Goal: Information Seeking & Learning: Learn about a topic

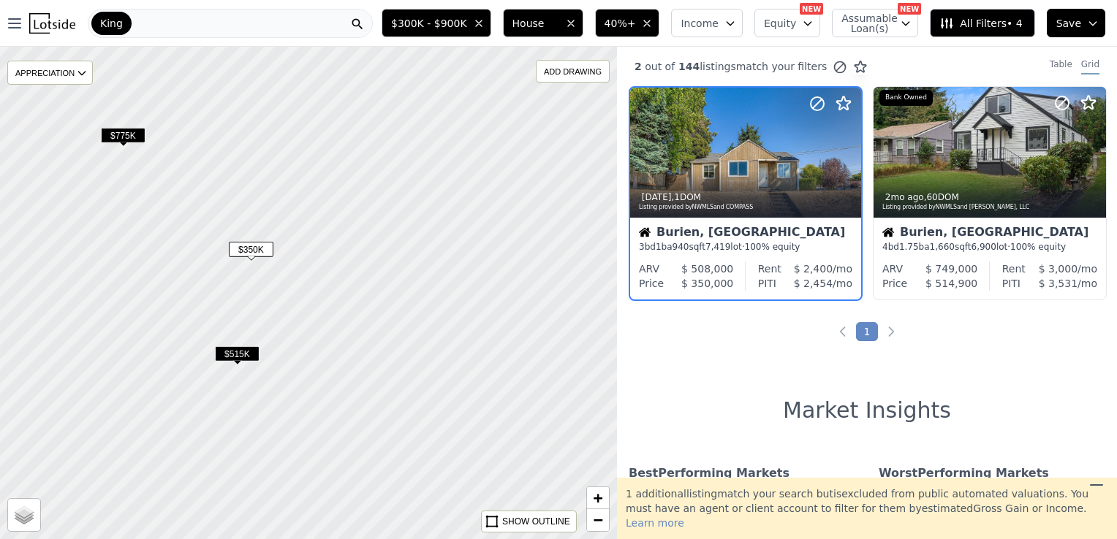
click at [354, 22] on div "King" at bounding box center [230, 23] width 285 height 29
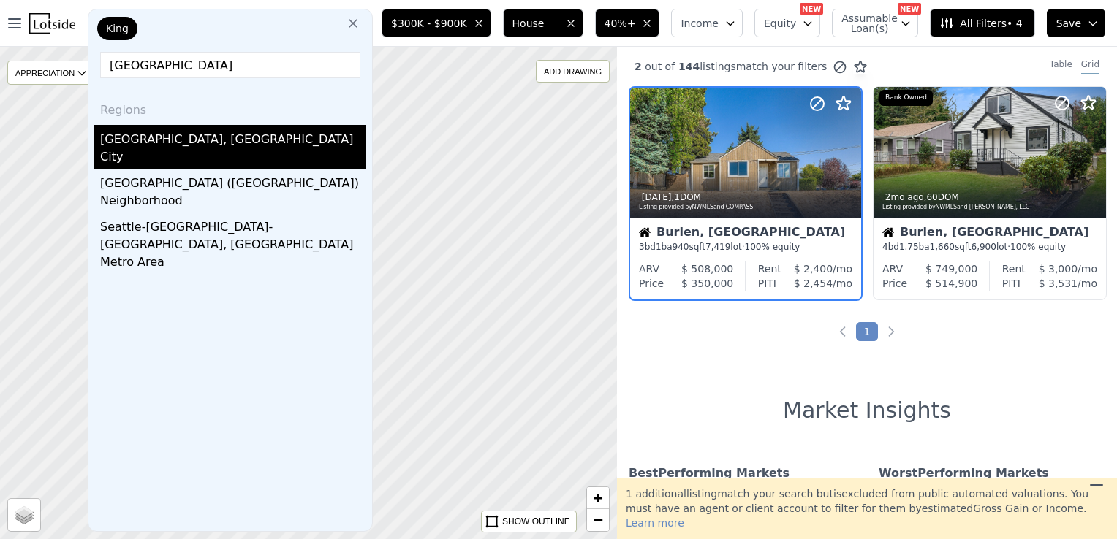
type input "seattle"
click at [143, 133] on div "Seattle, WA" at bounding box center [233, 136] width 266 height 23
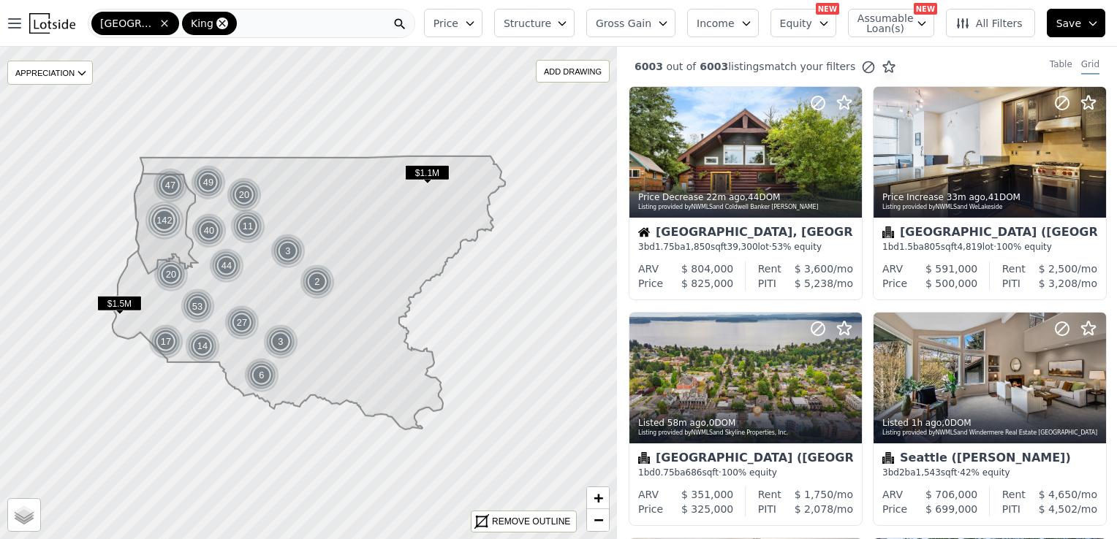
click at [219, 22] on icon at bounding box center [222, 23] width 7 height 7
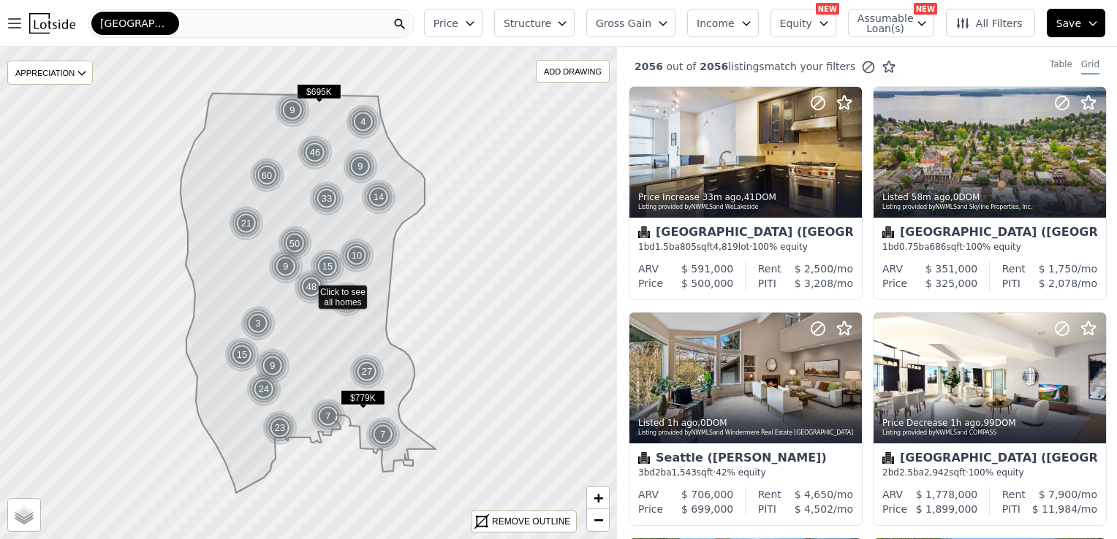
click at [476, 26] on icon "button" at bounding box center [470, 24] width 12 height 12
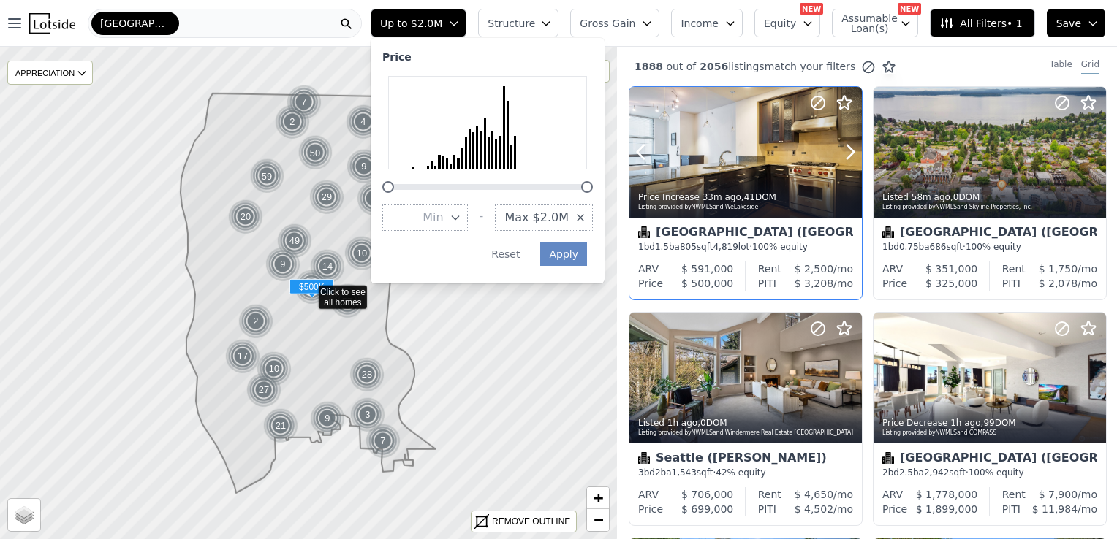
drag, startPoint x: 669, startPoint y: 188, endPoint x: 696, endPoint y: 192, distance: 27.4
click at [696, 192] on div "Open main menu Seattle Up to $2.0M Price Min - Max $2.0M Apply Reset Structure …" at bounding box center [558, 269] width 1117 height 539
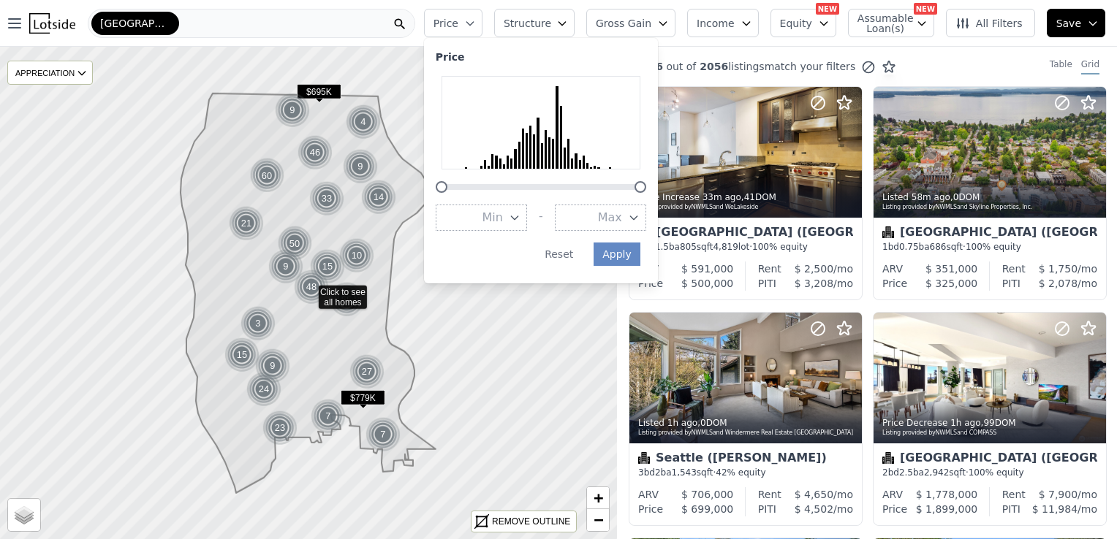
click at [646, 221] on button "Max" at bounding box center [600, 218] width 91 height 26
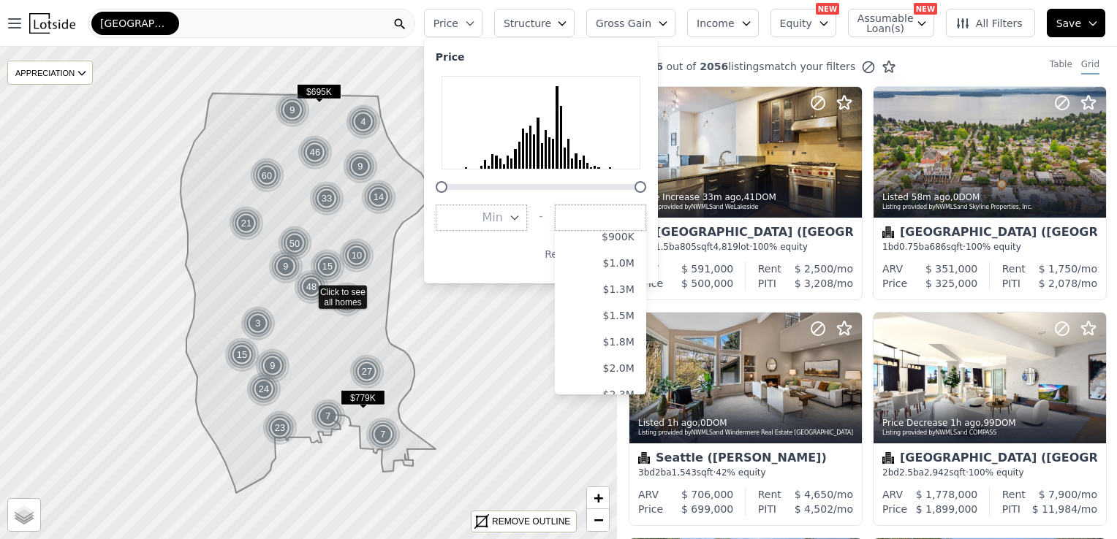
scroll to position [237, 0]
click at [641, 273] on button "$1.0M" at bounding box center [600, 270] width 91 height 26
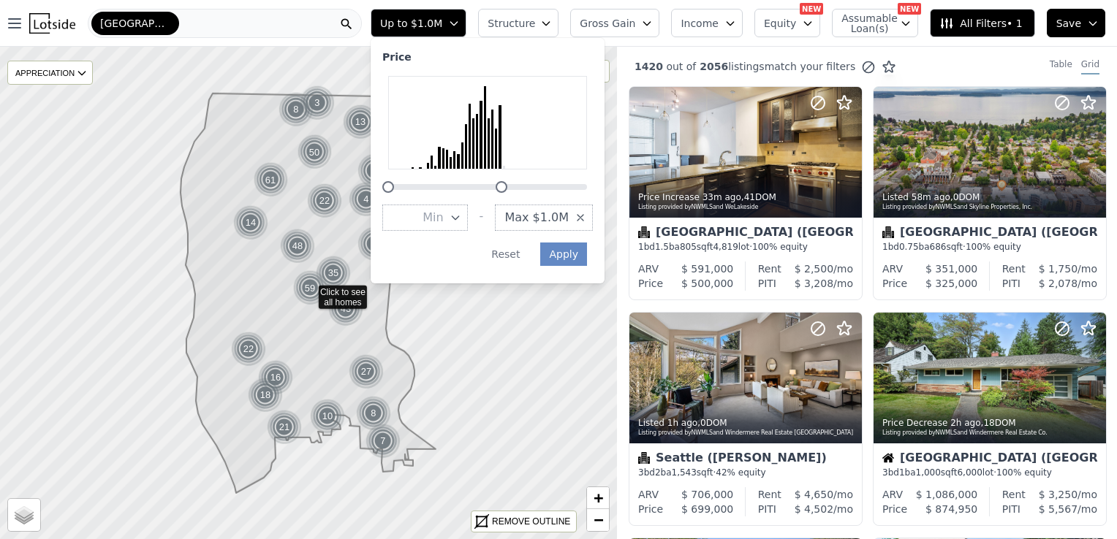
click at [534, 22] on span "Structure" at bounding box center [511, 23] width 47 height 15
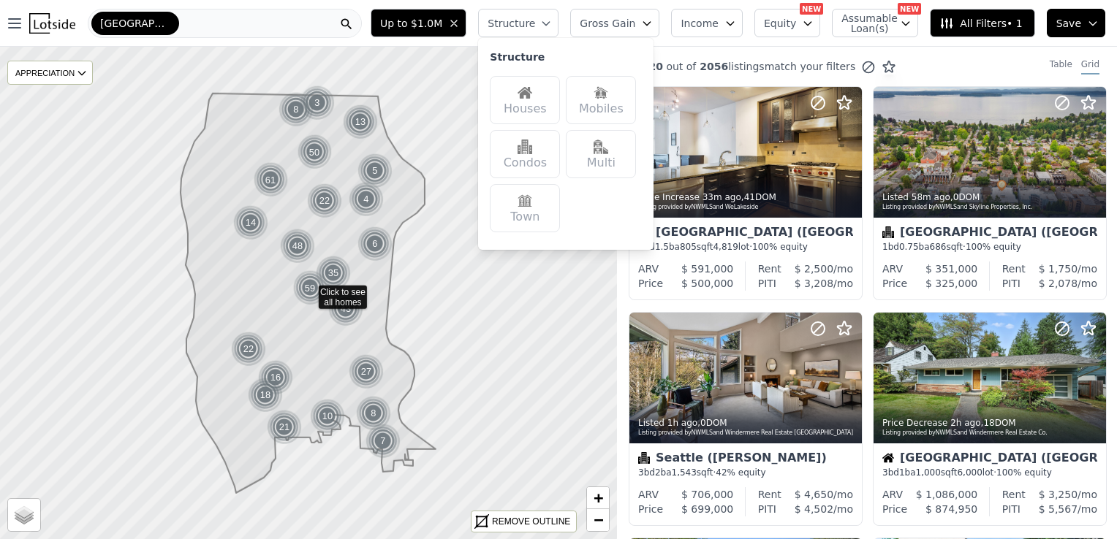
click at [560, 104] on div "Houses" at bounding box center [525, 100] width 70 height 48
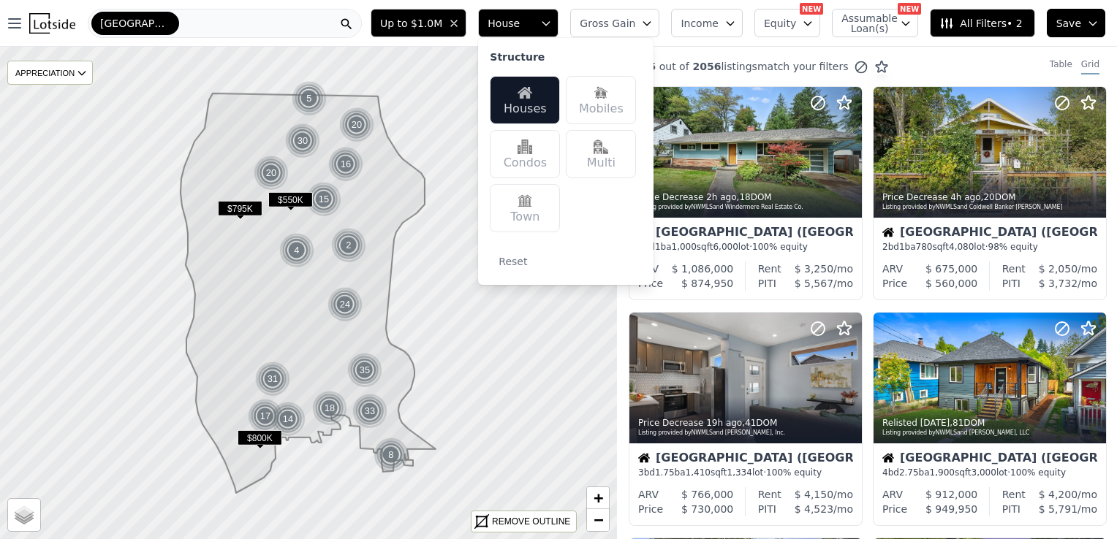
click at [996, 27] on span "All Filters • 2" at bounding box center [980, 23] width 83 height 15
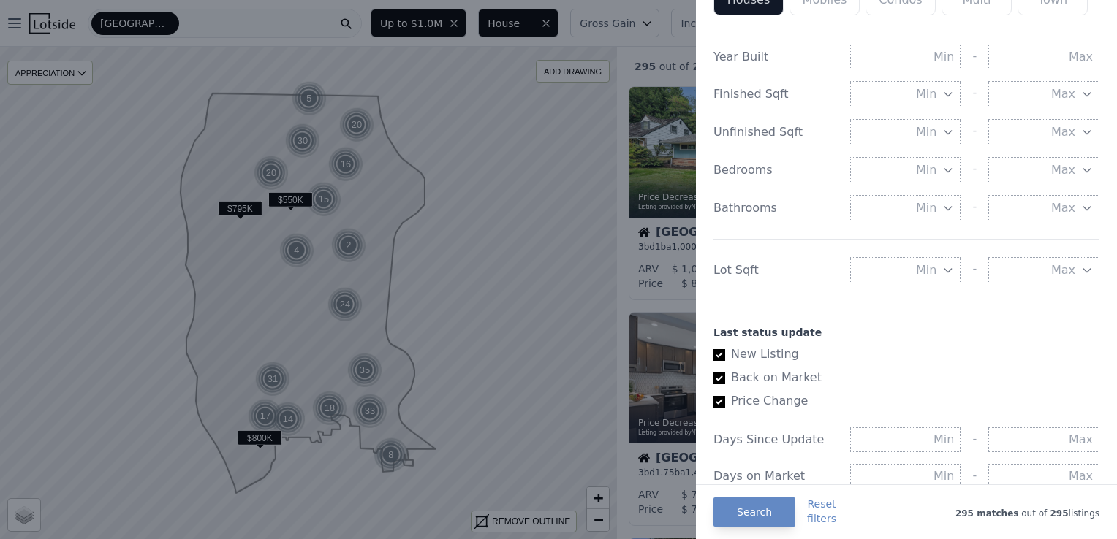
scroll to position [518, 0]
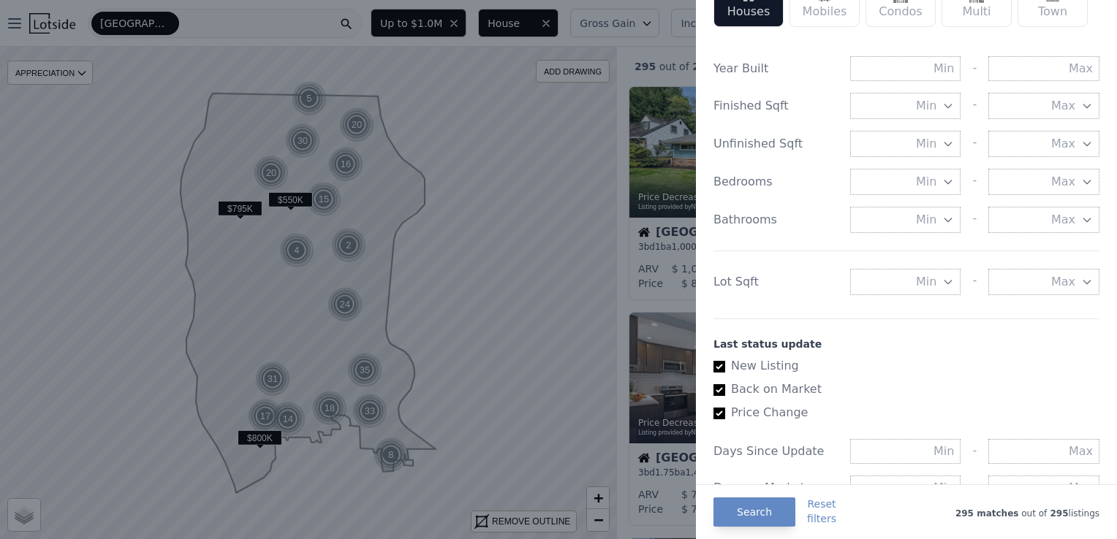
click at [942, 279] on icon "button" at bounding box center [948, 282] width 12 height 12
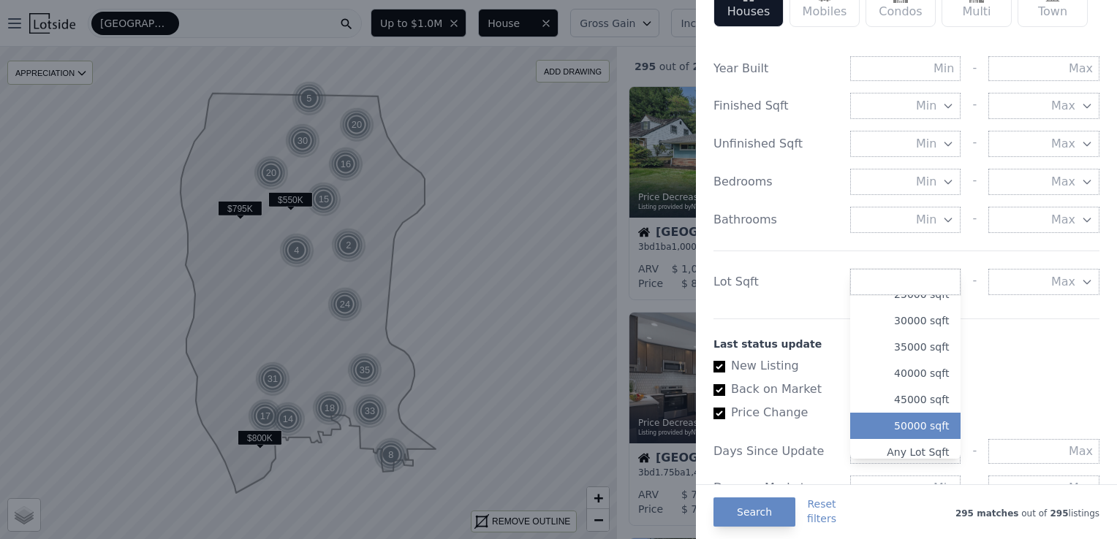
click at [925, 422] on button "50000 sqft" at bounding box center [905, 426] width 111 height 26
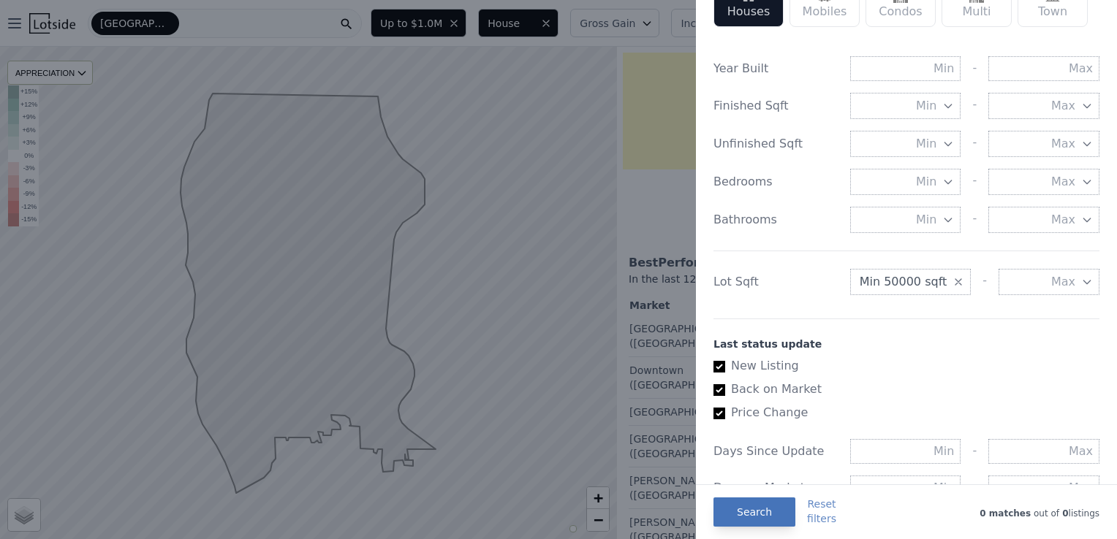
click at [754, 510] on button "Search" at bounding box center [754, 512] width 82 height 29
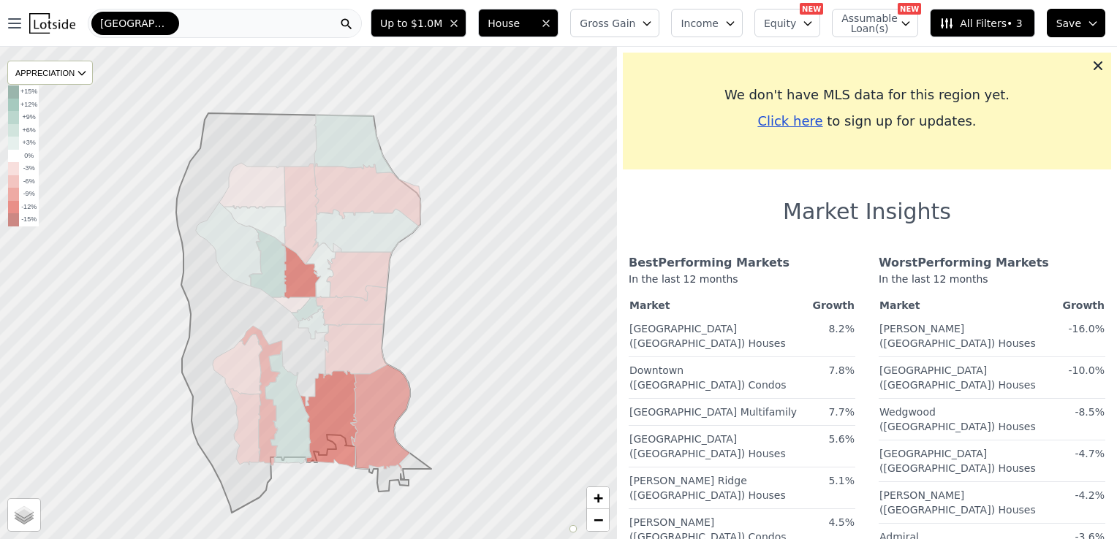
click at [968, 19] on span "All Filters • 3" at bounding box center [980, 23] width 83 height 15
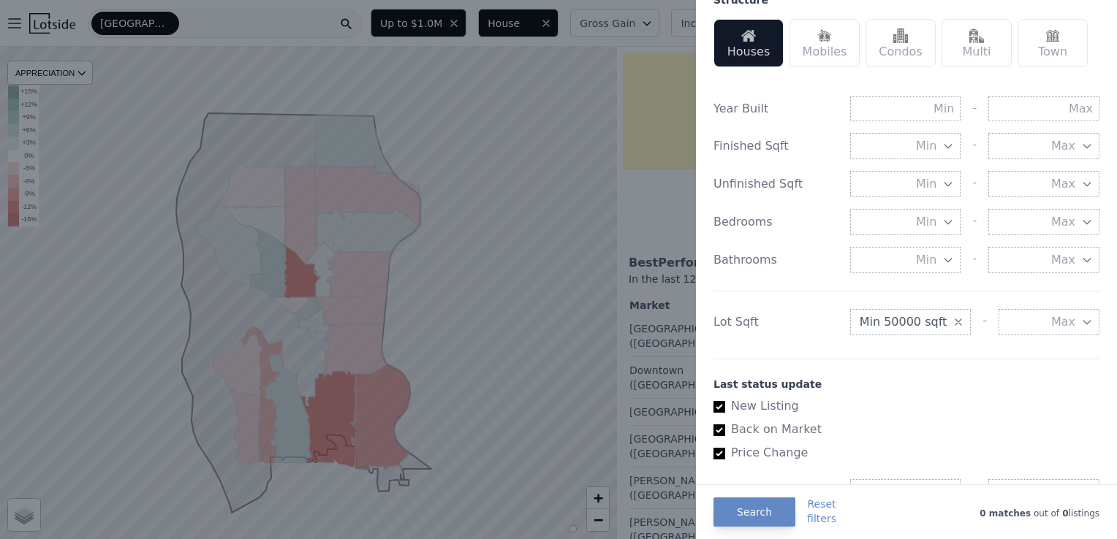
scroll to position [480, 0]
click at [1058, 110] on input "text" at bounding box center [1043, 106] width 111 height 25
type input "1990"
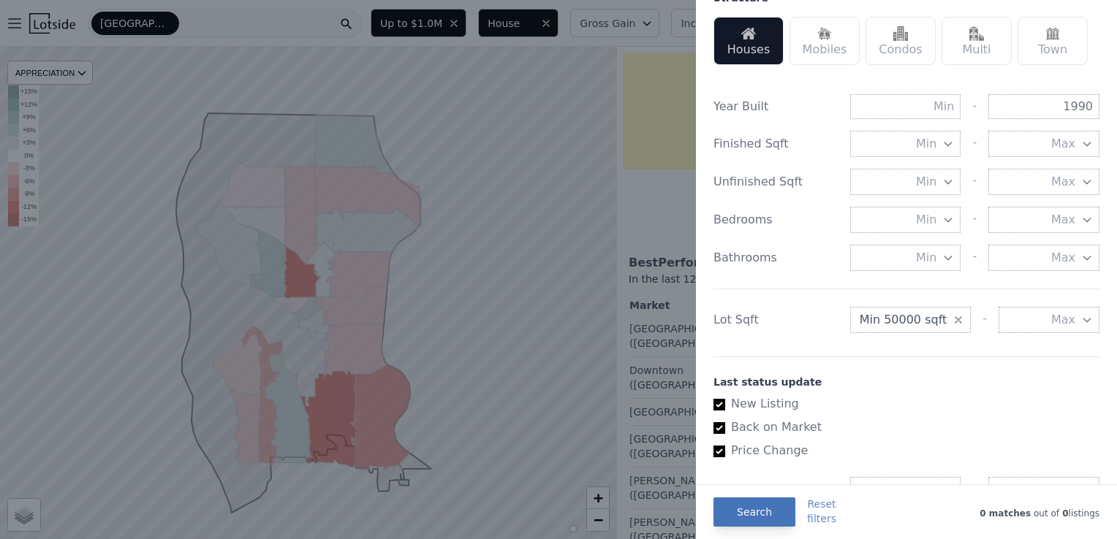
click at [755, 499] on button "Search" at bounding box center [754, 512] width 82 height 29
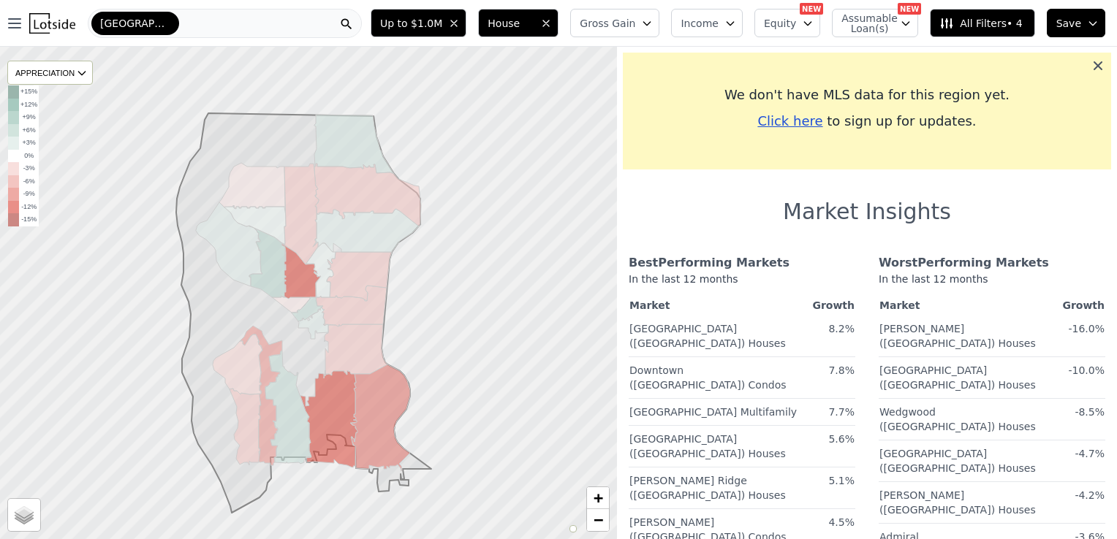
click at [1091, 60] on icon at bounding box center [1098, 65] width 15 height 15
click at [1006, 19] on span "All Filters • 4" at bounding box center [980, 23] width 83 height 15
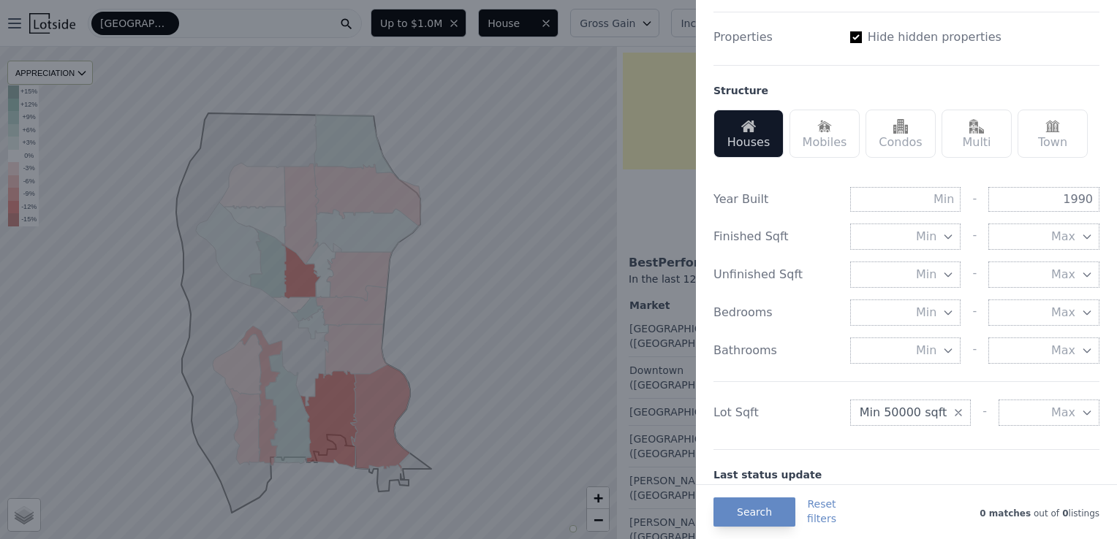
scroll to position [390, 0]
click at [952, 407] on icon "button" at bounding box center [958, 410] width 12 height 12
click at [931, 407] on button "Min" at bounding box center [905, 410] width 111 height 26
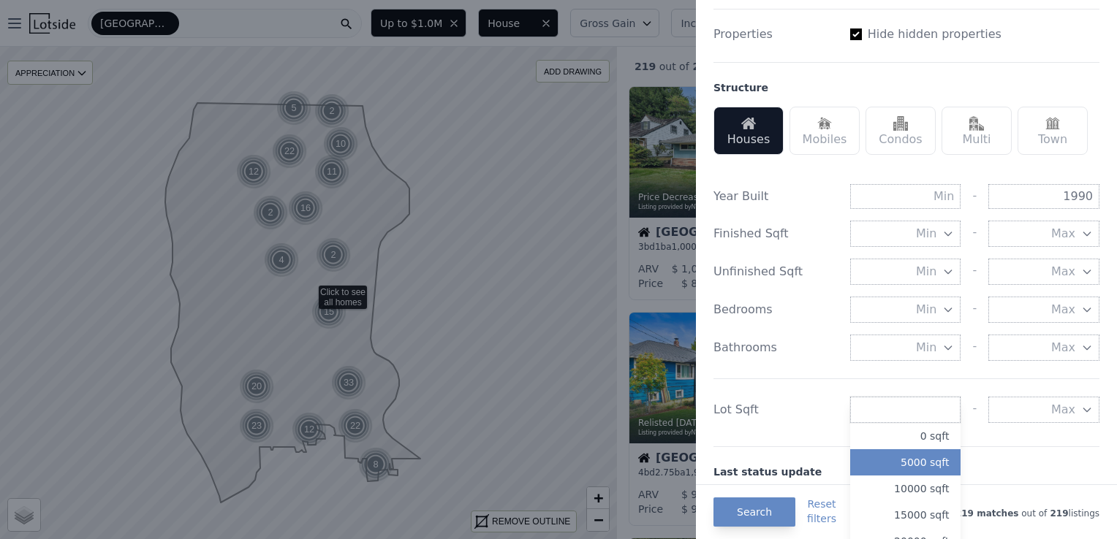
click at [920, 455] on button "5000 sqft" at bounding box center [905, 463] width 111 height 26
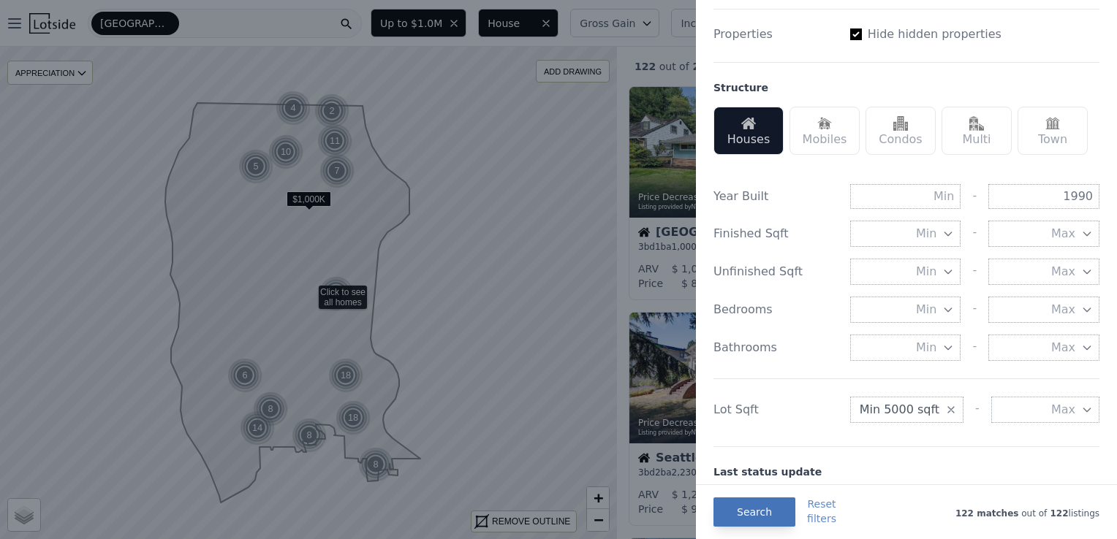
click at [740, 510] on button "Search" at bounding box center [754, 512] width 82 height 29
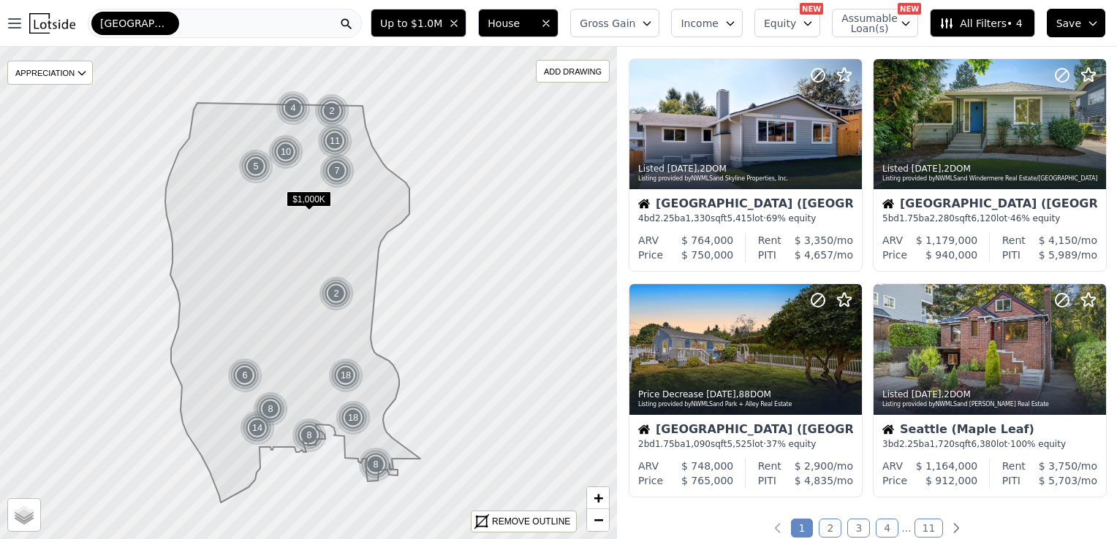
scroll to position [944, 0]
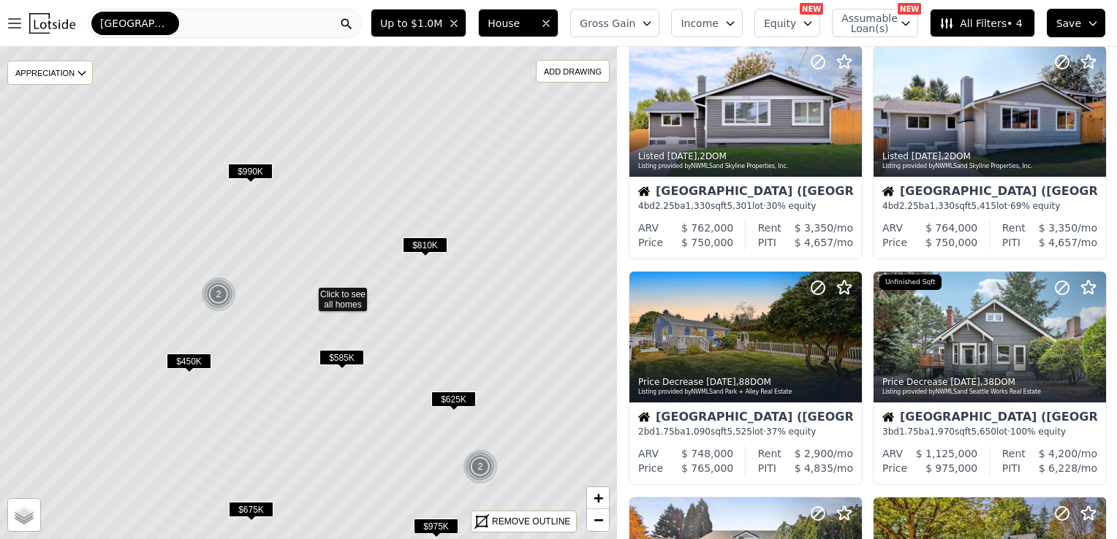
click at [185, 357] on span "$450K" at bounding box center [189, 361] width 45 height 15
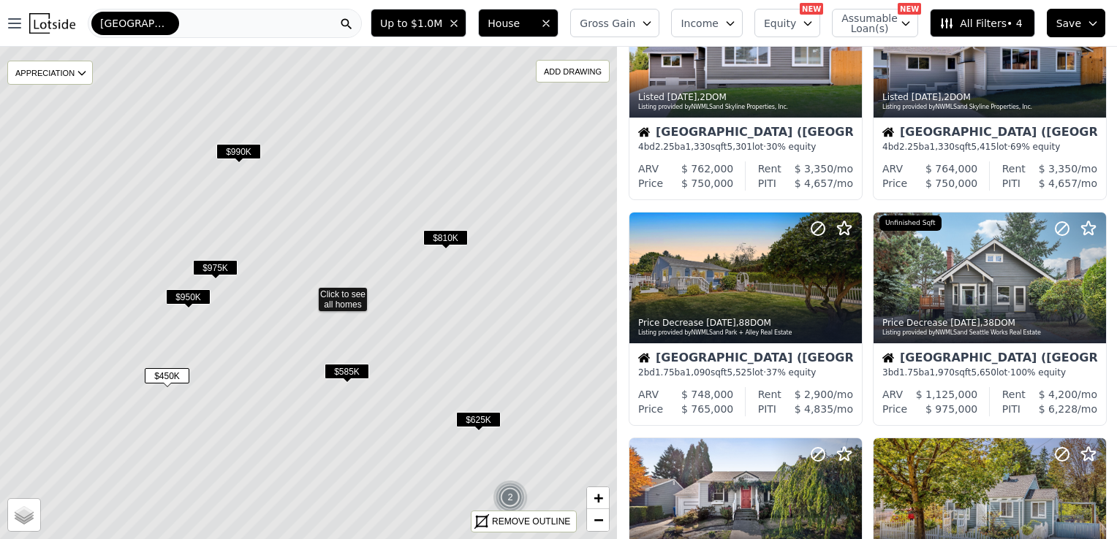
scroll to position [102, 0]
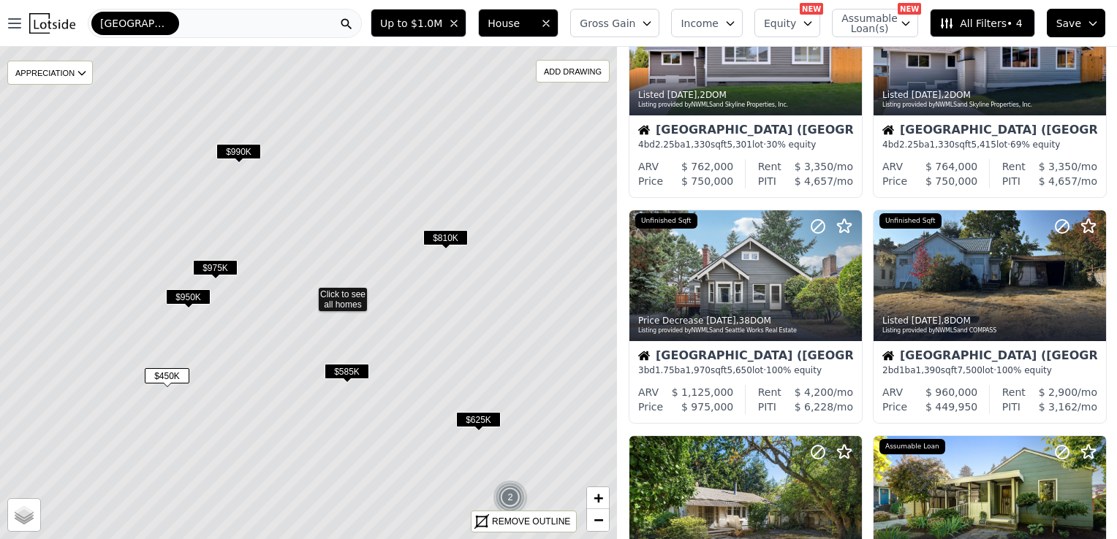
click at [162, 376] on span "$450K" at bounding box center [167, 375] width 45 height 15
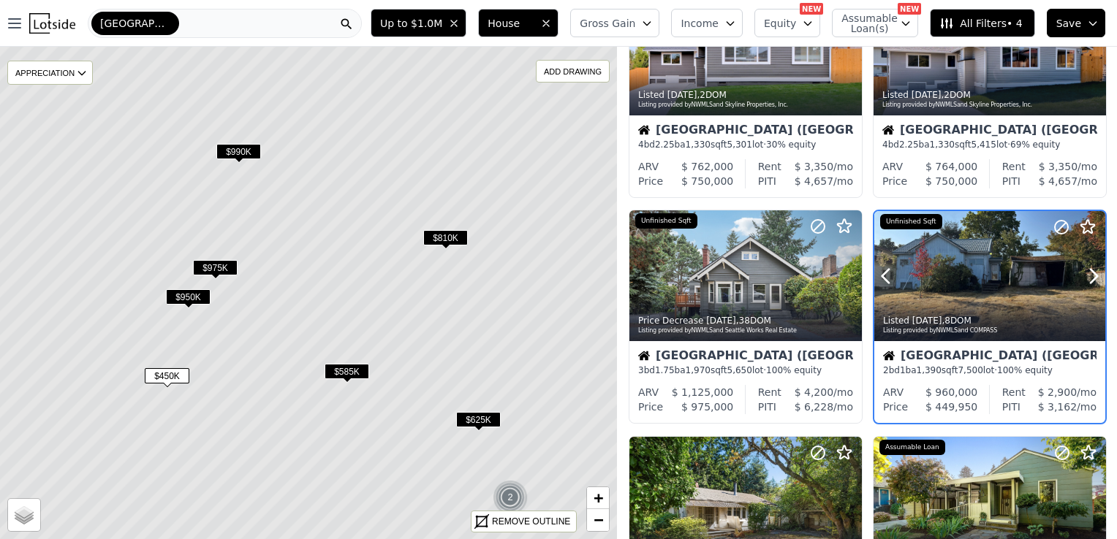
click at [1020, 304] on div at bounding box center [989, 308] width 231 height 26
click at [995, 336] on div "Listed 1w ago , 8 DOM Listing provided by NWMLS and COMPASS" at bounding box center [989, 323] width 231 height 35
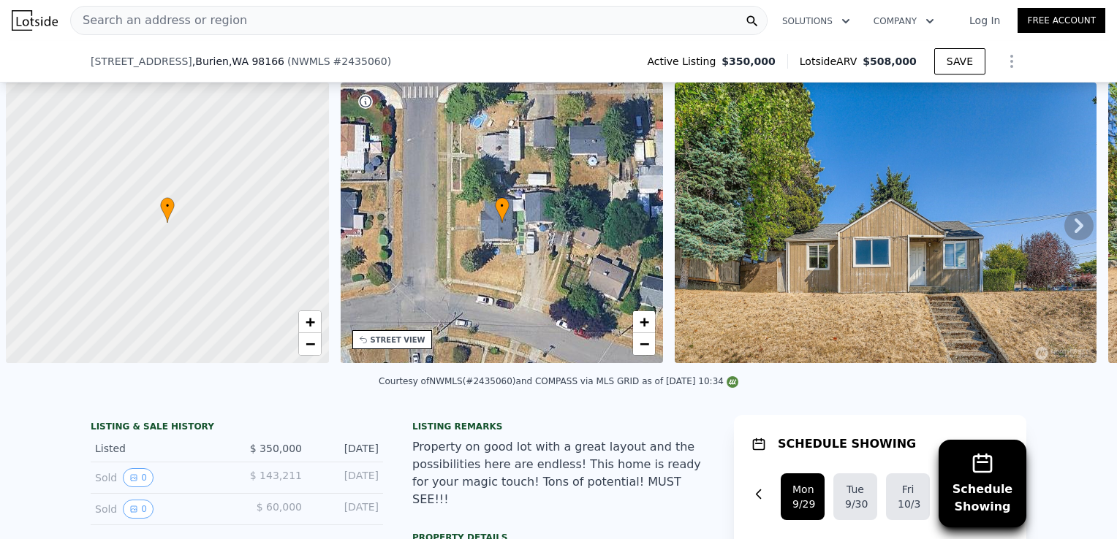
scroll to position [0, 6]
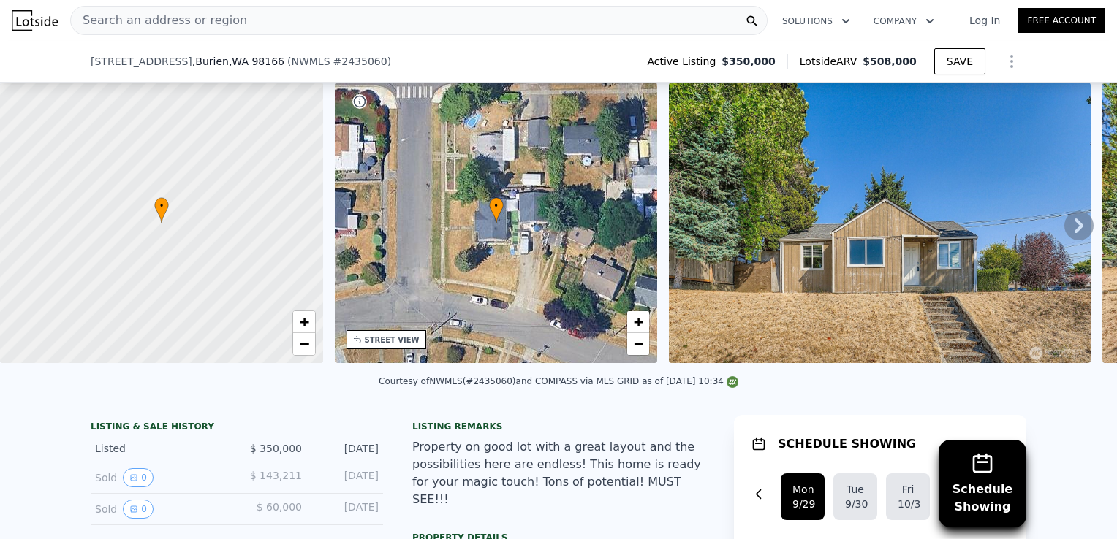
click at [971, 228] on img at bounding box center [879, 223] width 421 height 281
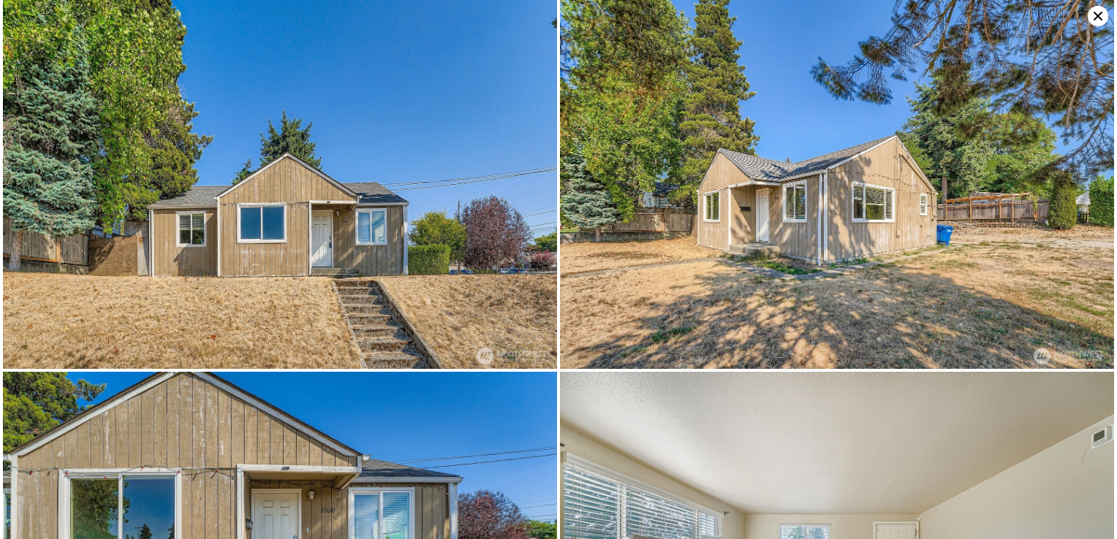
click at [953, 145] on img at bounding box center [837, 184] width 554 height 369
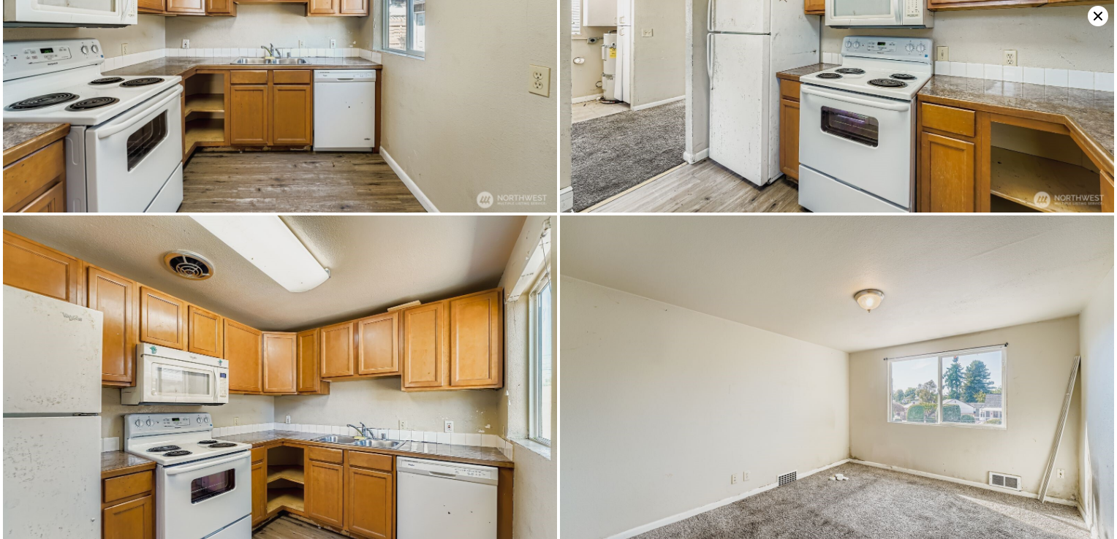
scroll to position [0, 0]
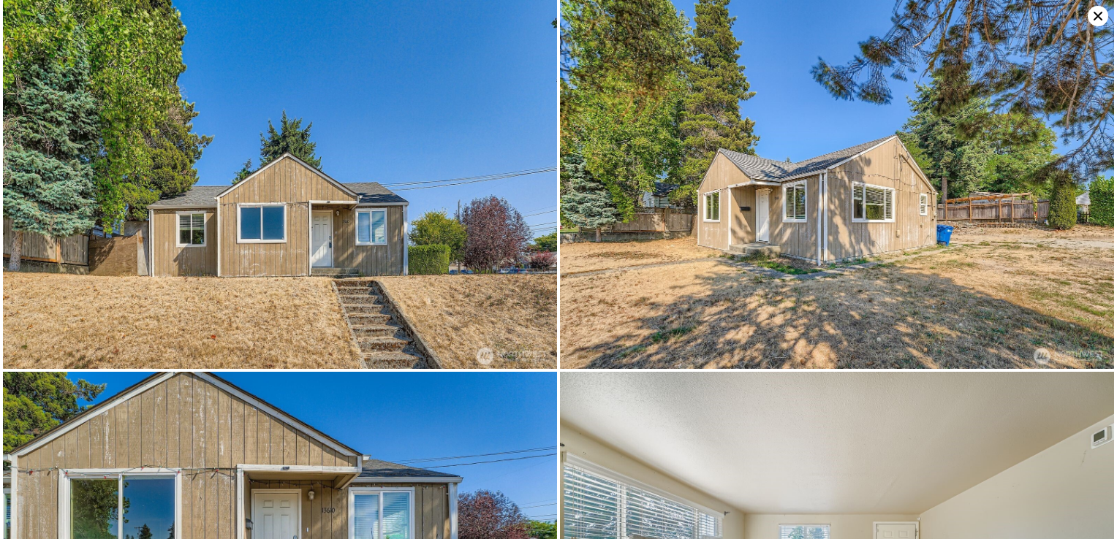
click at [1095, 18] on icon at bounding box center [1098, 16] width 9 height 9
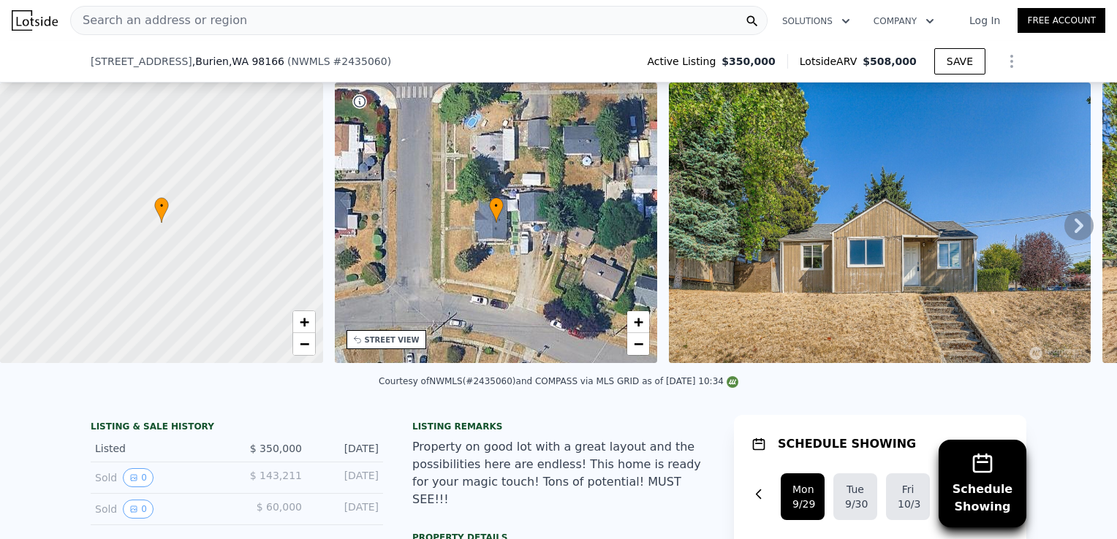
click at [1074, 224] on icon at bounding box center [1078, 225] width 29 height 29
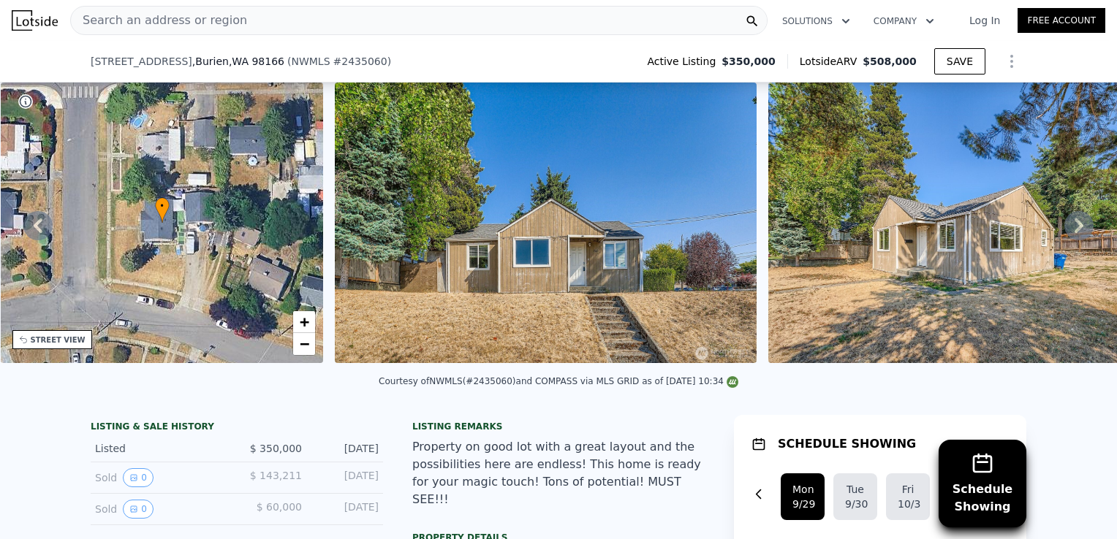
click at [1075, 230] on icon at bounding box center [1079, 226] width 9 height 15
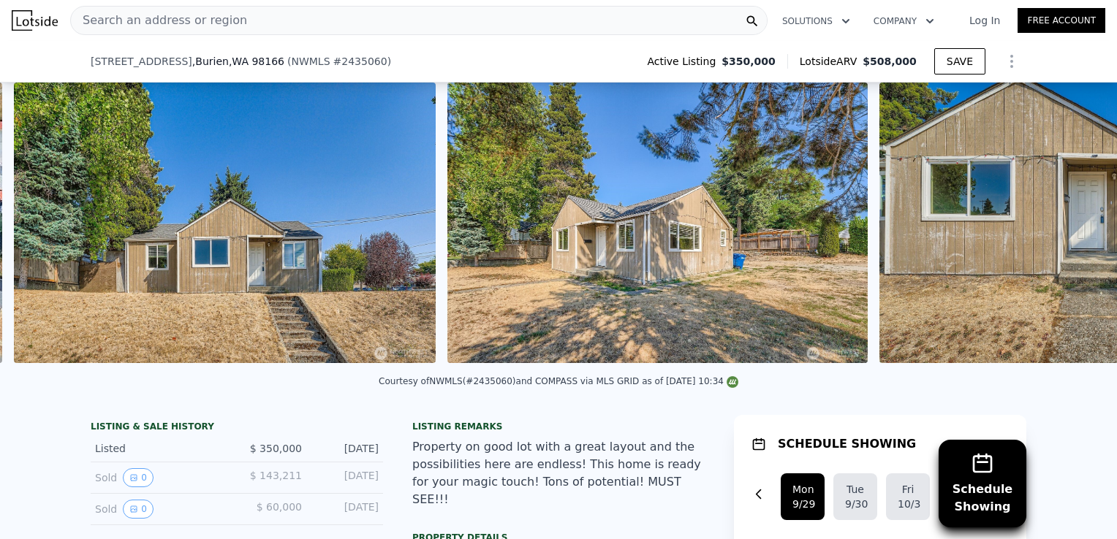
scroll to position [0, 669]
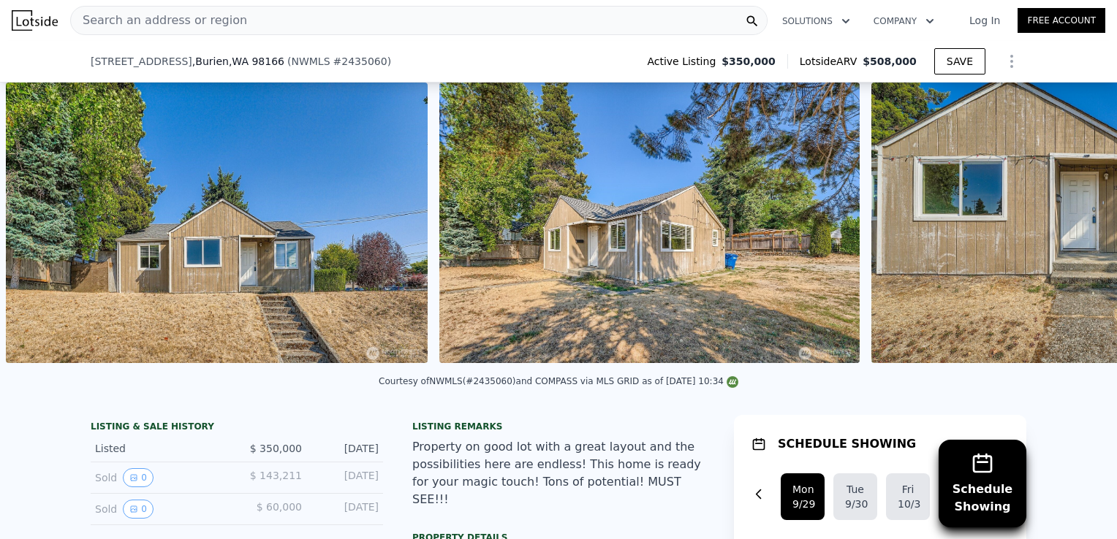
click at [1072, 230] on div "• + − • + − STREET VIEW Loading... SATELLITE VIEW" at bounding box center [558, 226] width 1117 height 286
click at [1075, 230] on icon at bounding box center [1079, 226] width 9 height 15
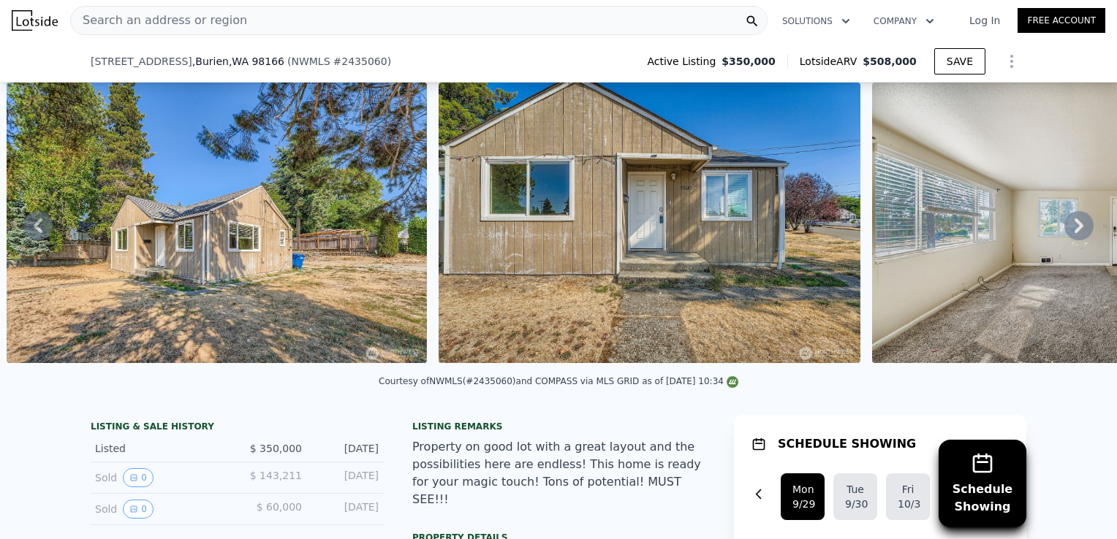
click at [1075, 230] on icon at bounding box center [1079, 226] width 9 height 15
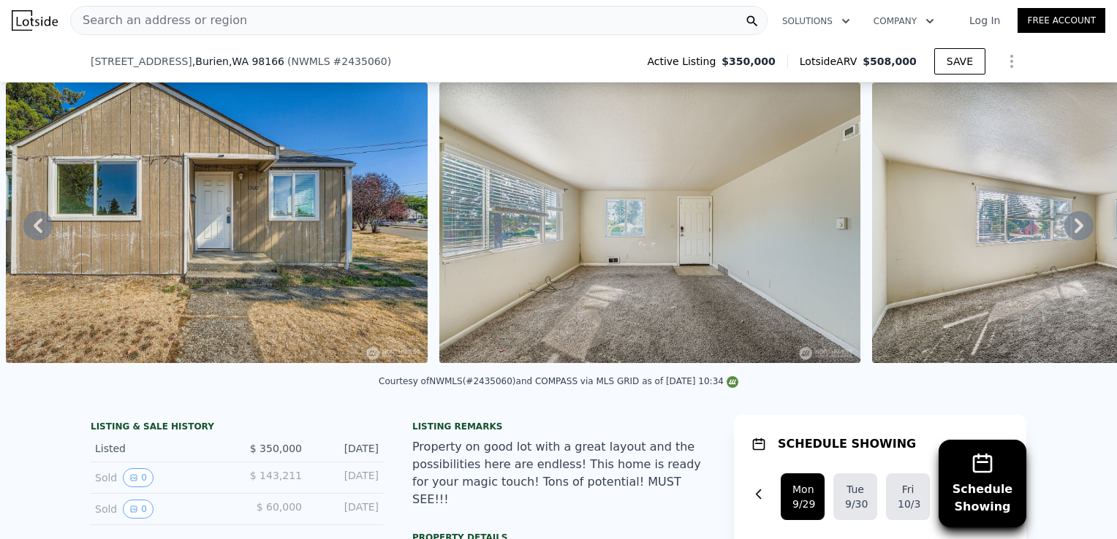
click at [1075, 230] on icon at bounding box center [1079, 226] width 9 height 15
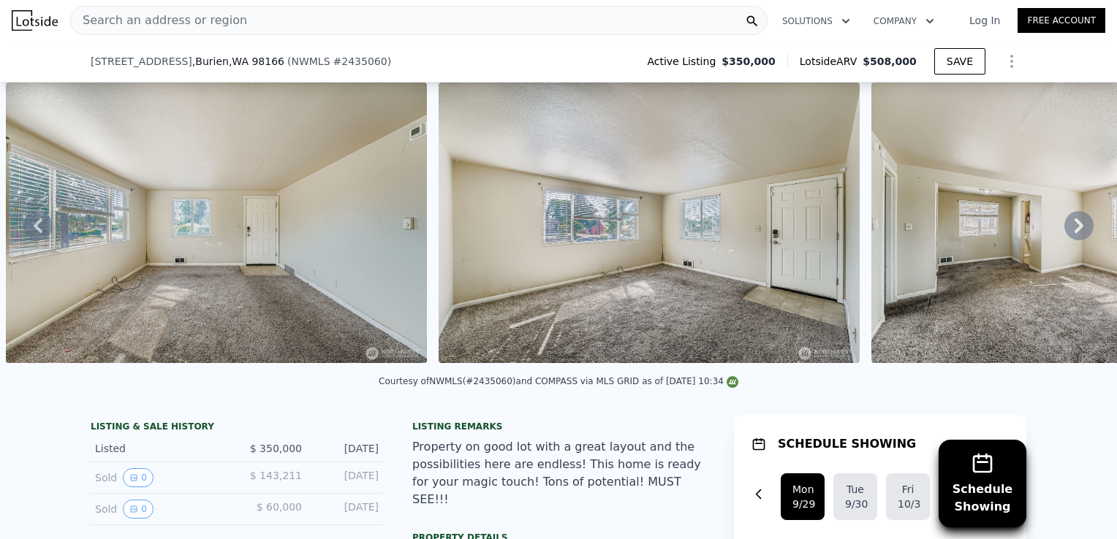
click at [1075, 230] on icon at bounding box center [1079, 226] width 9 height 15
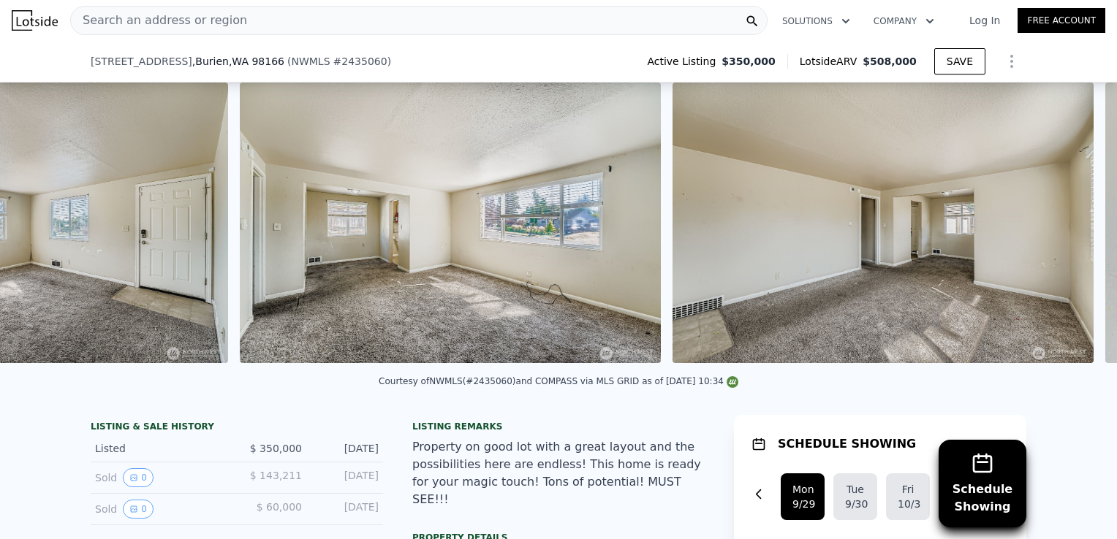
scroll to position [0, 2833]
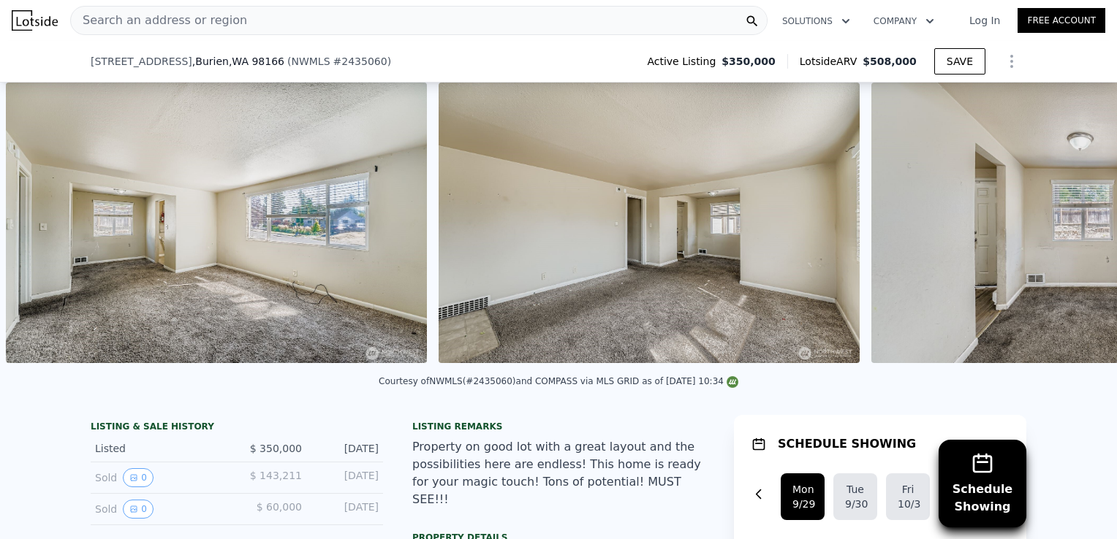
click at [1072, 230] on img at bounding box center [1081, 223] width 421 height 281
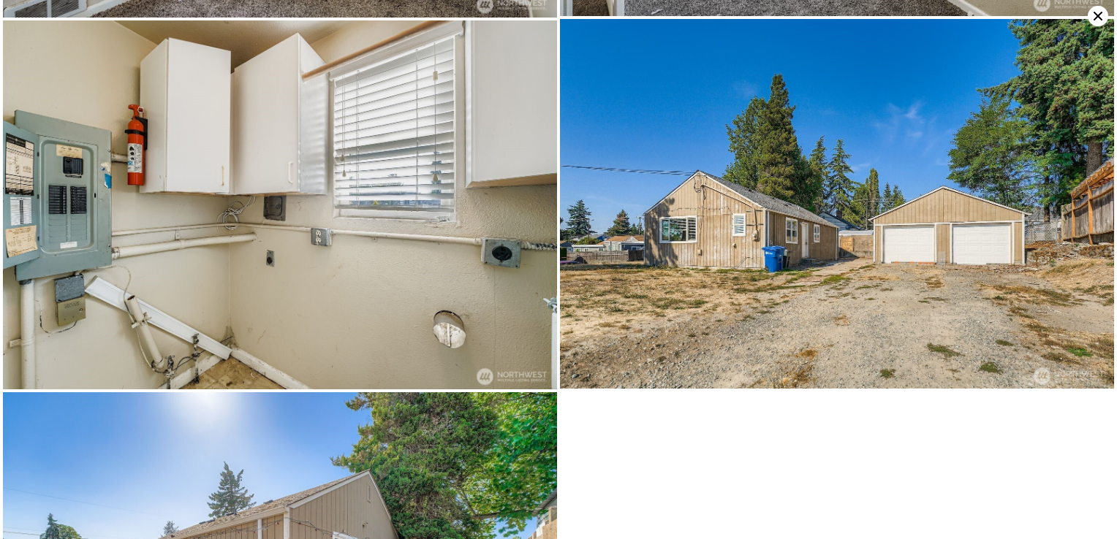
scroll to position [3316, 0]
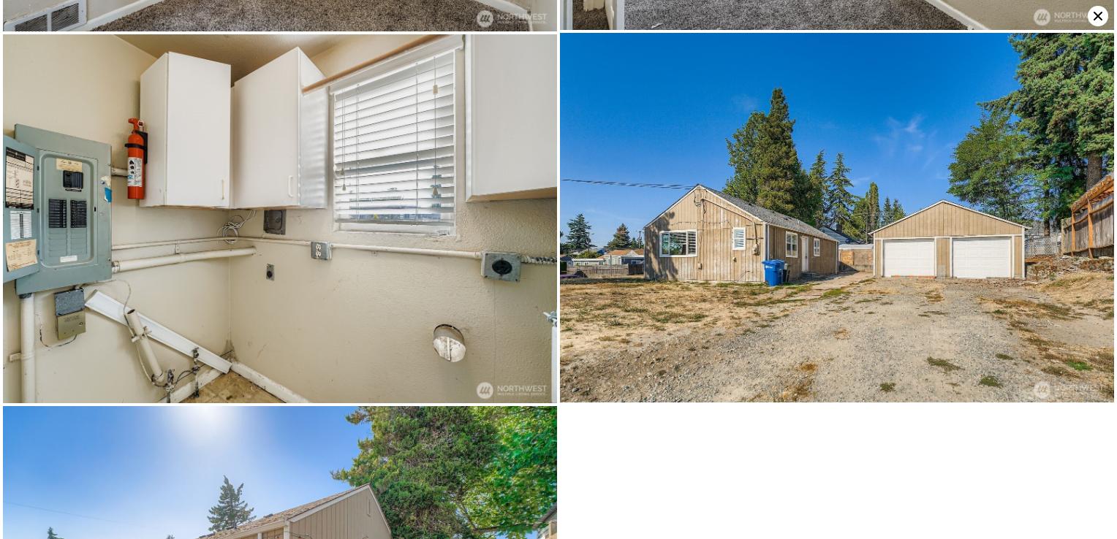
click at [1093, 10] on icon at bounding box center [1098, 16] width 20 height 20
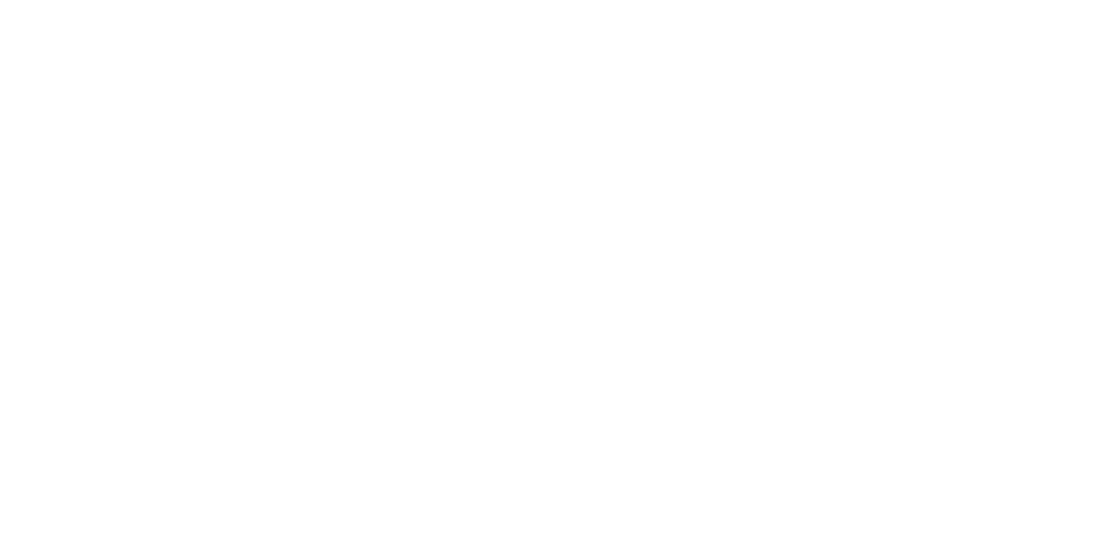
drag, startPoint x: 207, startPoint y: 1, endPoint x: 74, endPoint y: 99, distance: 165.6
click at [74, 99] on div at bounding box center [558, 269] width 1117 height 539
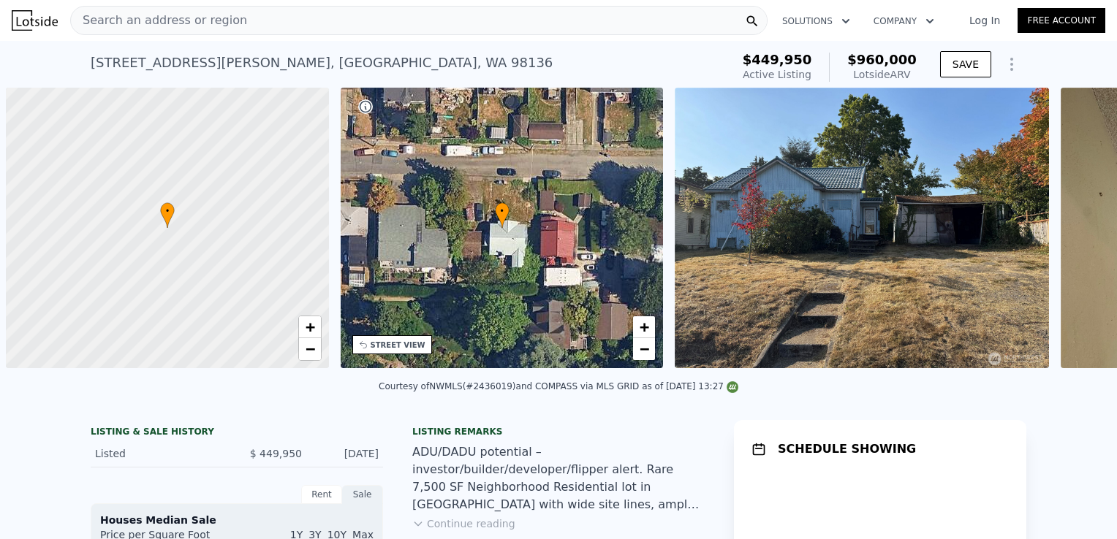
scroll to position [0, 6]
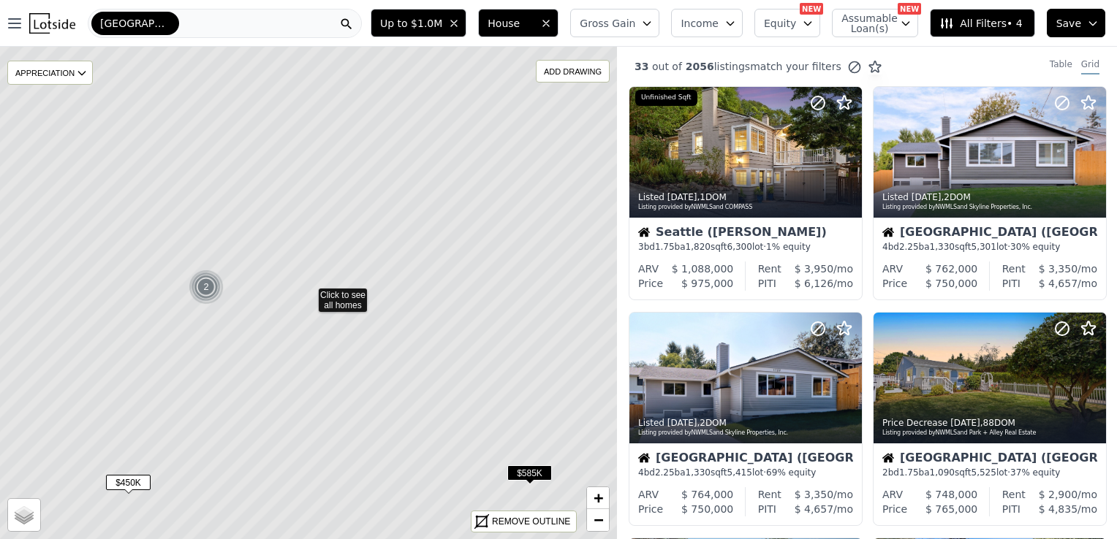
click at [126, 479] on span "$450K" at bounding box center [128, 482] width 45 height 15
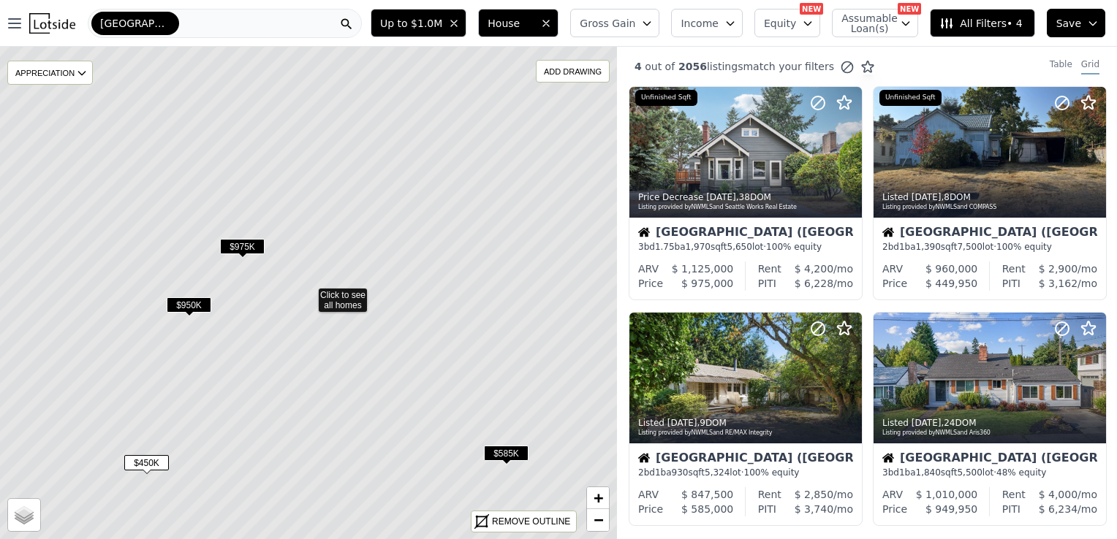
scroll to position [1005, 0]
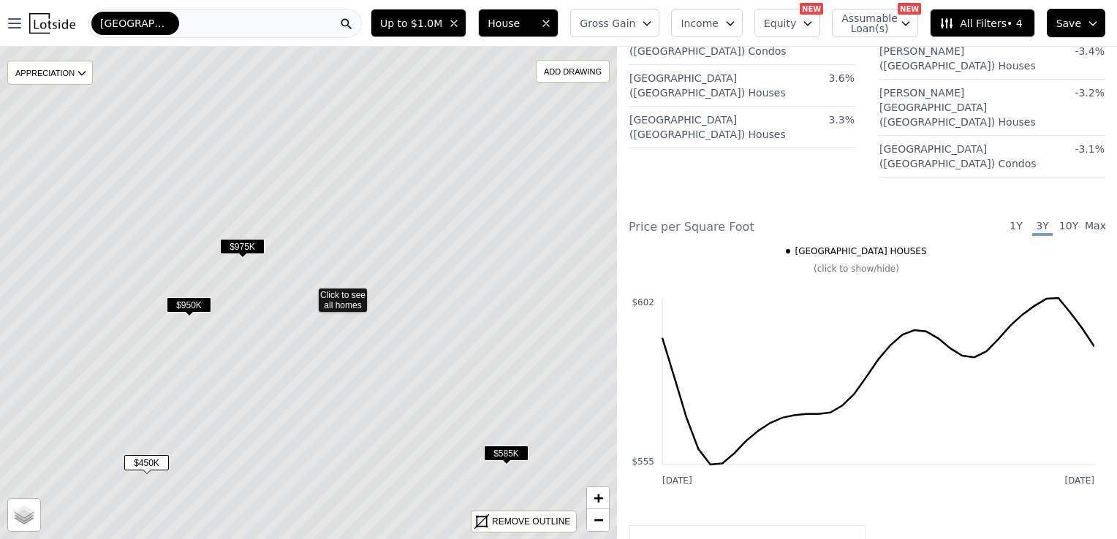
click at [159, 463] on span "$450K" at bounding box center [146, 462] width 45 height 15
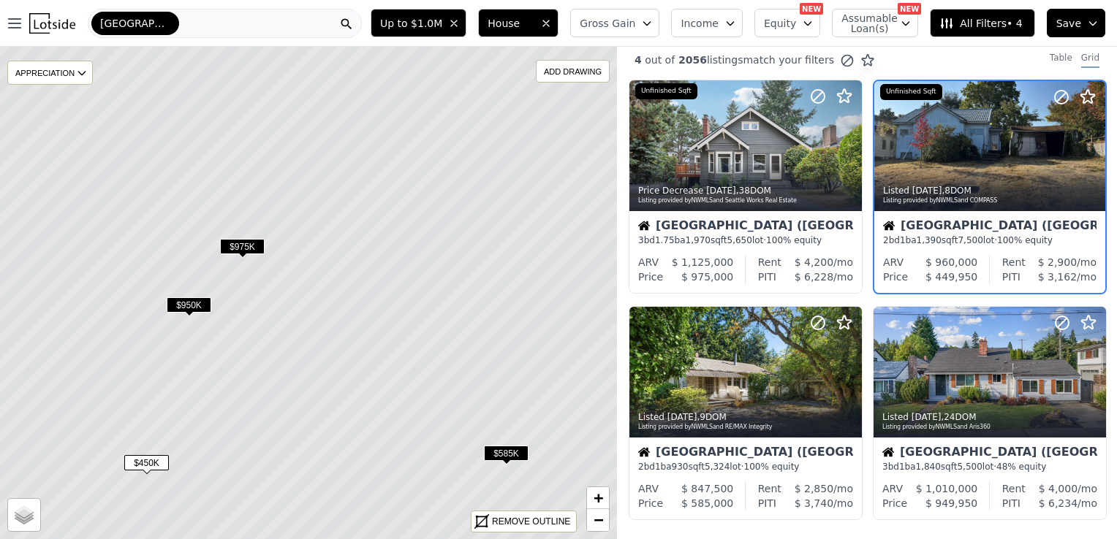
scroll to position [0, 0]
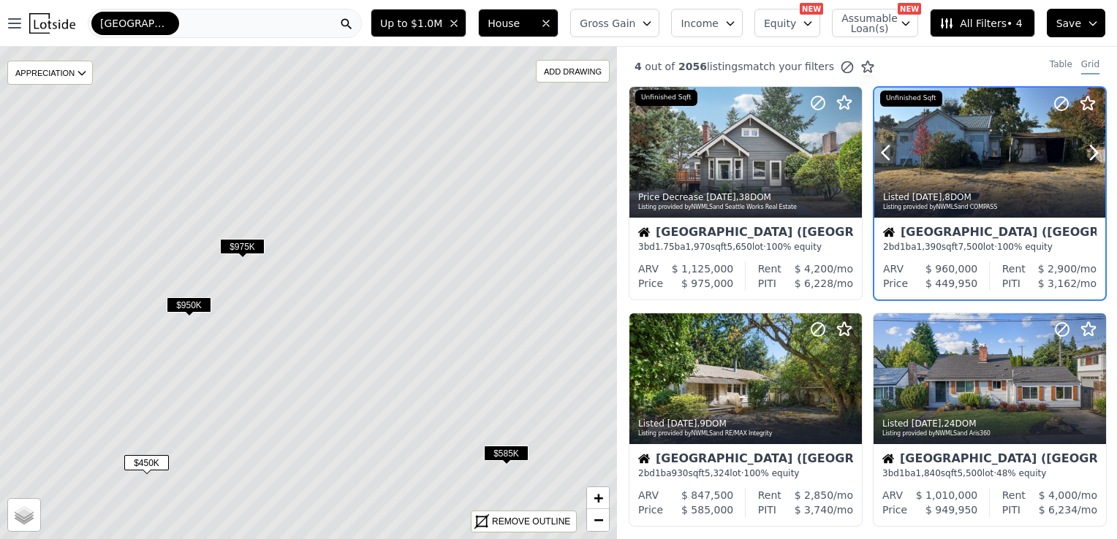
click at [1003, 210] on div "Listing provided by NWMLS and COMPASS" at bounding box center [990, 207] width 215 height 9
click at [944, 257] on div "Seattle (West Seattle) 2 bd 1 ba 1,390 sqft 7,500 lot · 100% equity" at bounding box center [989, 240] width 231 height 44
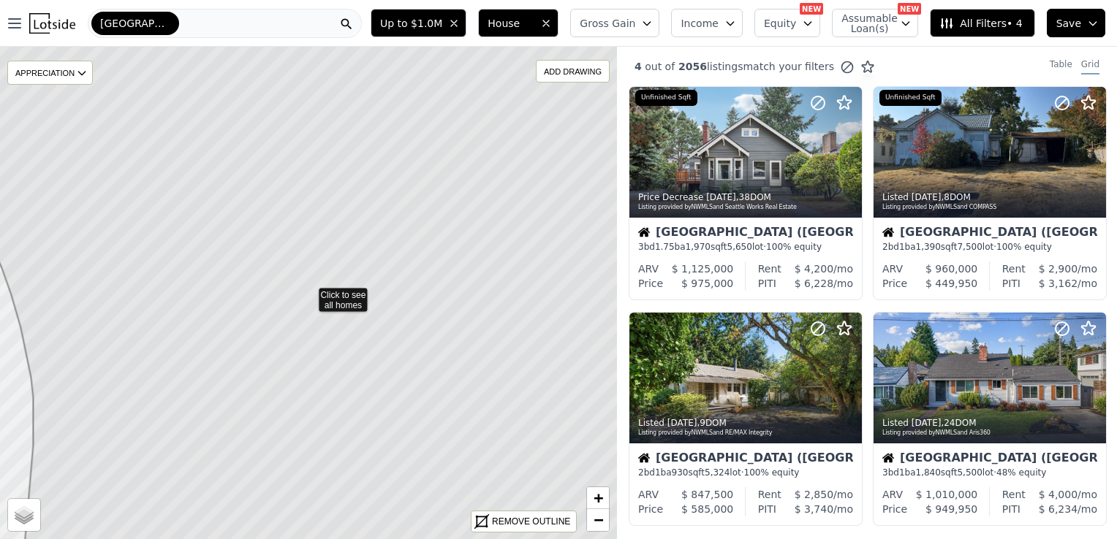
click at [333, 300] on icon at bounding box center [307, 293] width 743 height 594
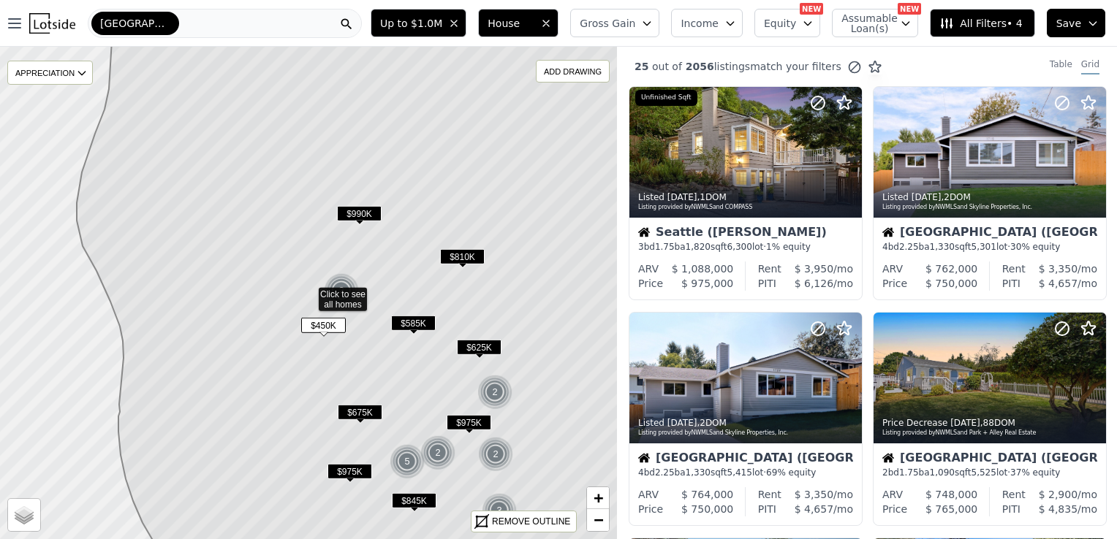
click at [476, 343] on span "$625K" at bounding box center [479, 347] width 45 height 15
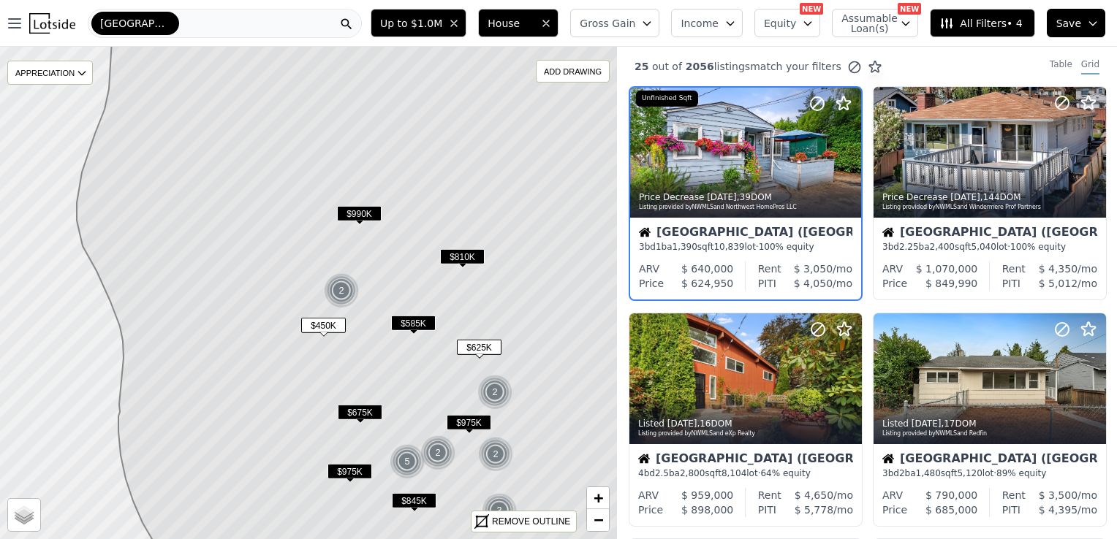
click at [713, 244] on span "10,839" at bounding box center [728, 247] width 31 height 10
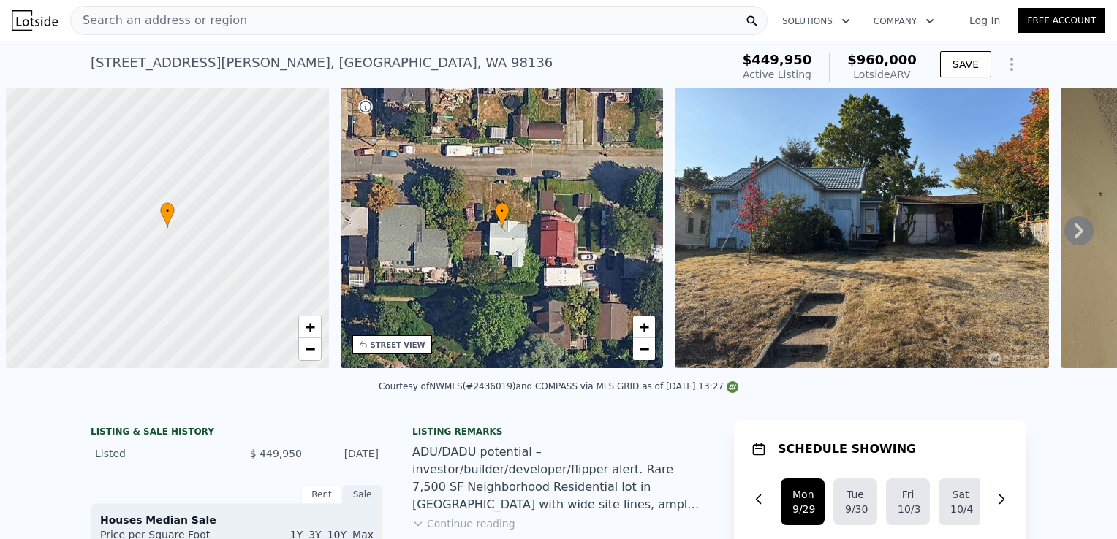
scroll to position [0, 6]
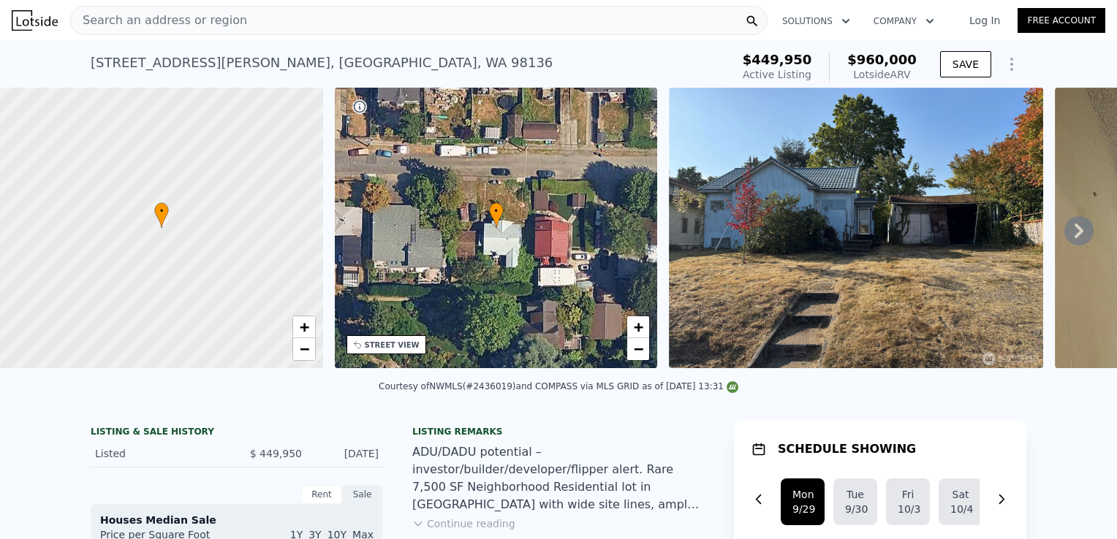
click at [1067, 228] on icon at bounding box center [1078, 230] width 29 height 29
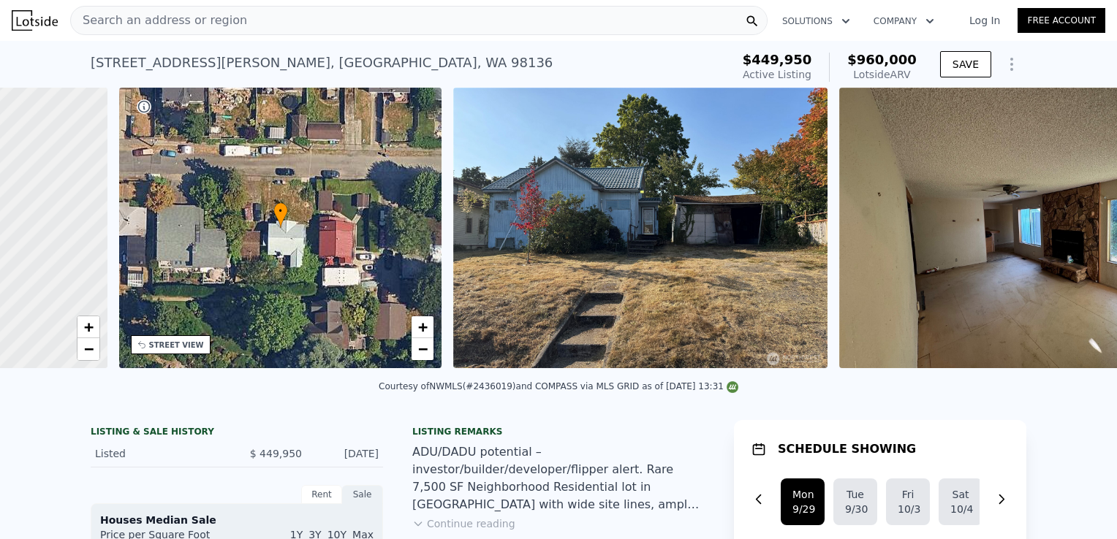
scroll to position [0, 340]
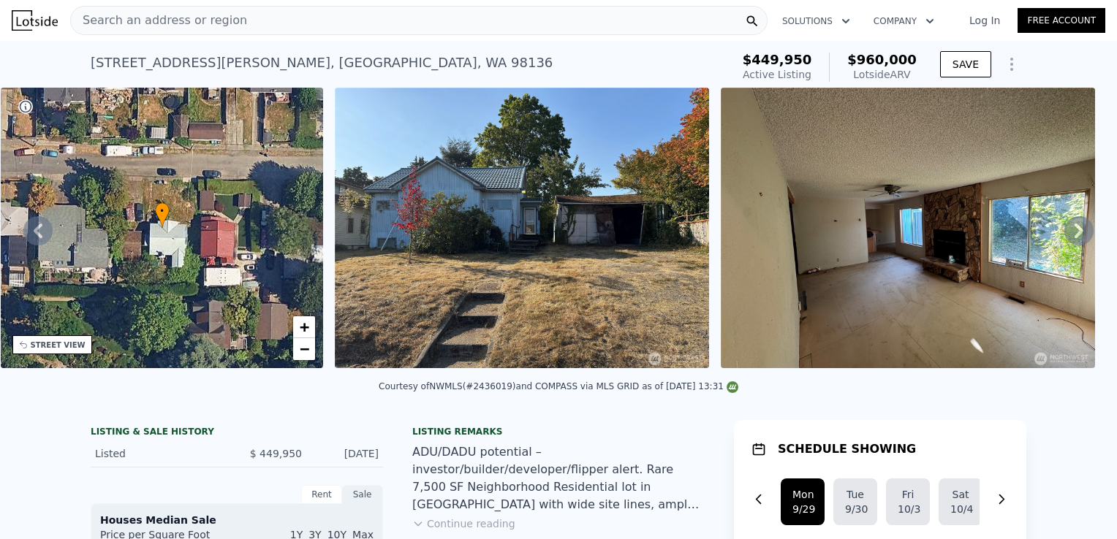
click at [1067, 228] on div "• + − • + − STREET VIEW Loading... SATELLITE VIEW" at bounding box center [558, 231] width 1117 height 286
click at [1067, 228] on icon at bounding box center [1078, 230] width 29 height 29
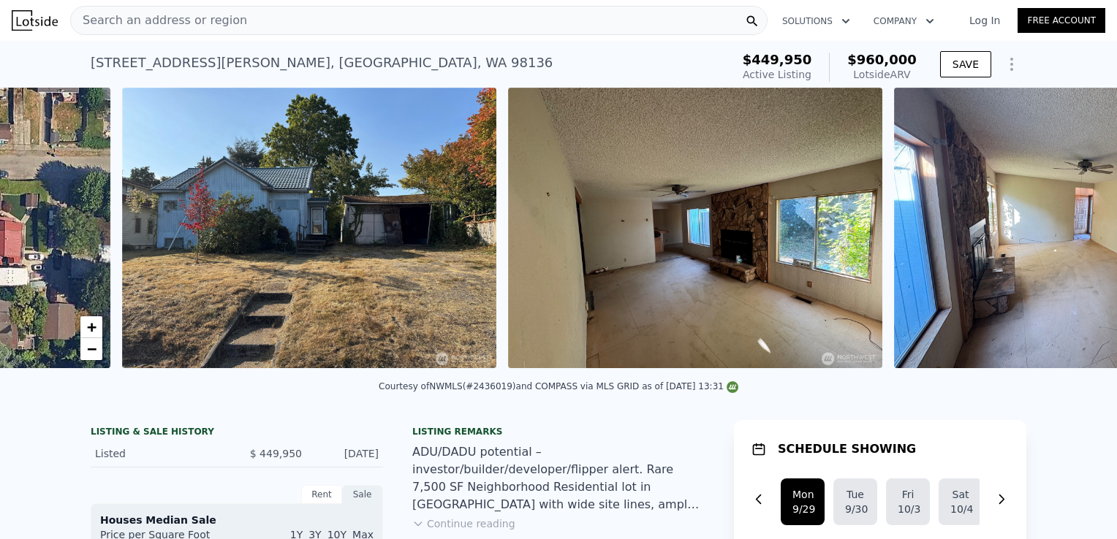
scroll to position [0, 669]
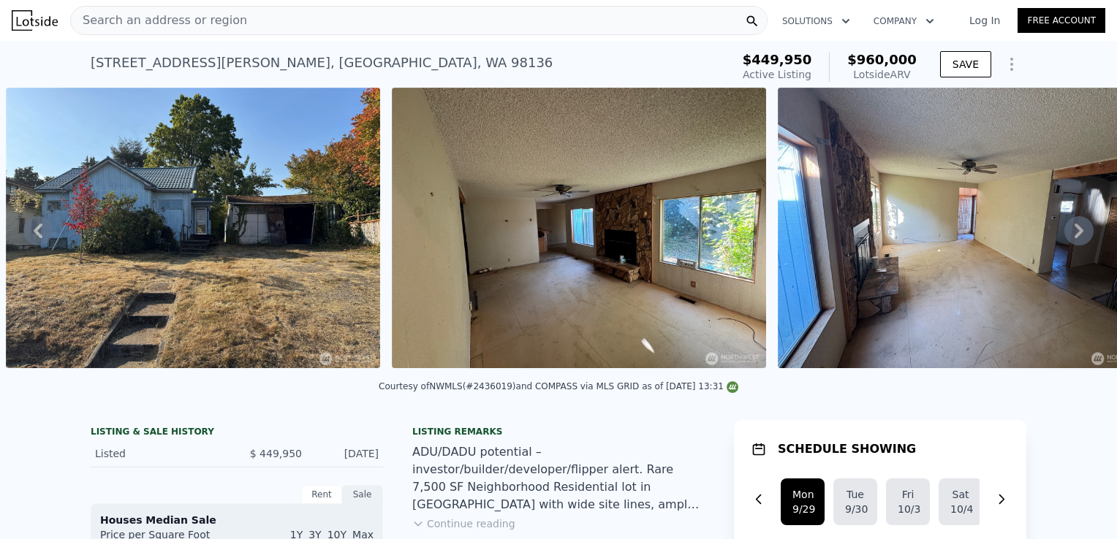
click at [1067, 228] on icon at bounding box center [1078, 230] width 29 height 29
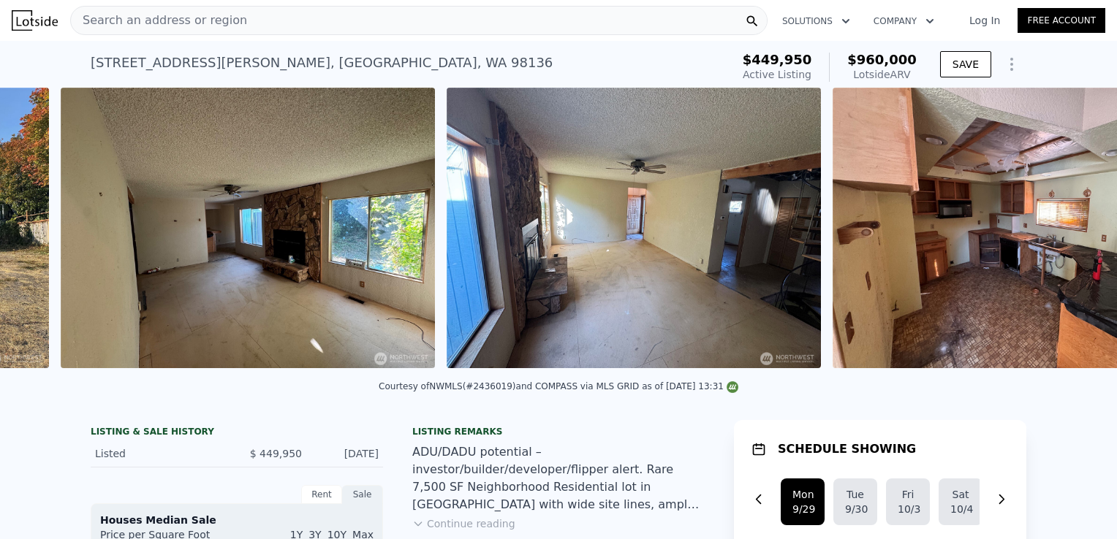
scroll to position [0, 1055]
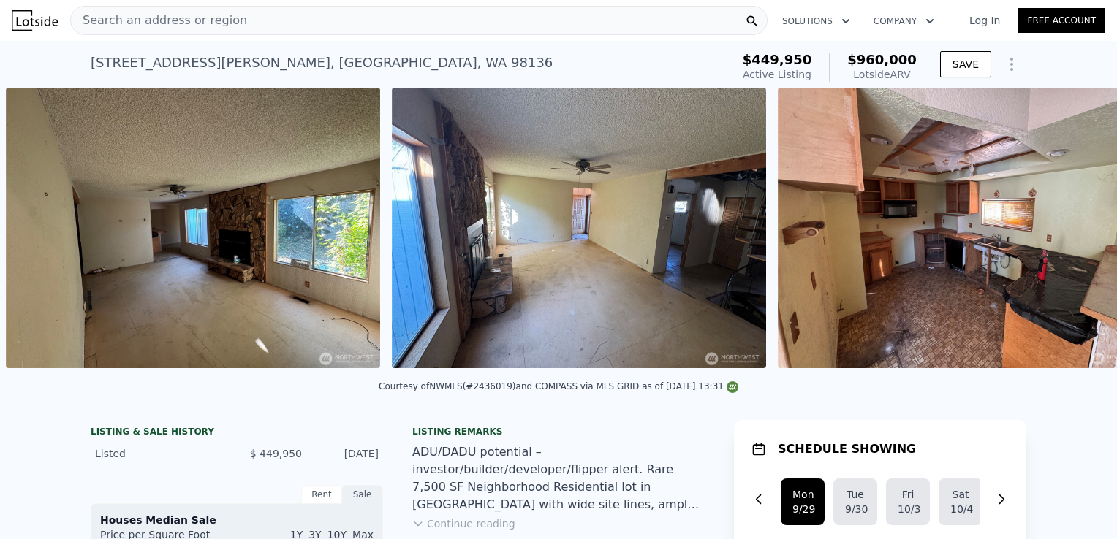
click at [1067, 228] on img at bounding box center [965, 228] width 374 height 281
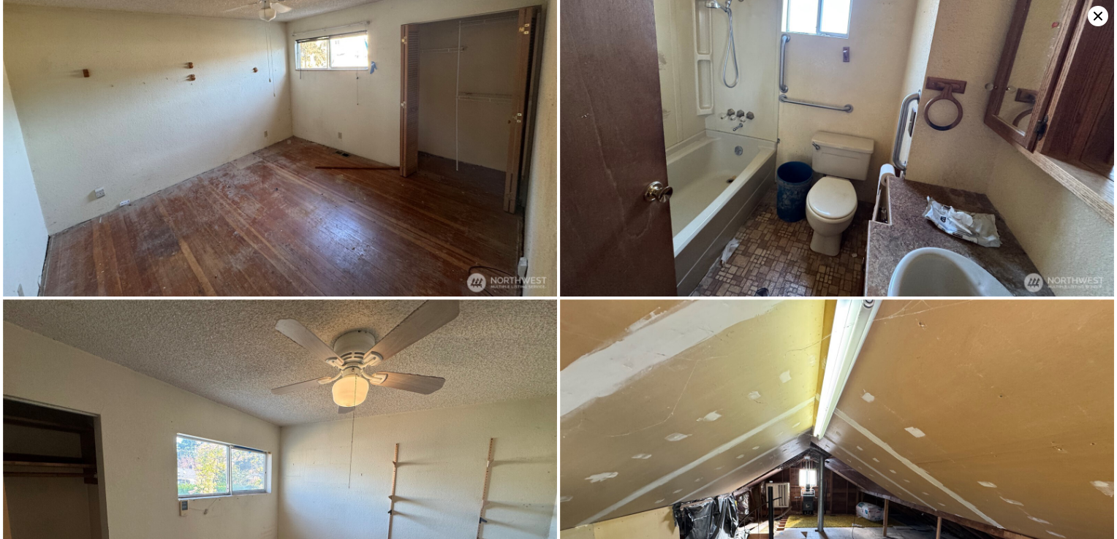
scroll to position [1243, 0]
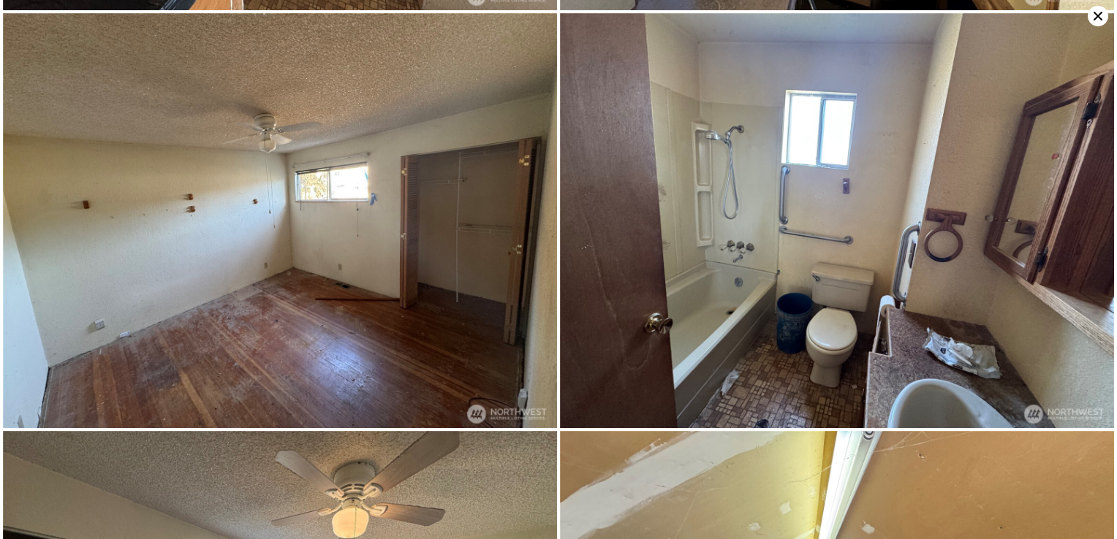
click at [1091, 17] on icon at bounding box center [1098, 16] width 20 height 20
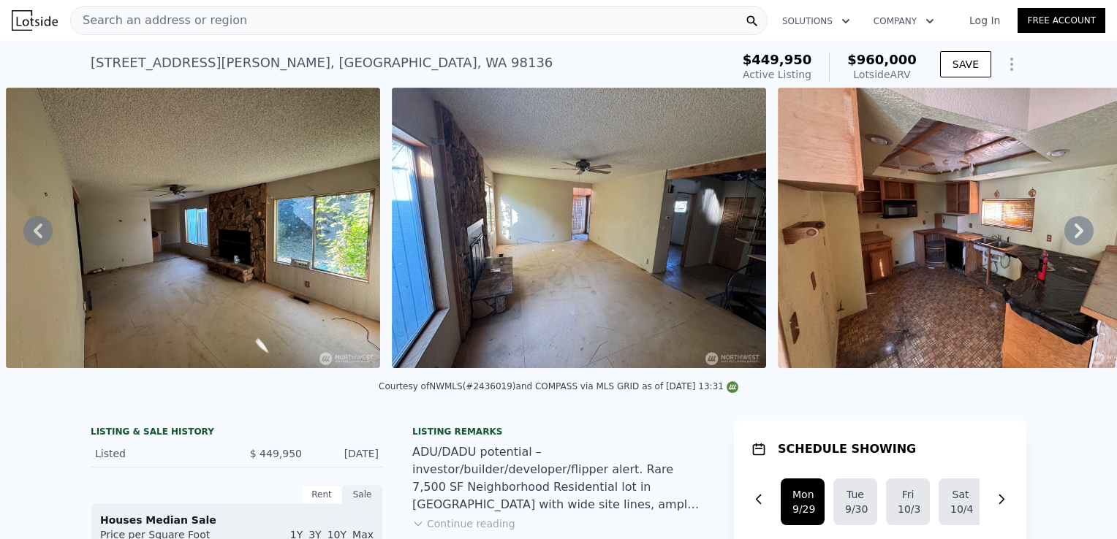
click at [1091, 17] on link "Free Account" at bounding box center [1062, 20] width 88 height 25
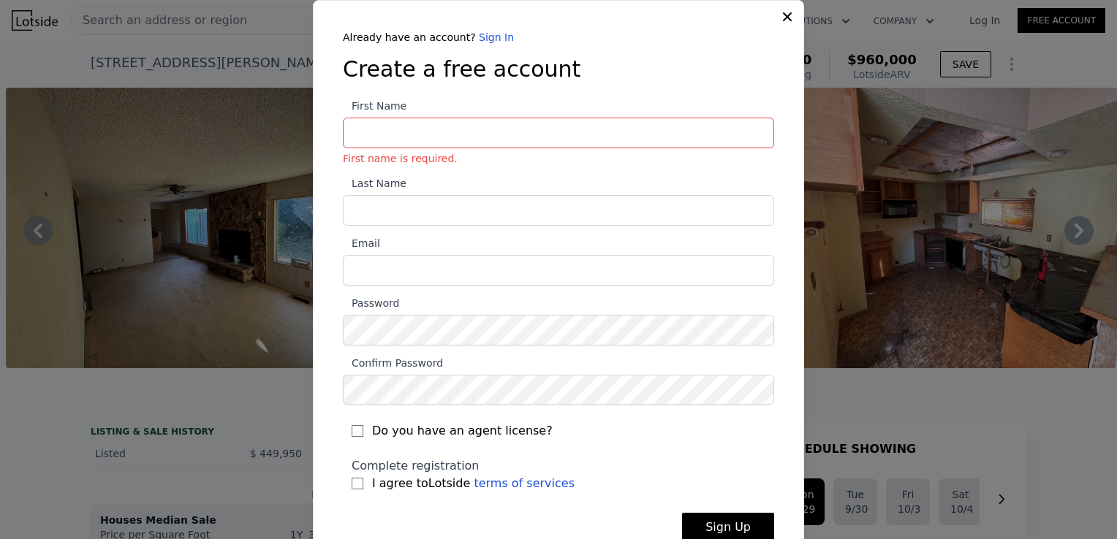
click at [787, 21] on icon at bounding box center [787, 17] width 15 height 15
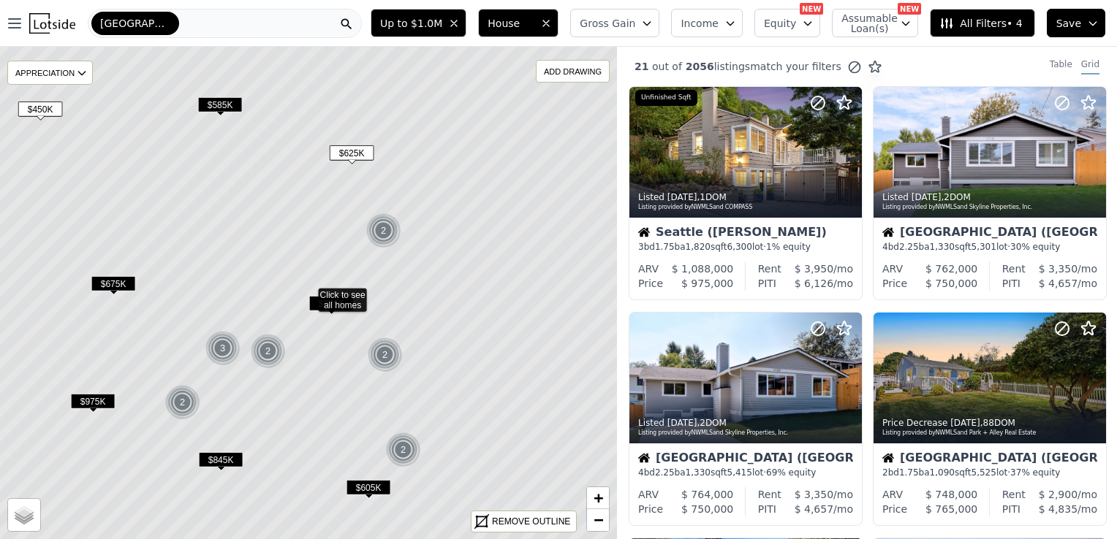
click at [351, 149] on span "$625K" at bounding box center [352, 152] width 45 height 15
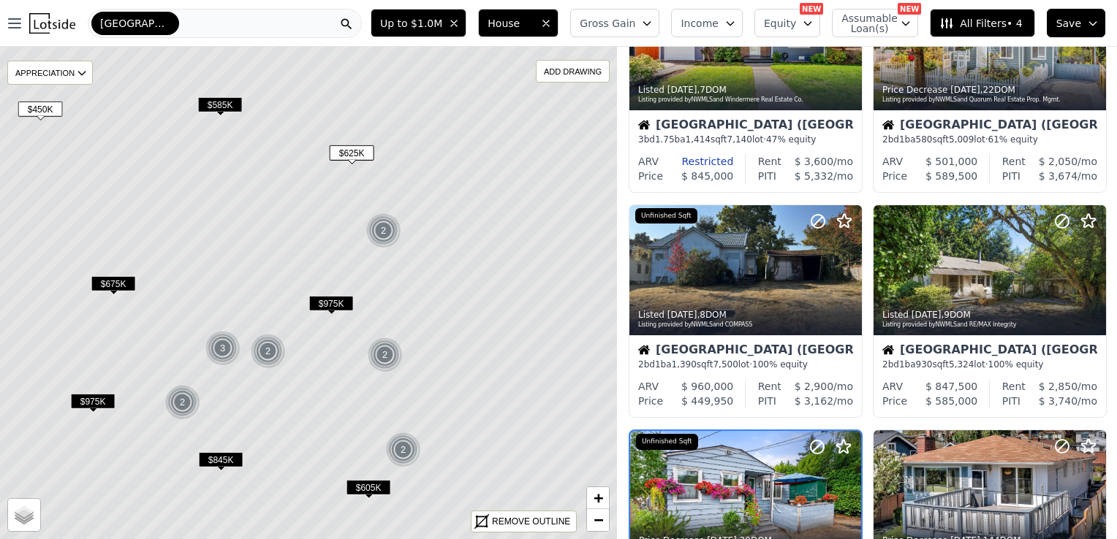
scroll to position [1005, 0]
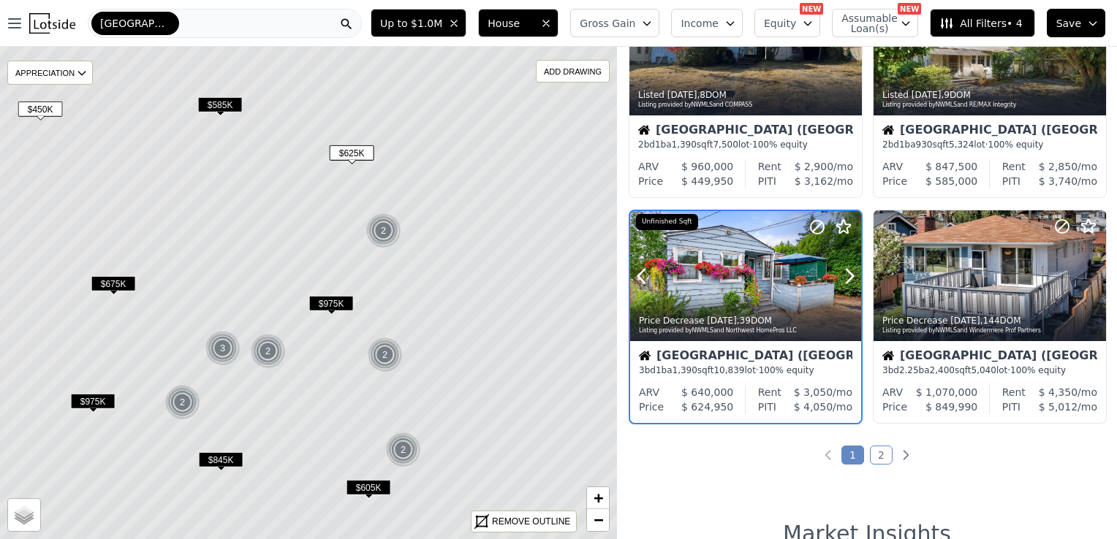
click at [689, 277] on div at bounding box center [745, 276] width 231 height 130
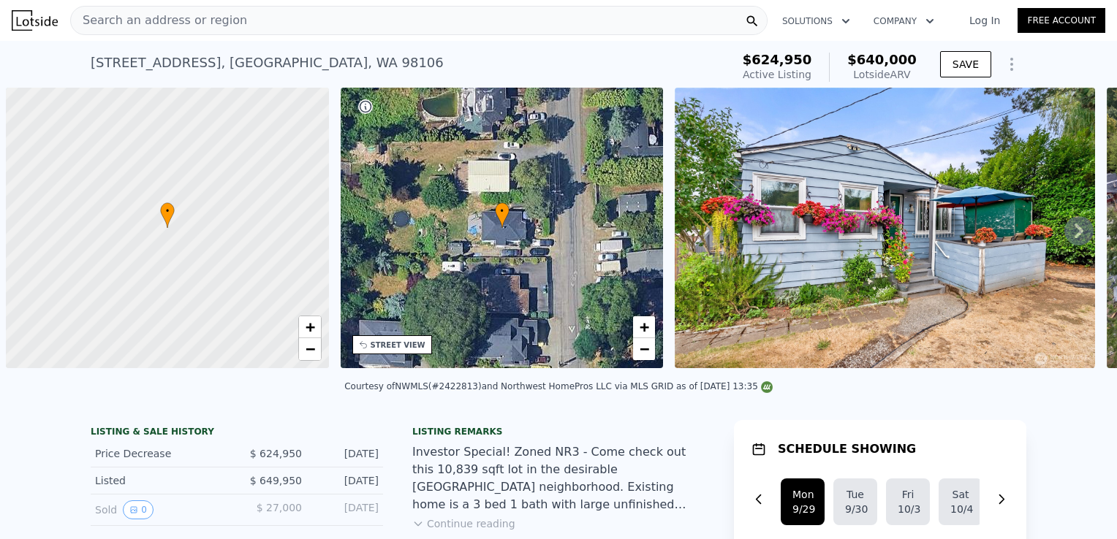
scroll to position [0, 6]
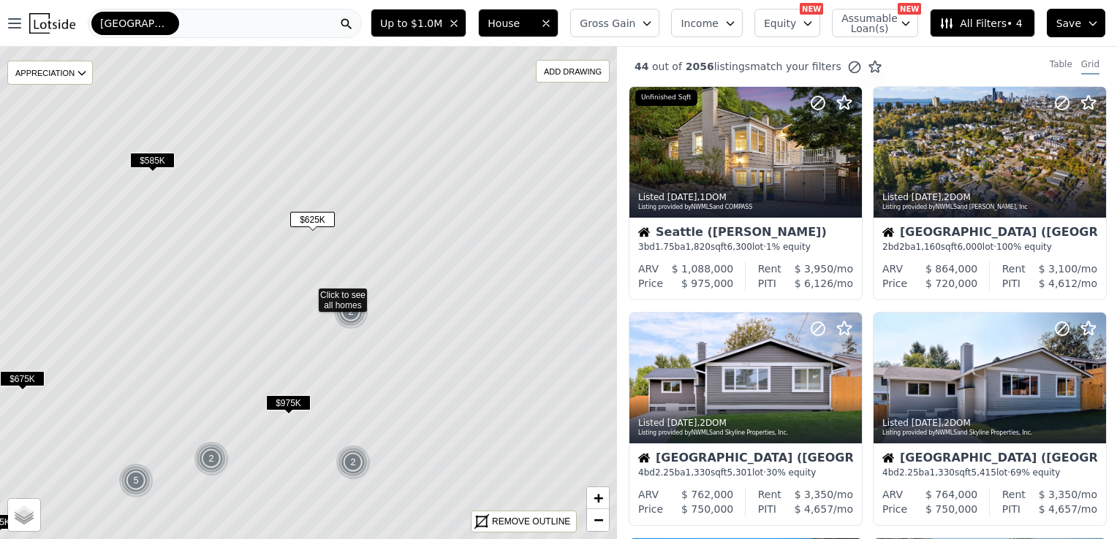
click at [316, 226] on span "$625K" at bounding box center [312, 219] width 45 height 15
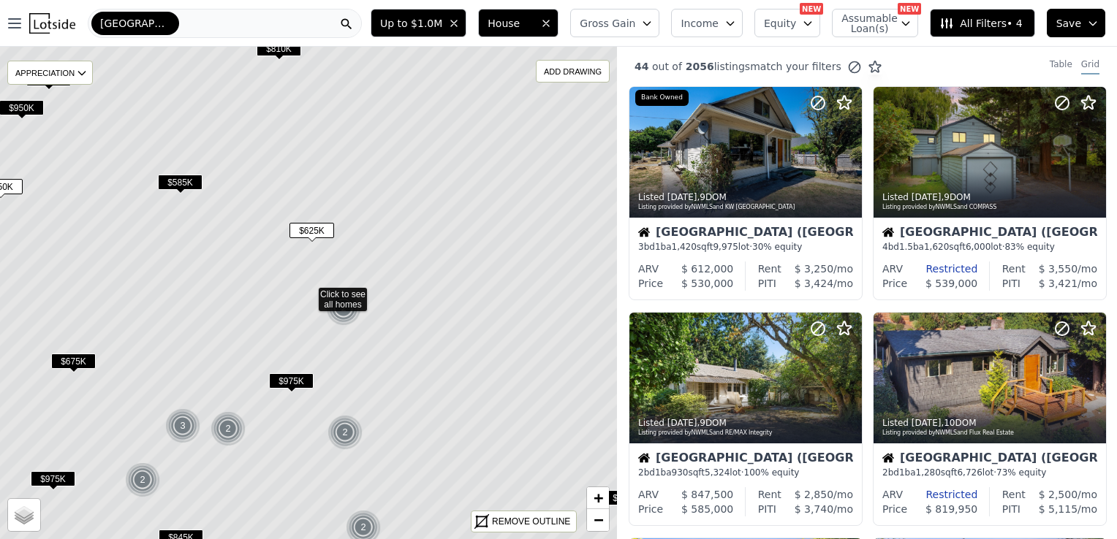
scroll to position [328, 0]
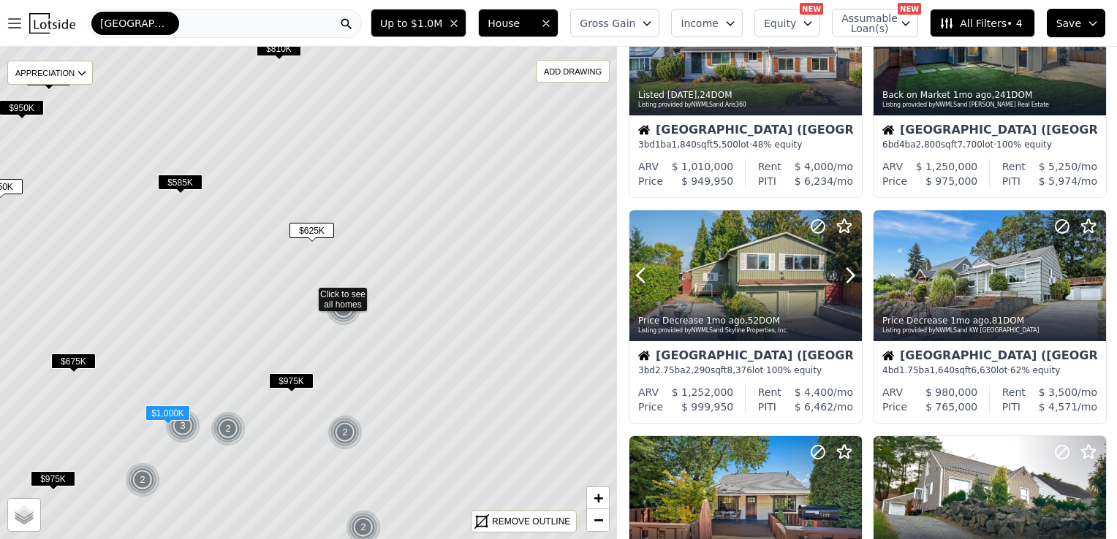
click at [316, 226] on span "$625K" at bounding box center [311, 230] width 45 height 15
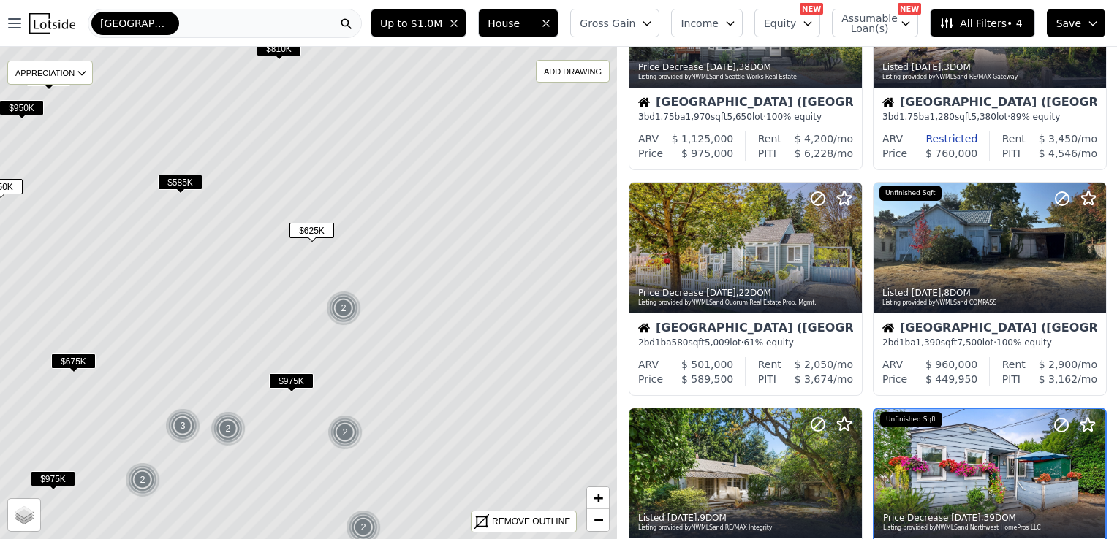
scroll to position [780, 0]
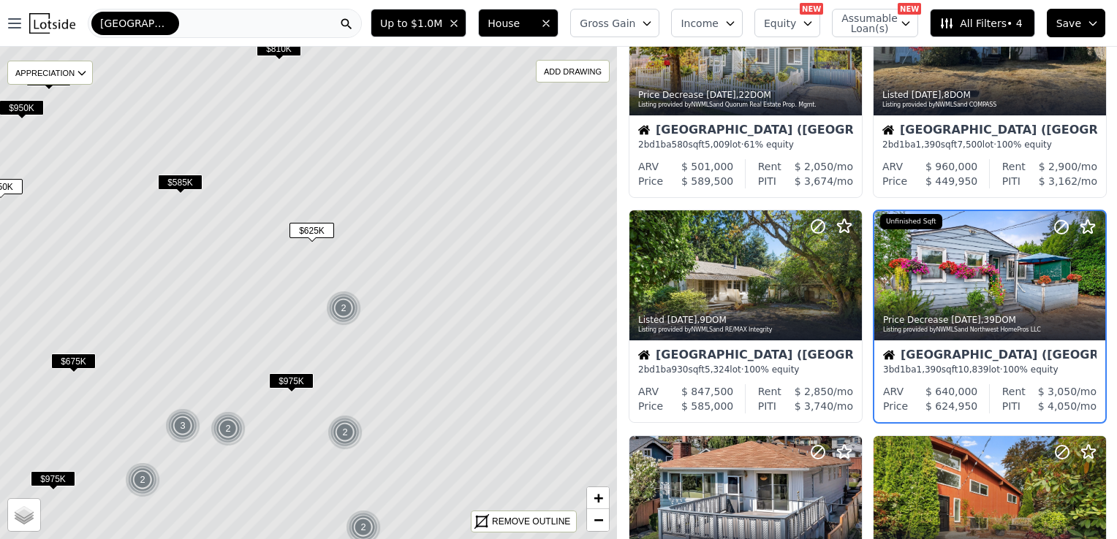
click at [914, 388] on div "$ 640,000" at bounding box center [941, 392] width 74 height 15
click at [945, 300] on div at bounding box center [989, 307] width 231 height 26
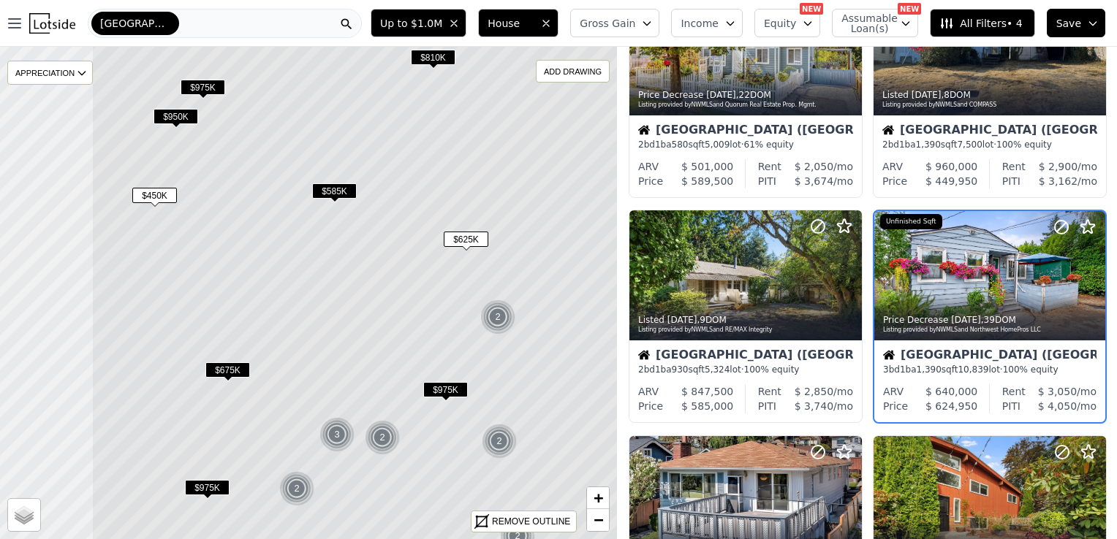
drag, startPoint x: 183, startPoint y: 250, endPoint x: 339, endPoint y: 260, distance: 156.8
click at [339, 260] on icon at bounding box center [462, 302] width 743 height 594
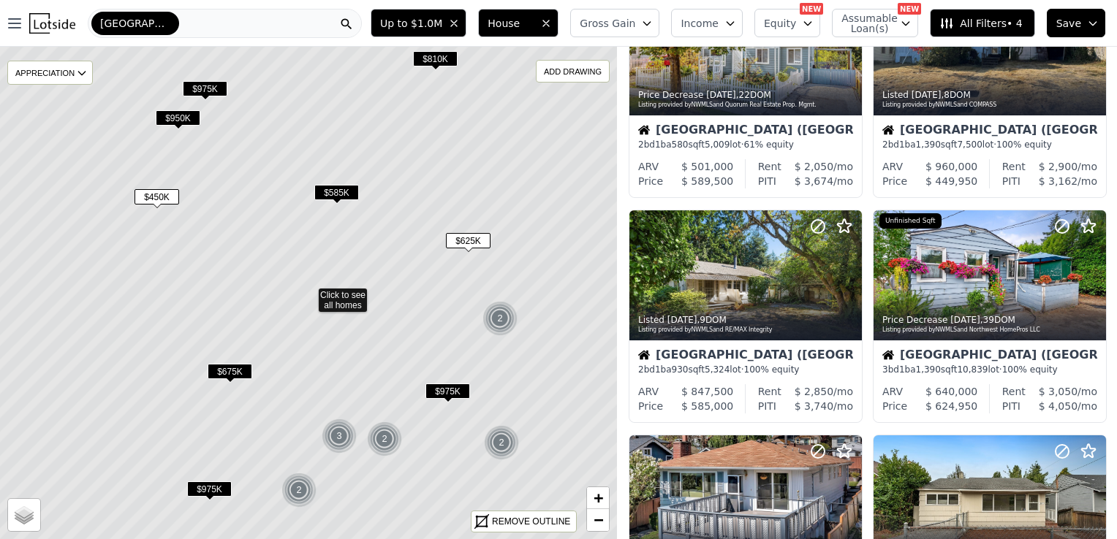
click at [155, 189] on span "$450K" at bounding box center [157, 196] width 45 height 15
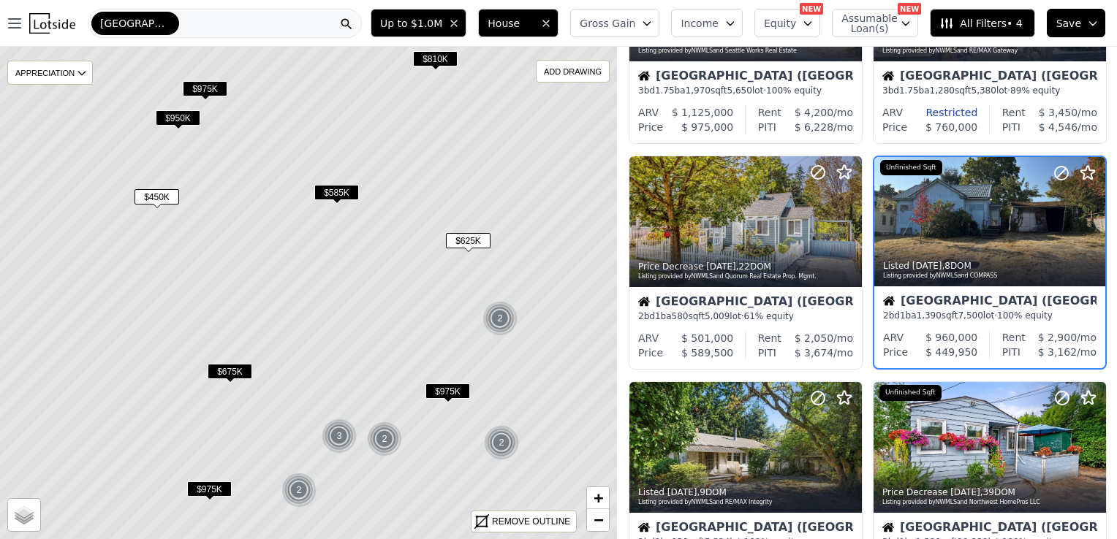
scroll to position [554, 0]
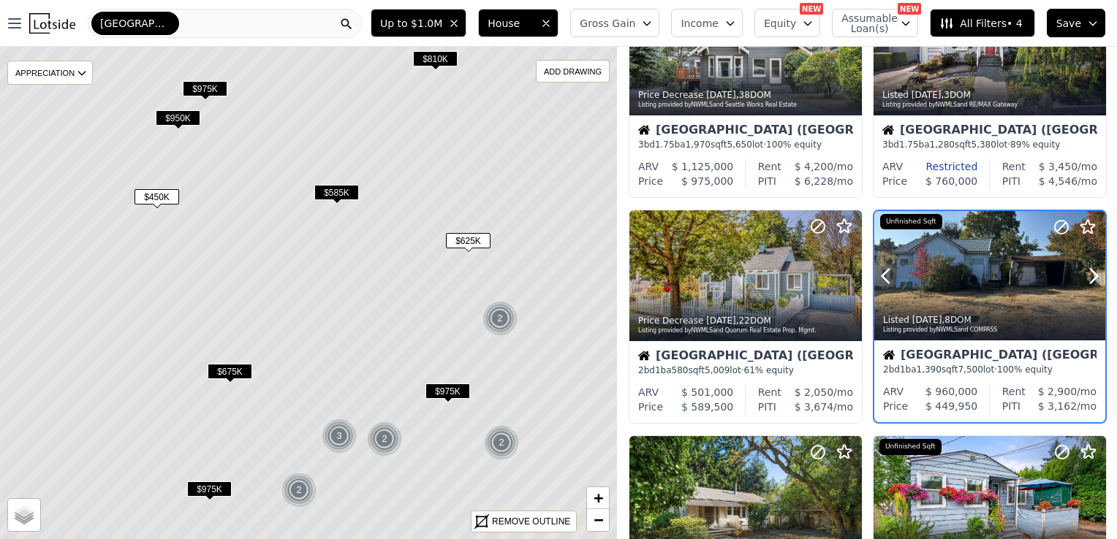
click at [977, 286] on div at bounding box center [989, 276] width 231 height 130
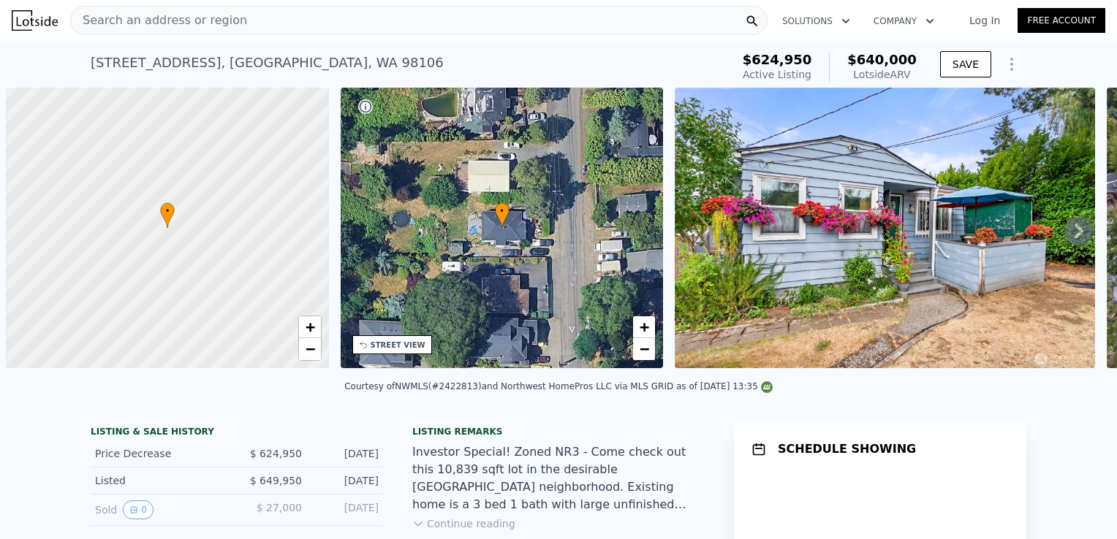
scroll to position [0, 6]
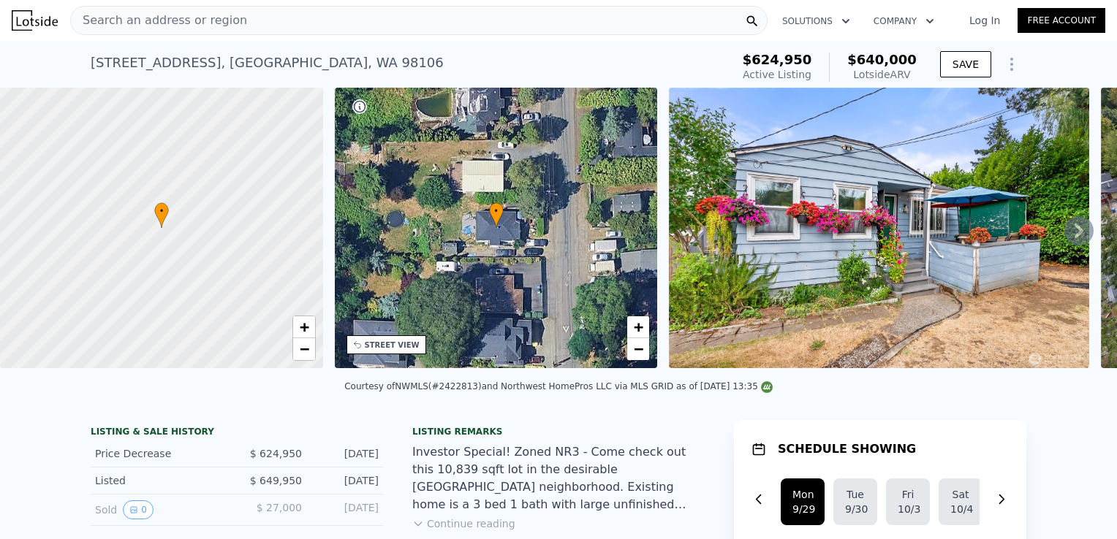
click at [1075, 230] on icon at bounding box center [1079, 231] width 9 height 15
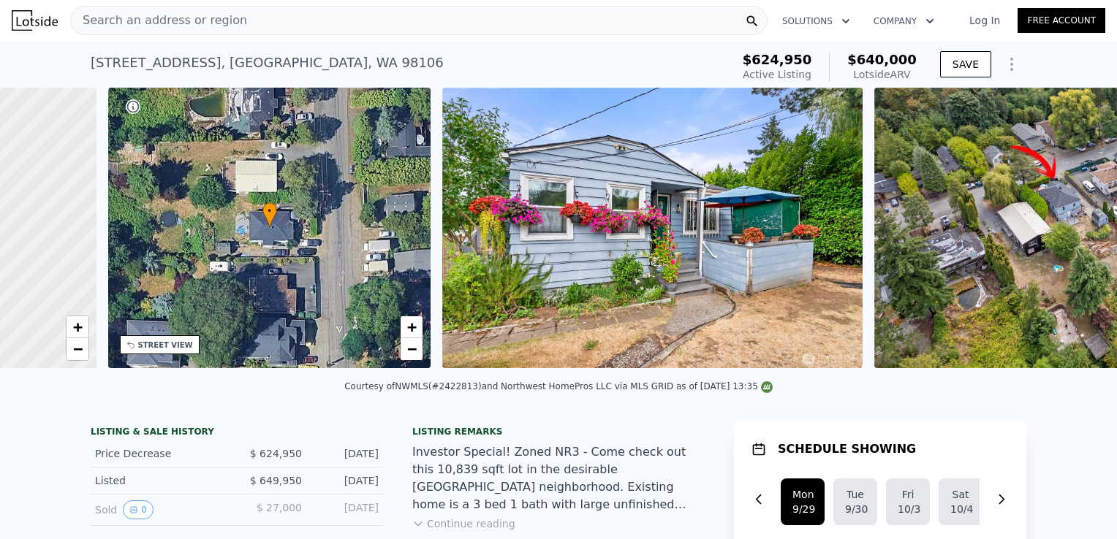
scroll to position [0, 340]
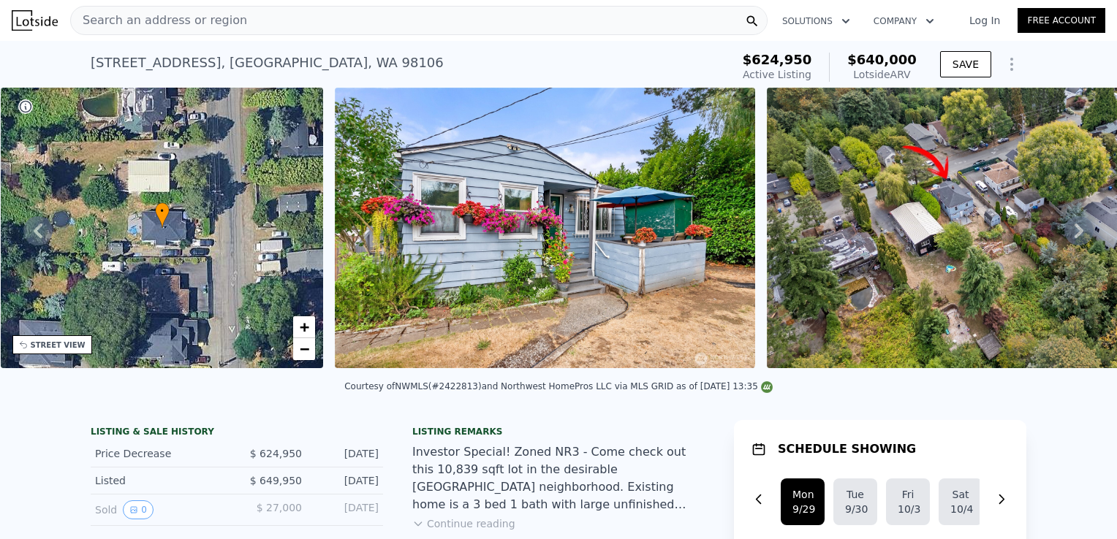
click at [1075, 230] on icon at bounding box center [1079, 231] width 9 height 15
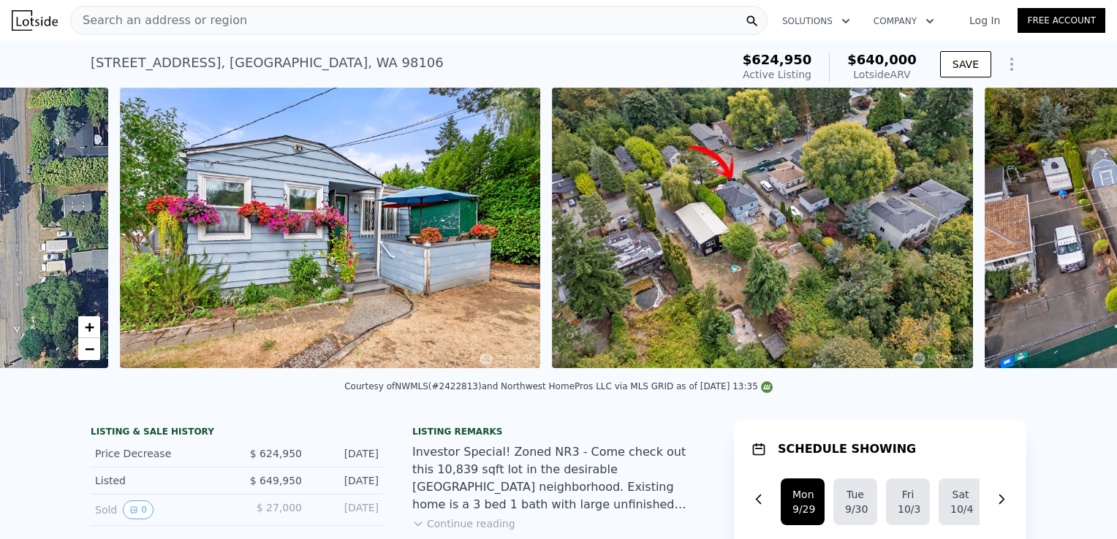
scroll to position [0, 669]
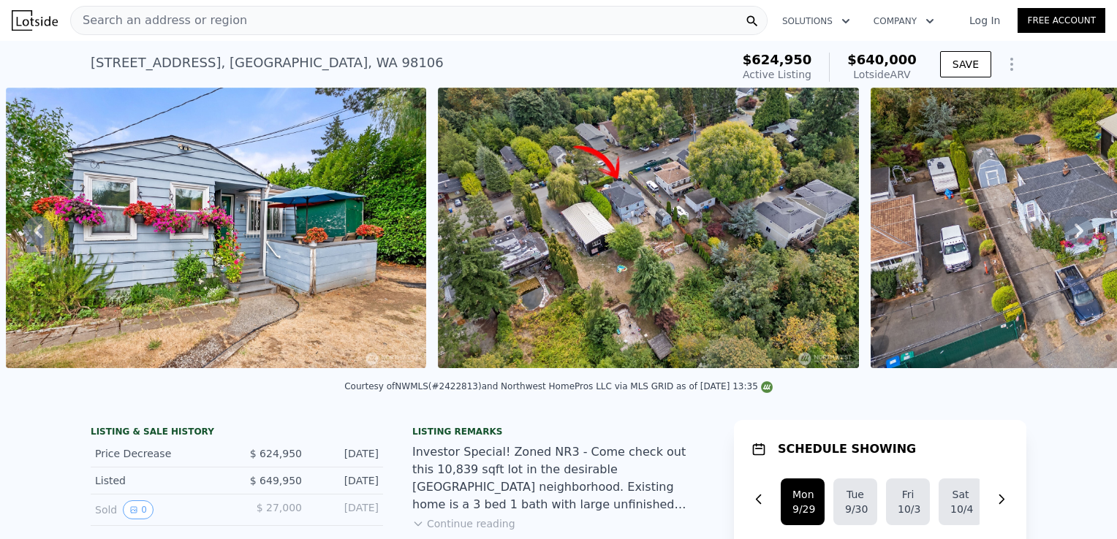
click at [1075, 230] on icon at bounding box center [1079, 231] width 9 height 15
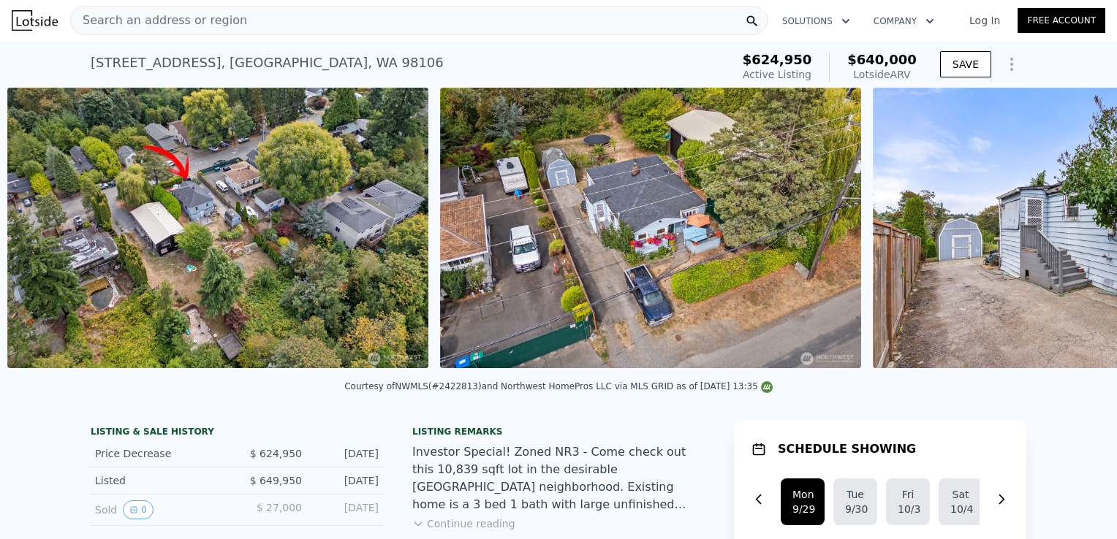
scroll to position [0, 1101]
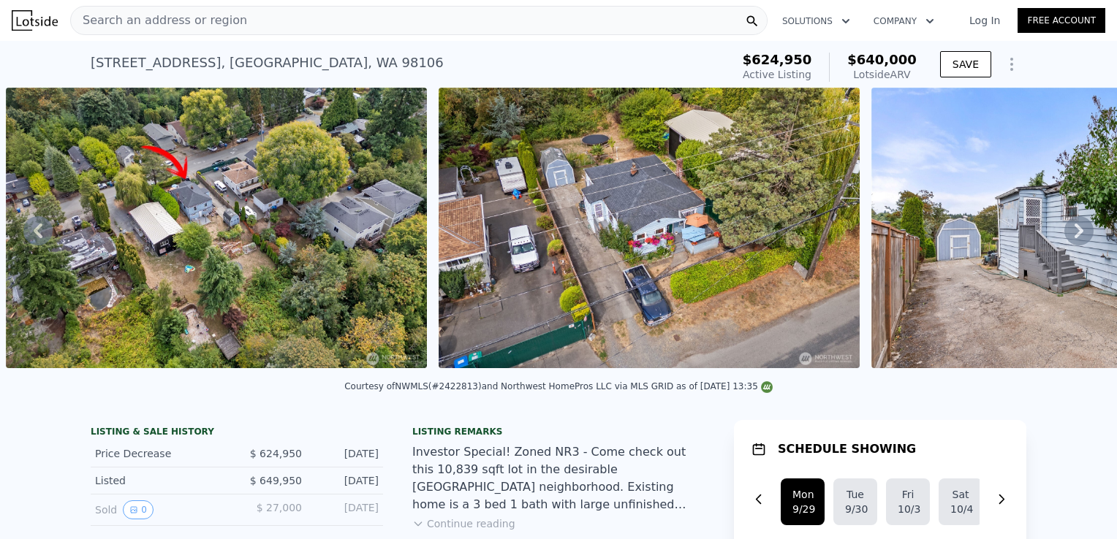
click at [1075, 230] on icon at bounding box center [1079, 231] width 9 height 15
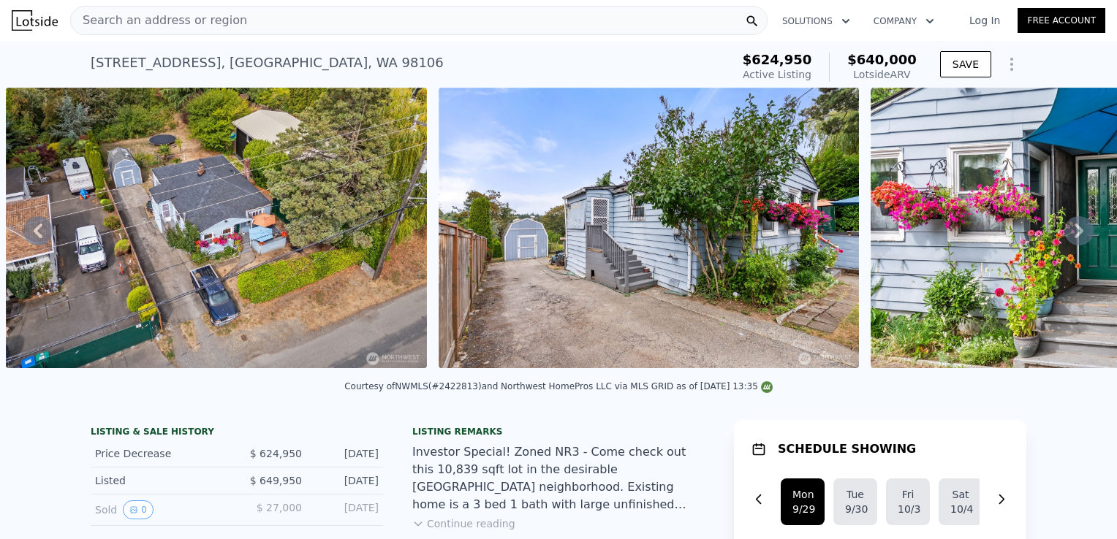
click at [1075, 230] on icon at bounding box center [1079, 231] width 9 height 15
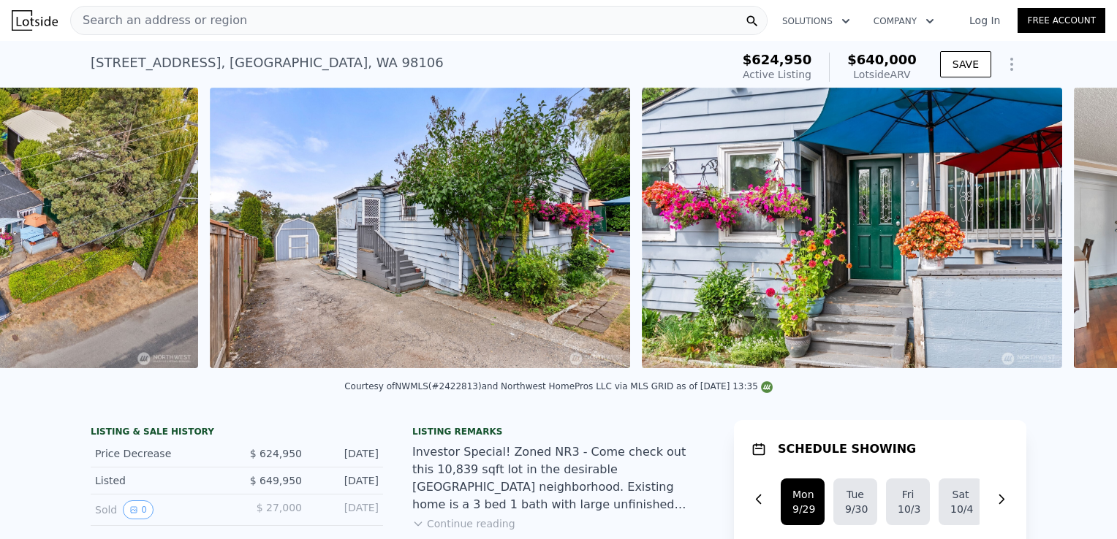
scroll to position [0, 1966]
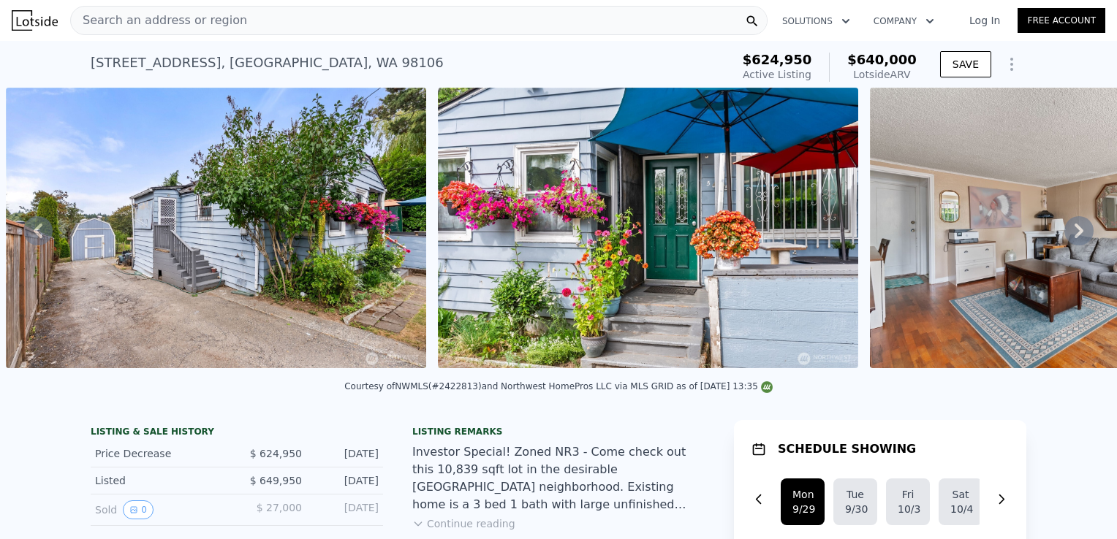
click at [1067, 235] on icon at bounding box center [1078, 230] width 29 height 29
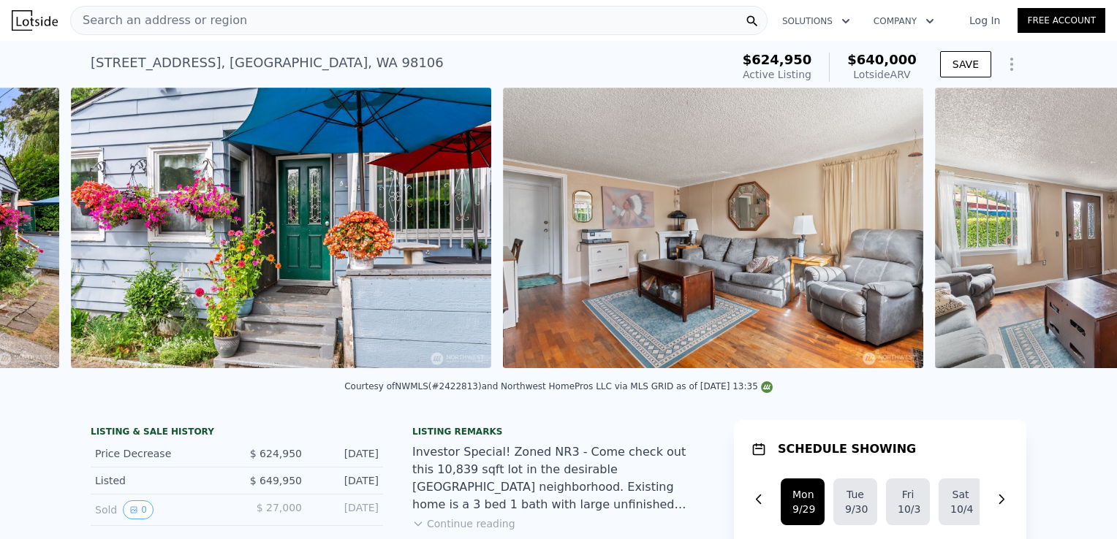
scroll to position [0, 2398]
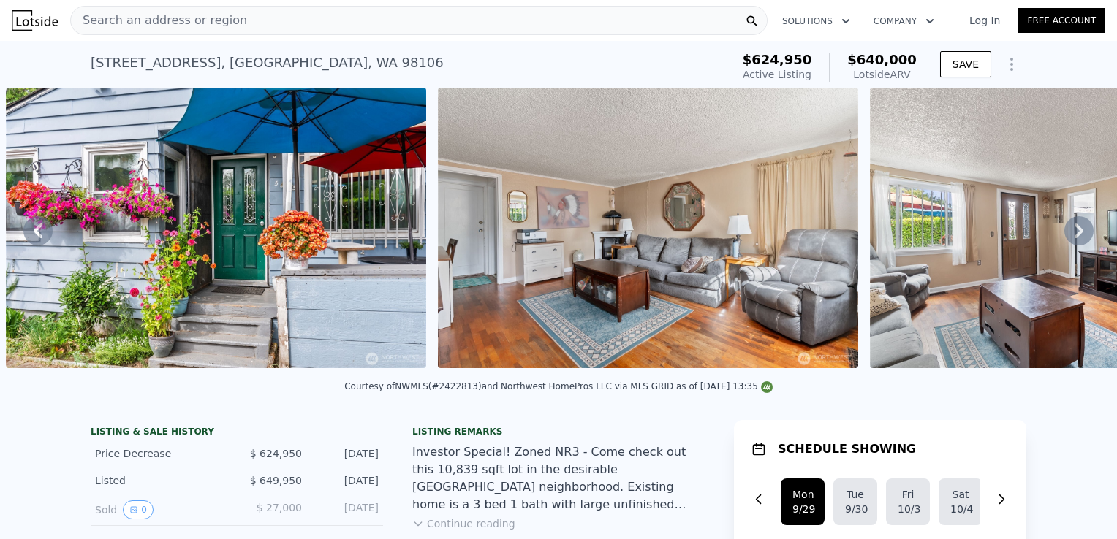
click at [1067, 235] on icon at bounding box center [1078, 230] width 29 height 29
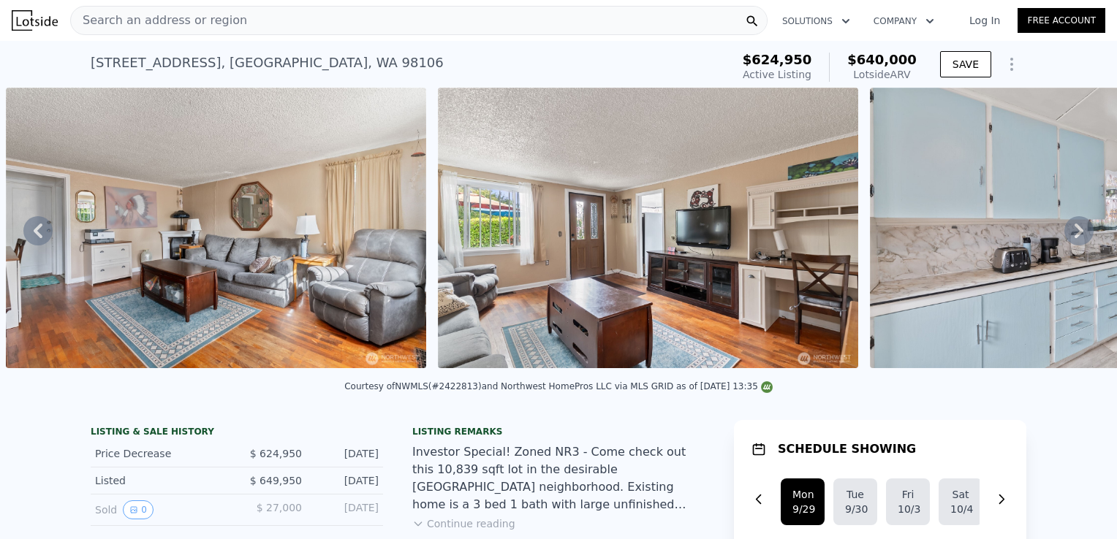
click at [1067, 235] on icon at bounding box center [1078, 230] width 29 height 29
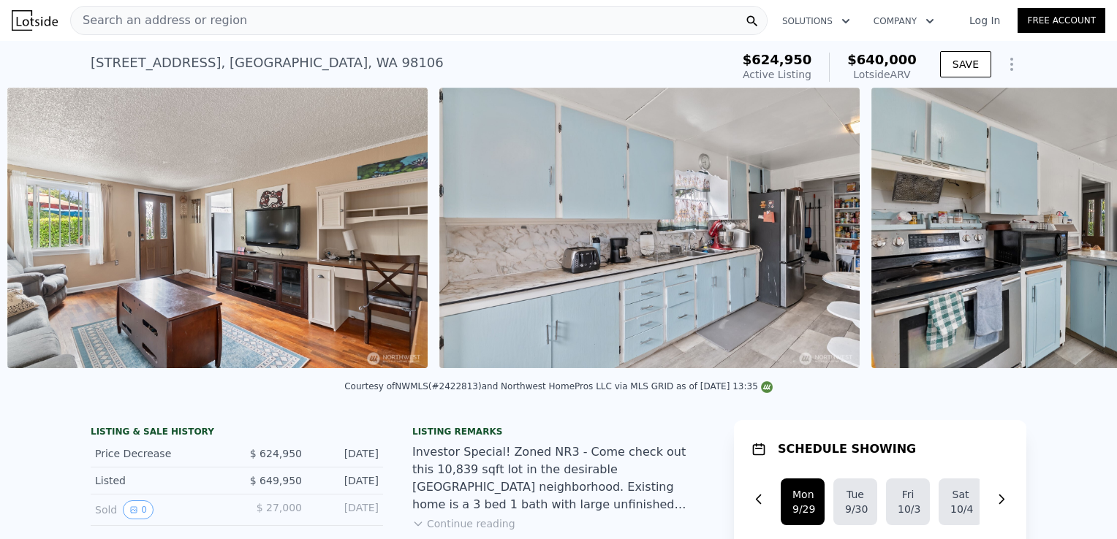
scroll to position [0, 3262]
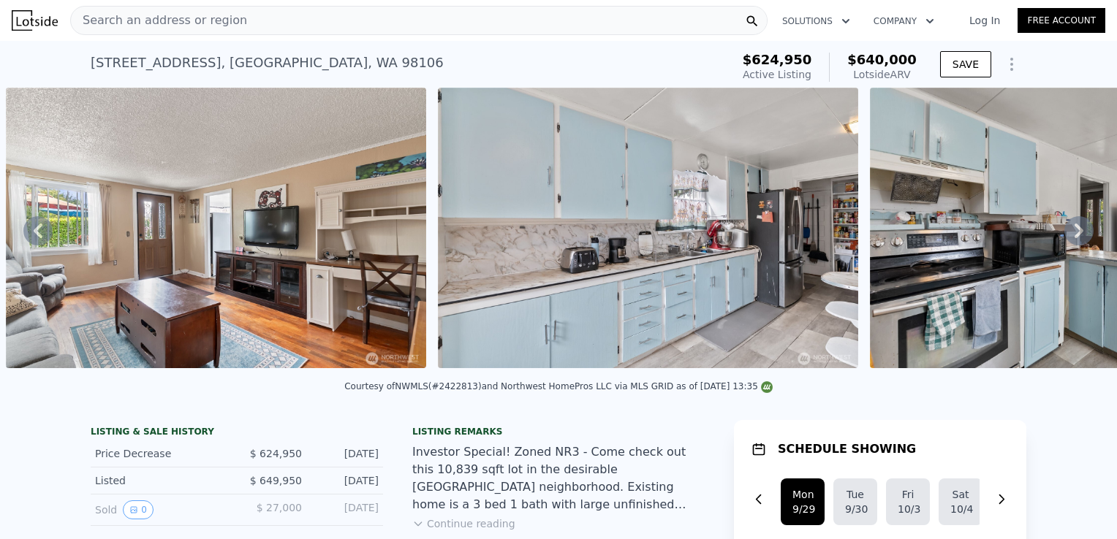
click at [1067, 236] on icon at bounding box center [1078, 230] width 29 height 29
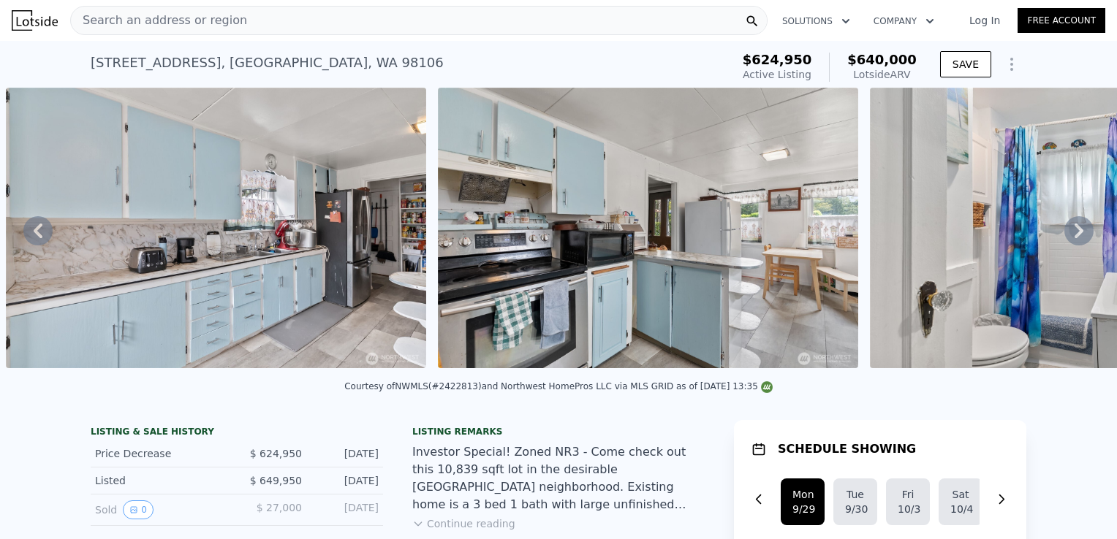
click at [1067, 236] on icon at bounding box center [1078, 230] width 29 height 29
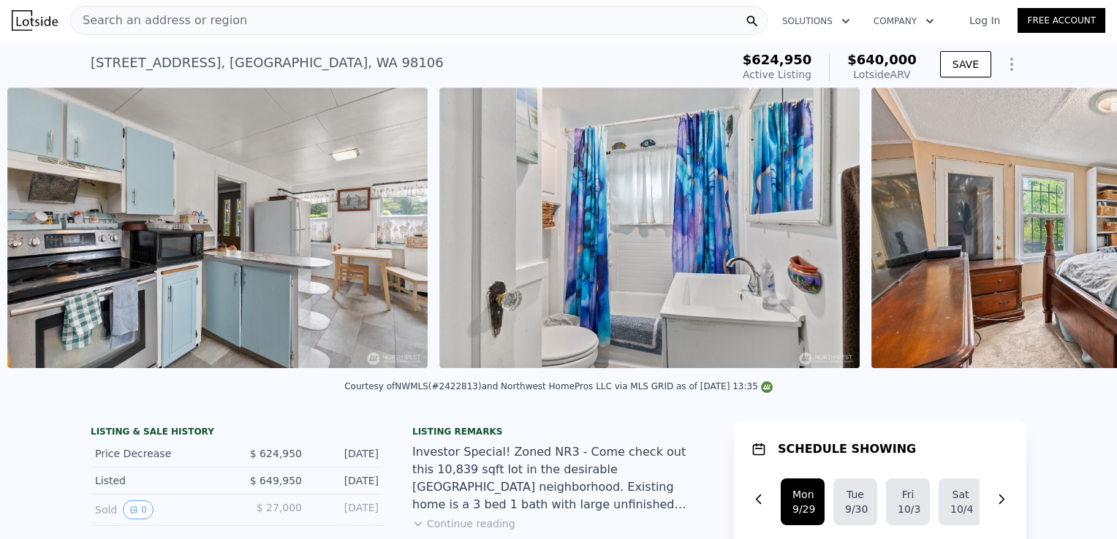
scroll to position [0, 4126]
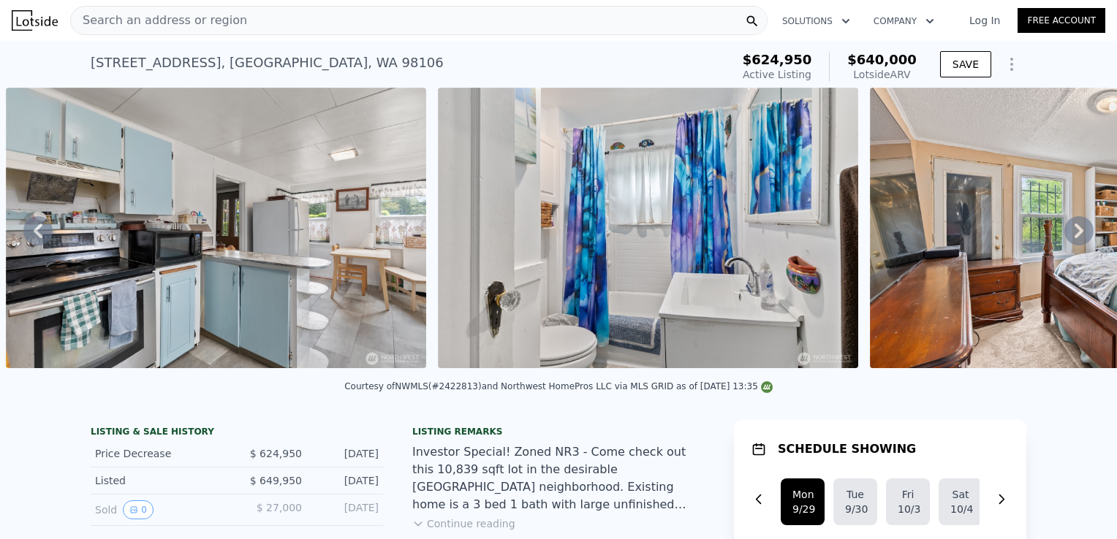
click at [1067, 236] on icon at bounding box center [1078, 230] width 29 height 29
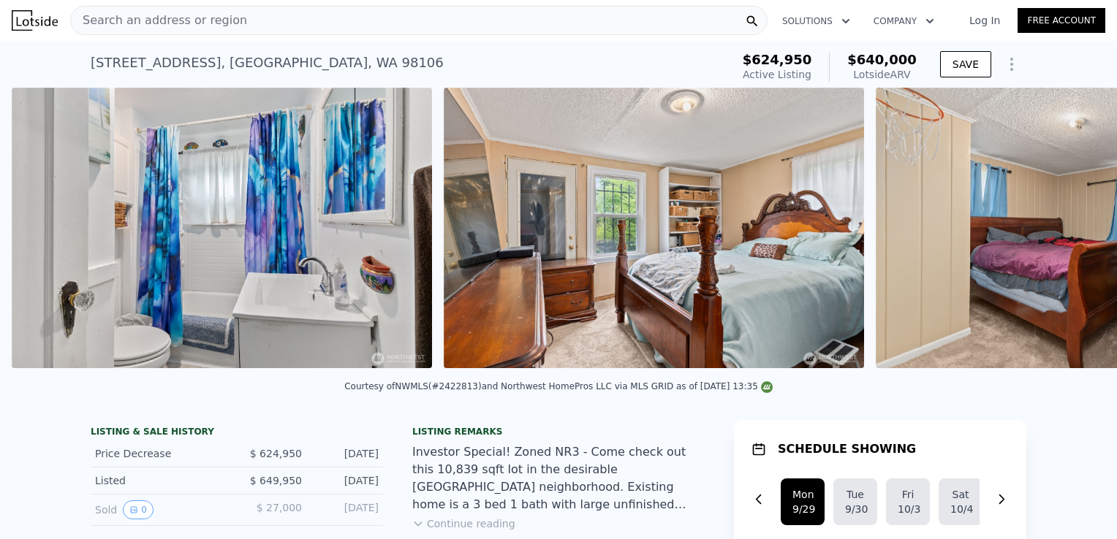
click at [1067, 236] on img at bounding box center [1086, 228] width 420 height 281
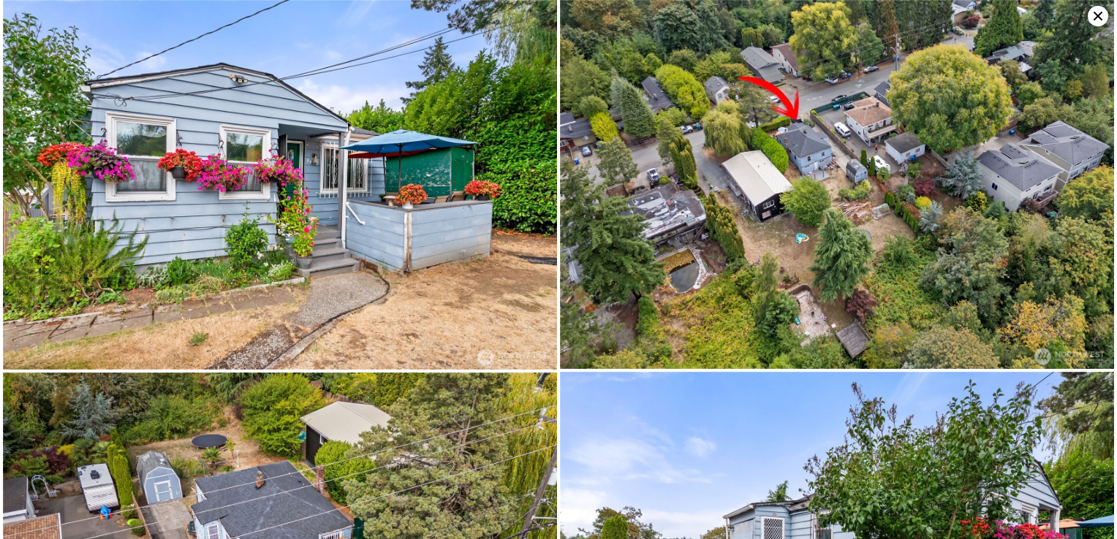
scroll to position [0, 0]
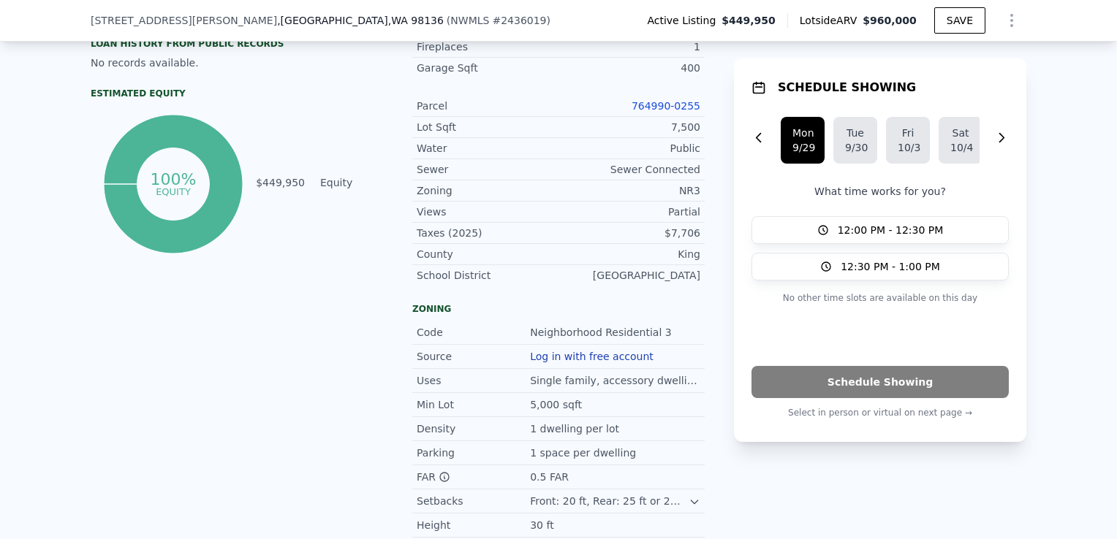
scroll to position [741, 0]
click at [669, 112] on link "764990-0255" at bounding box center [666, 108] width 69 height 12
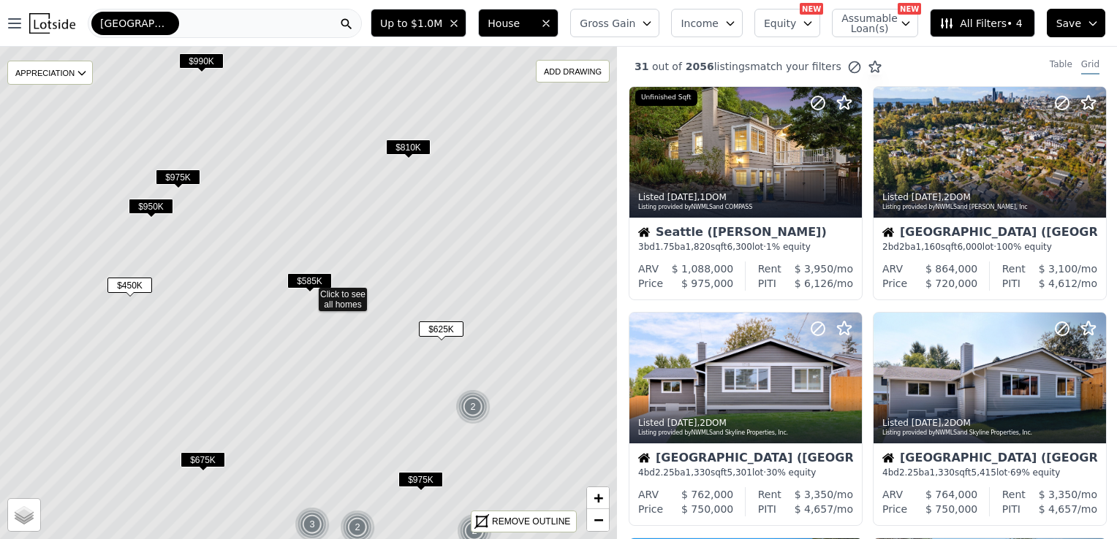
click at [132, 292] on span "$450K" at bounding box center [129, 285] width 45 height 15
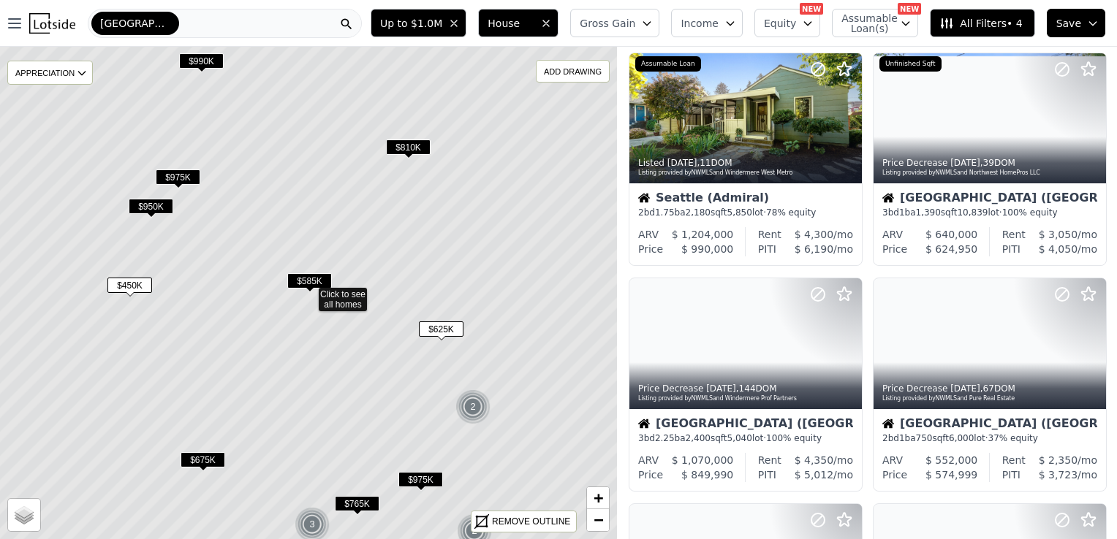
scroll to position [780, 0]
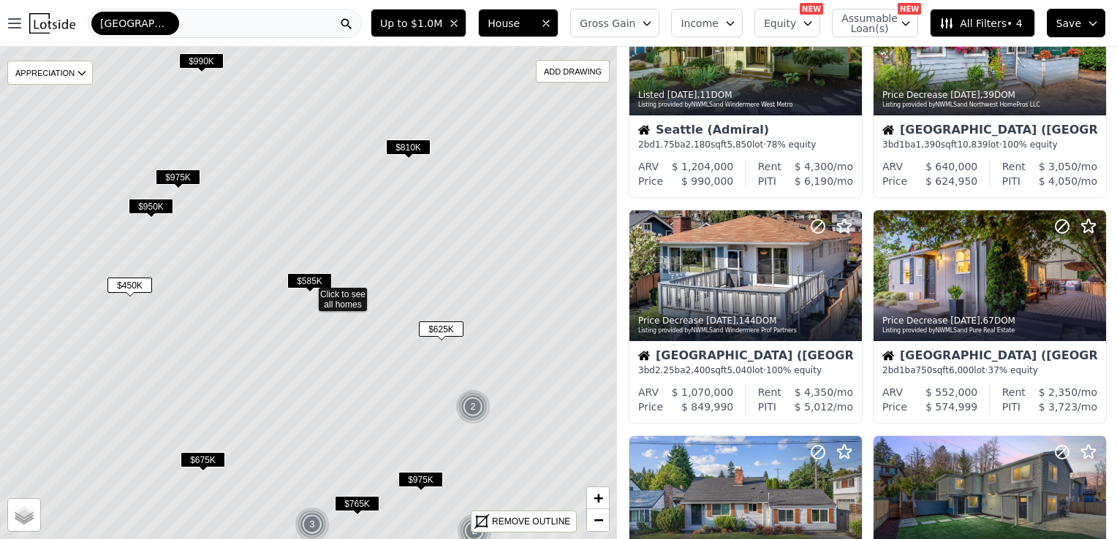
click at [116, 285] on span "$450K" at bounding box center [129, 285] width 45 height 15
click at [143, 281] on span "$450K" at bounding box center [129, 285] width 45 height 15
click at [300, 282] on span "$585K" at bounding box center [309, 280] width 45 height 15
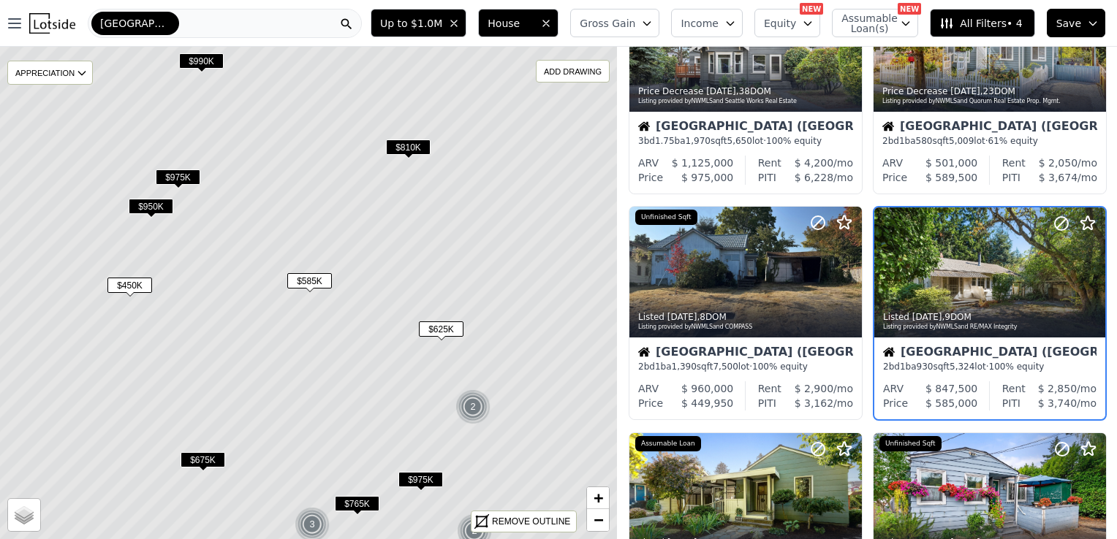
scroll to position [328, 0]
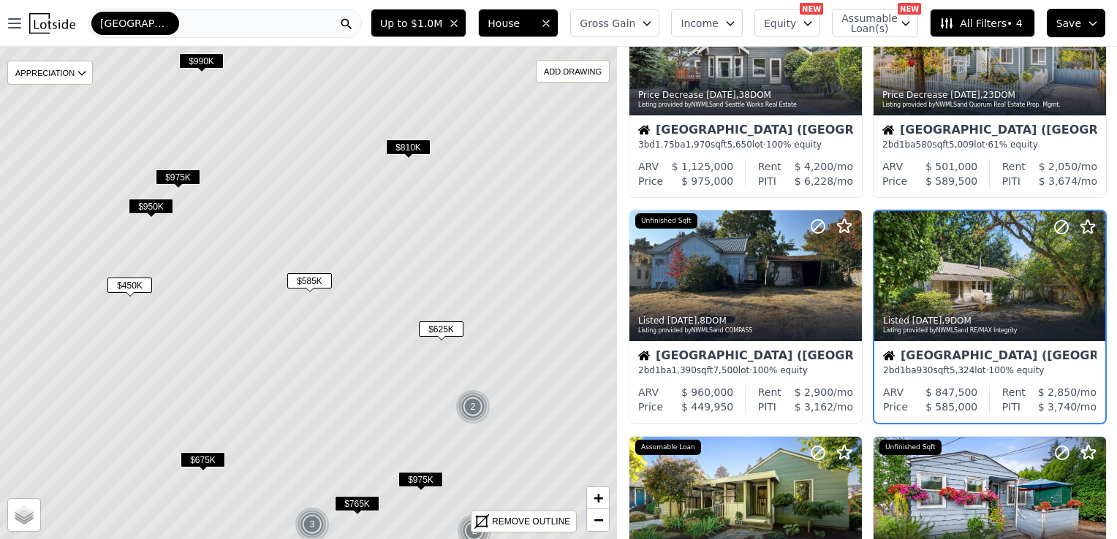
click at [129, 288] on span "$450K" at bounding box center [129, 285] width 45 height 15
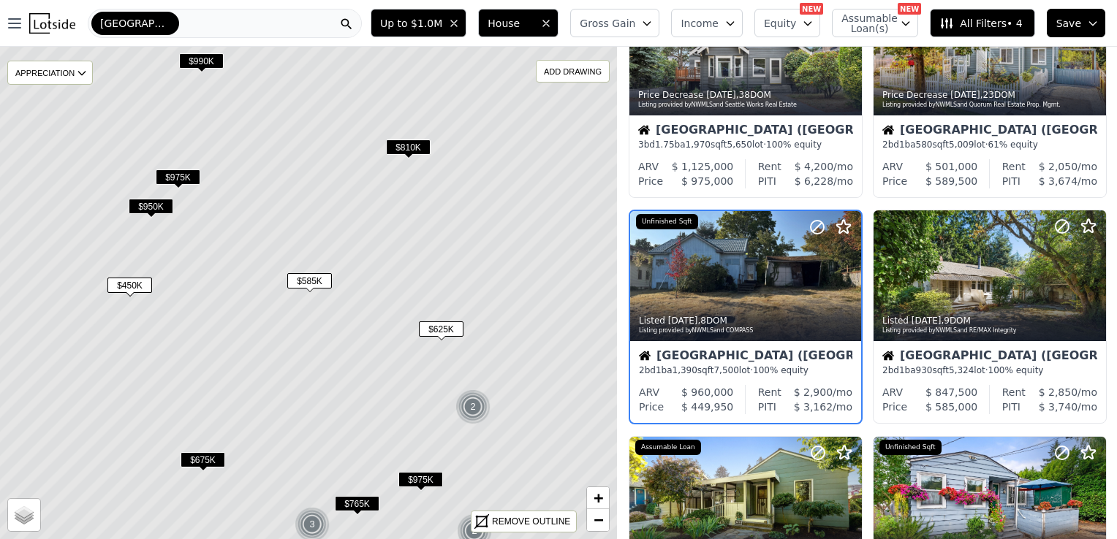
click at [129, 288] on span "$450K" at bounding box center [129, 285] width 45 height 15
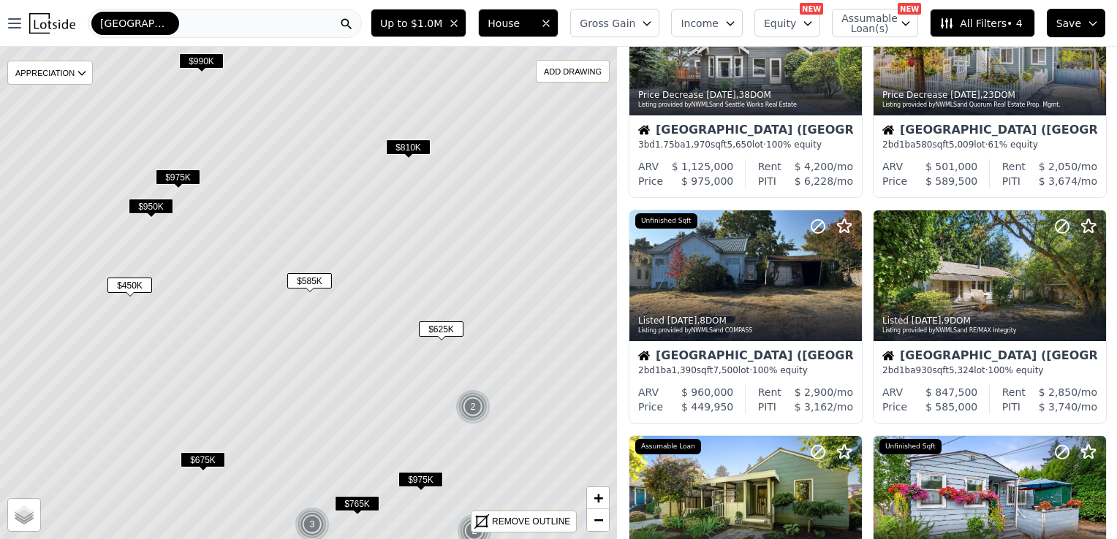
click at [129, 288] on span "$450K" at bounding box center [129, 285] width 45 height 15
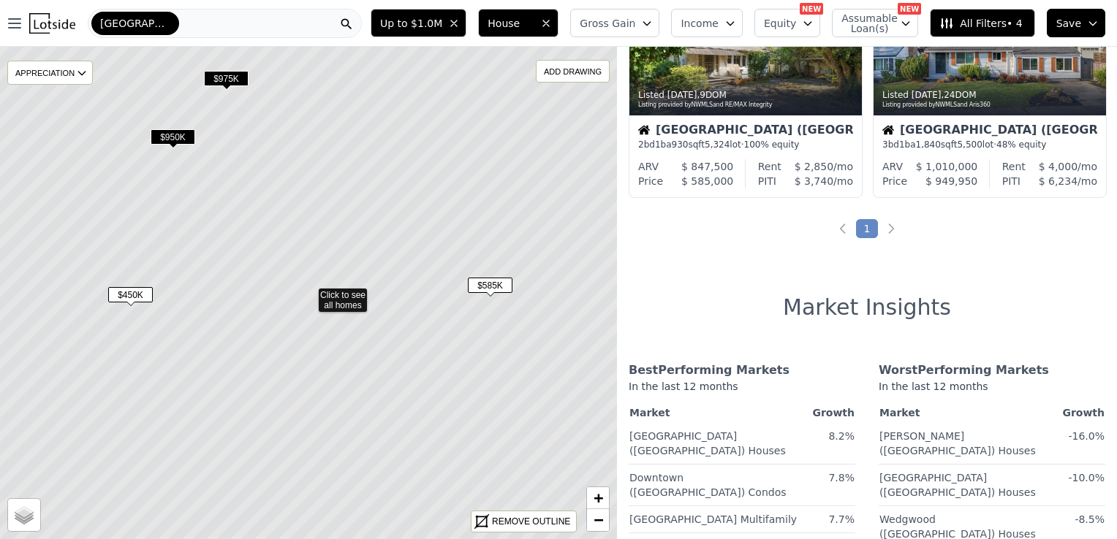
scroll to position [102, 0]
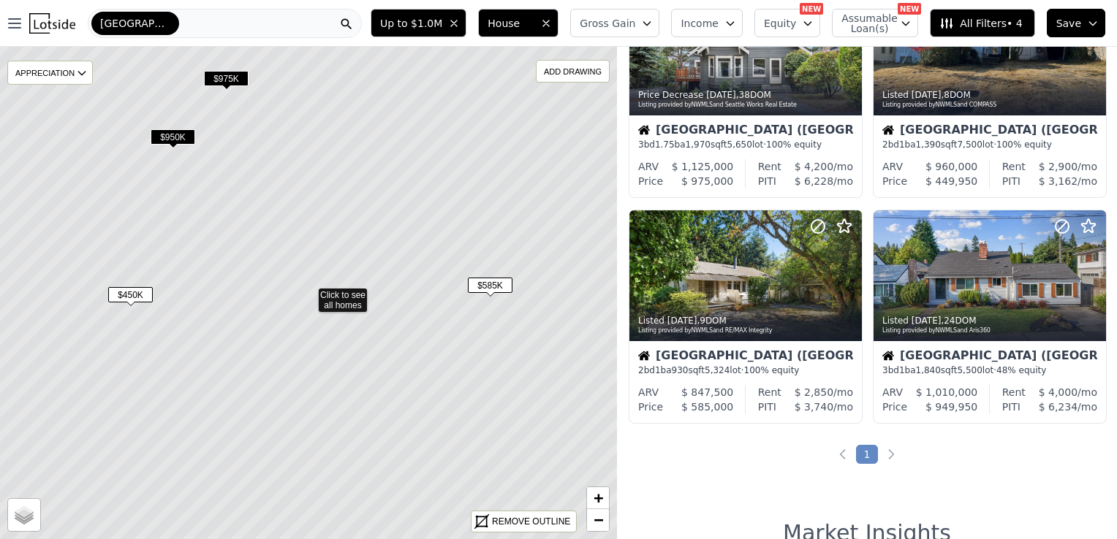
click at [129, 298] on span "$450K" at bounding box center [130, 294] width 45 height 15
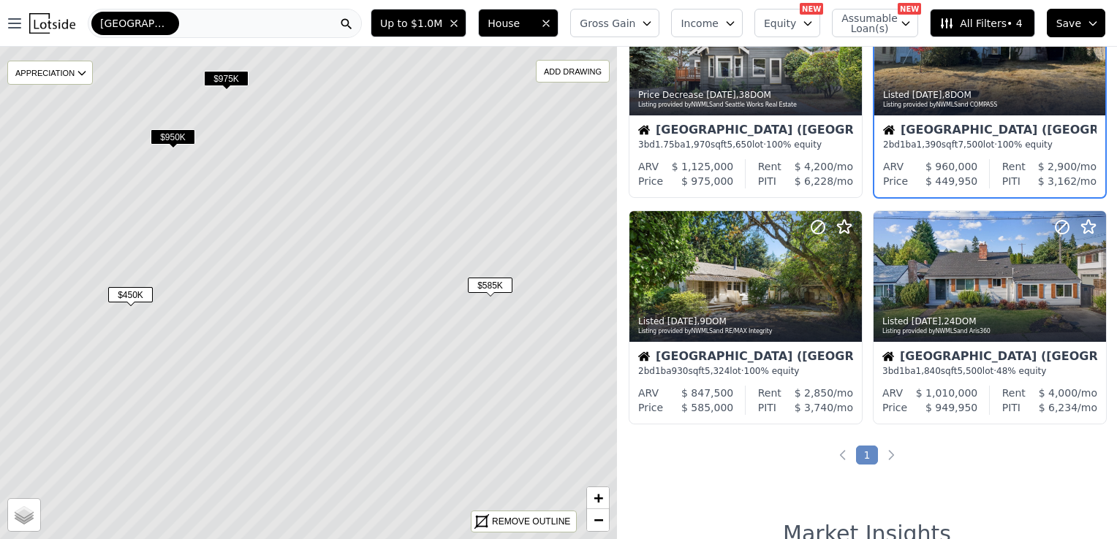
scroll to position [0, 0]
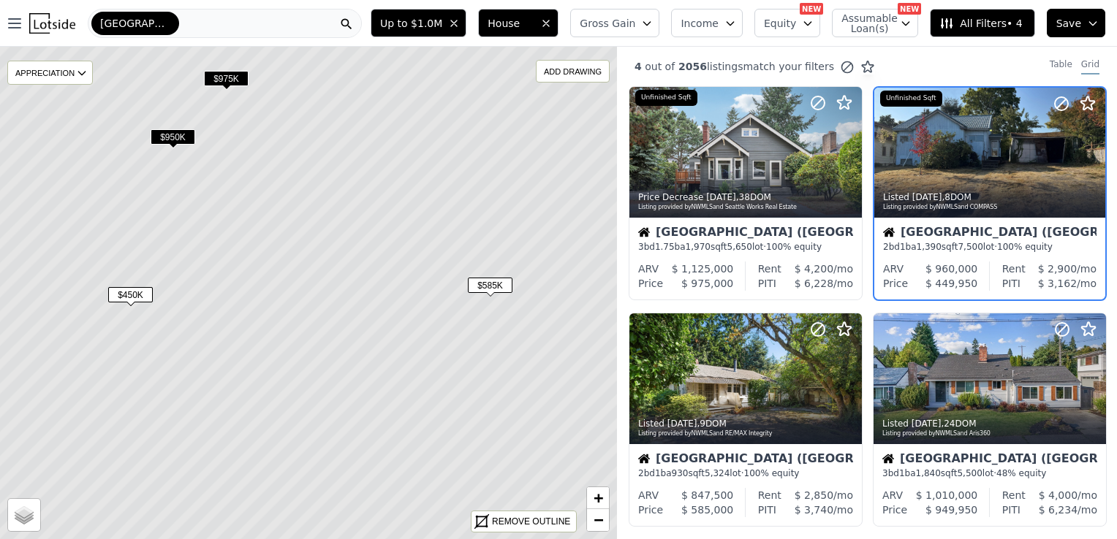
click at [942, 222] on div "Seattle (West Seattle) 2 bd 1 ba 1,390 sqft 7,500 lot · 100% equity" at bounding box center [989, 240] width 231 height 44
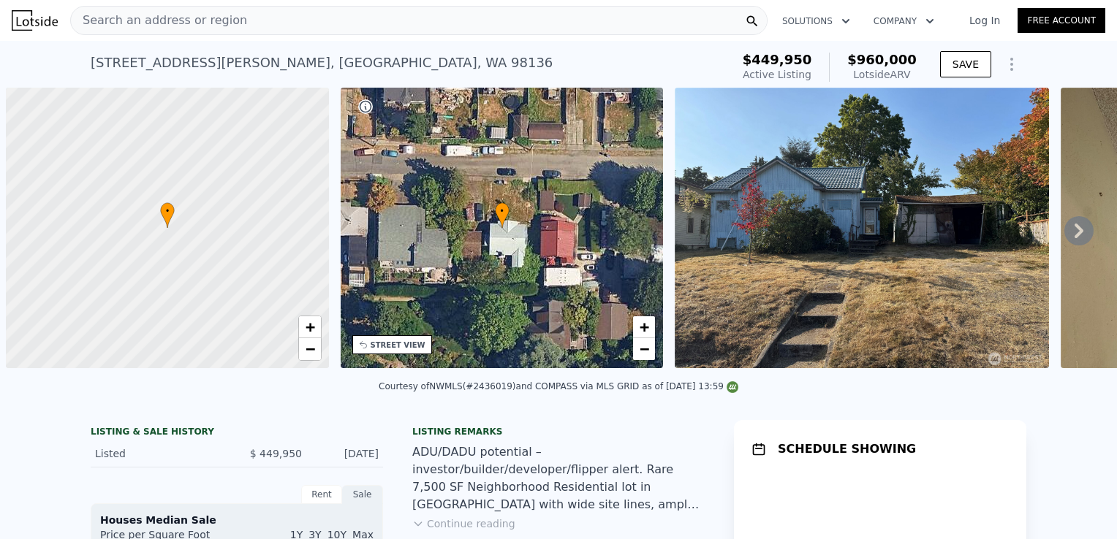
scroll to position [0, 6]
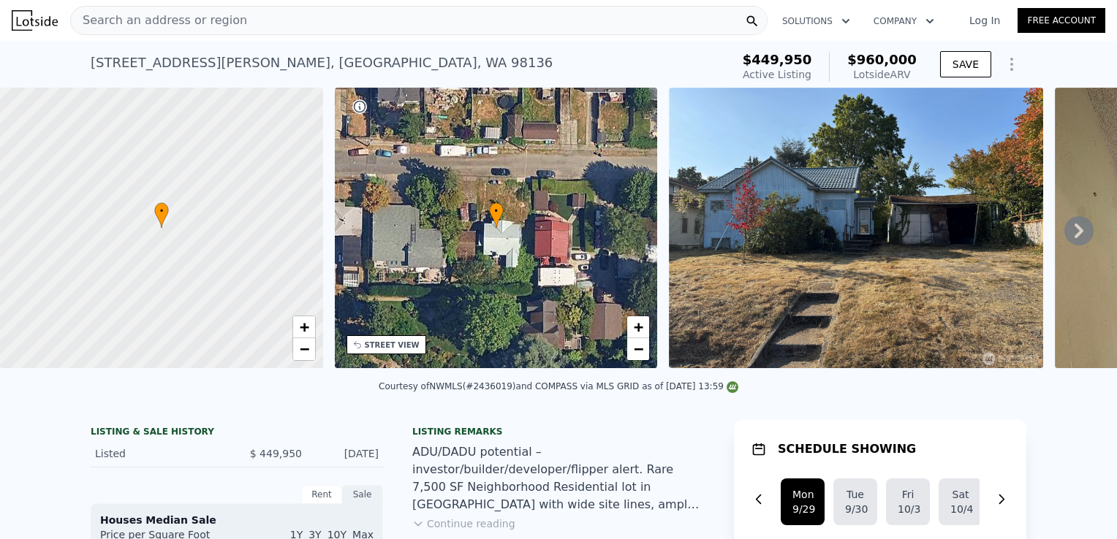
click at [1003, 58] on icon "Show Options" at bounding box center [1012, 65] width 18 height 18
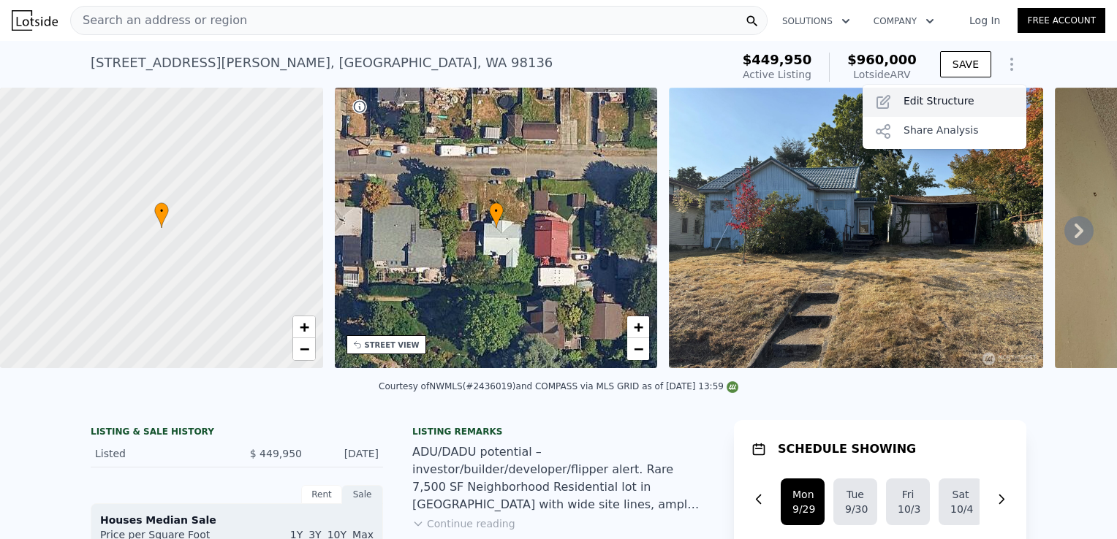
click at [955, 104] on div "Edit Structure" at bounding box center [945, 102] width 164 height 29
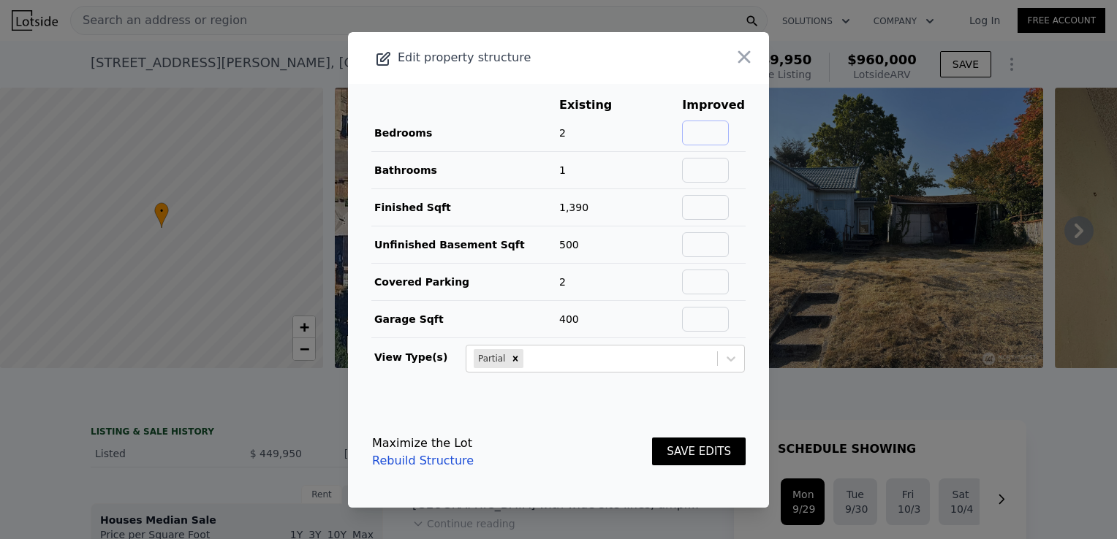
click at [718, 135] on input "text" at bounding box center [705, 133] width 47 height 25
type input "4"
click at [706, 172] on input "text" at bounding box center [705, 170] width 47 height 25
type input "1.5"
click at [693, 213] on input "text" at bounding box center [705, 207] width 47 height 25
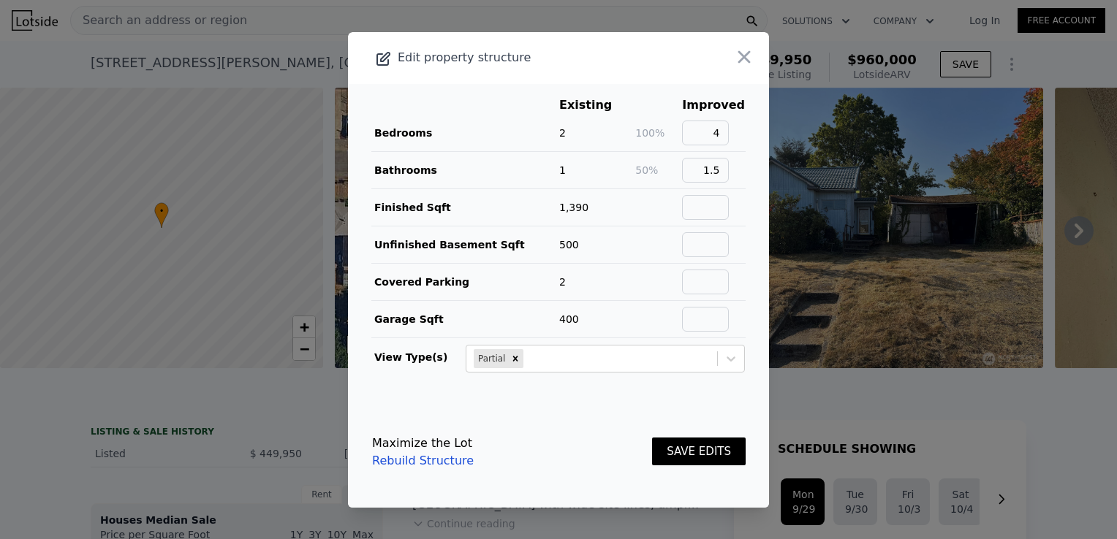
click at [690, 440] on button "SAVE EDITS" at bounding box center [699, 452] width 94 height 29
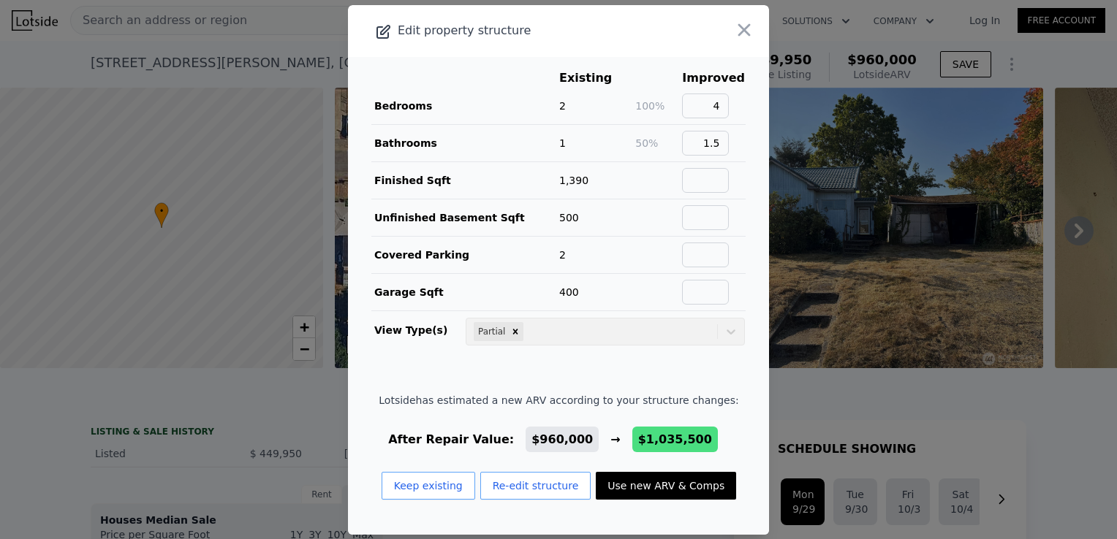
click at [673, 484] on button "Use new ARV & Comps" at bounding box center [666, 486] width 140 height 28
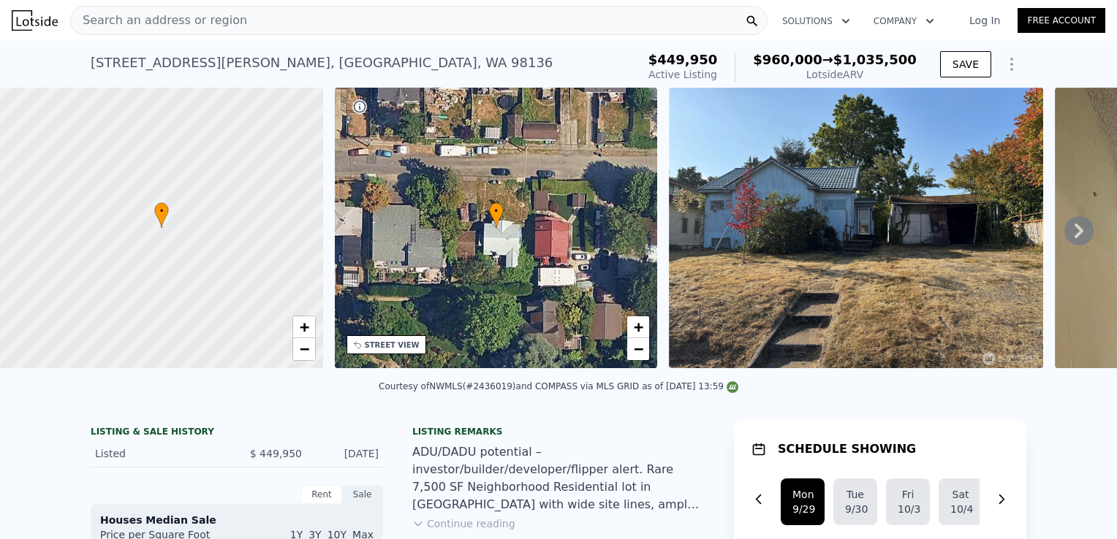
checkbox input "true"
type input "$ 1,035,500"
type input "$ 471,234"
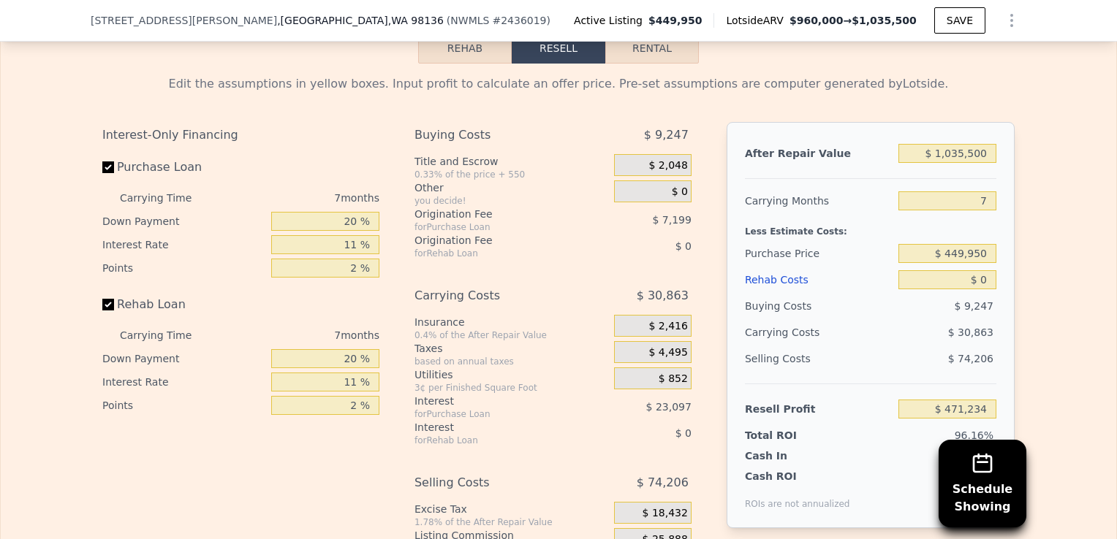
scroll to position [2376, 0]
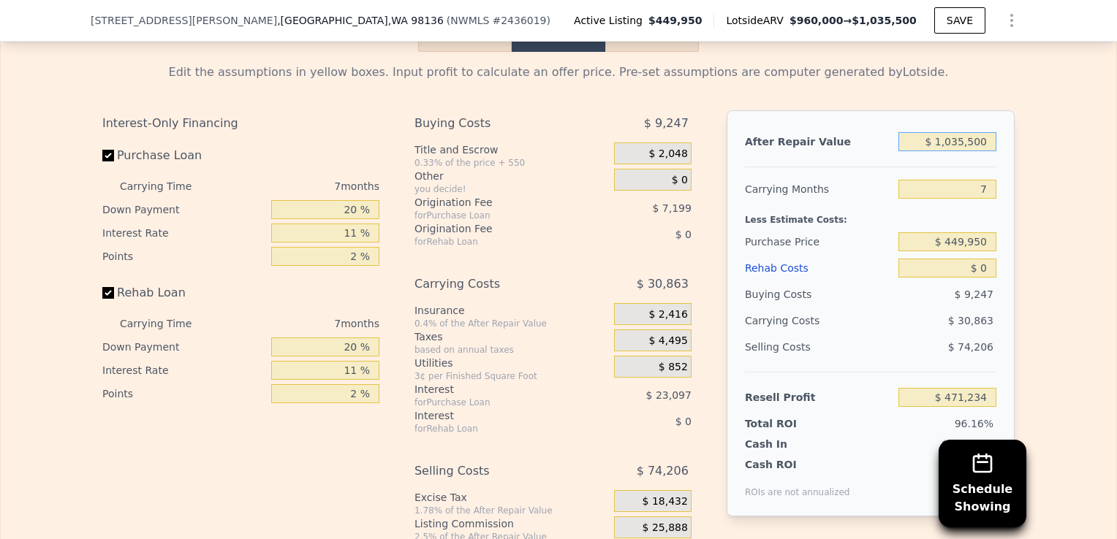
drag, startPoint x: 982, startPoint y: 142, endPoint x: 879, endPoint y: 142, distance: 103.1
click at [879, 142] on div "After Repair Value $ 1,035,500" at bounding box center [870, 142] width 251 height 26
type input "$ 950,000"
type input "$ 392,015"
type input "$ 950,000"
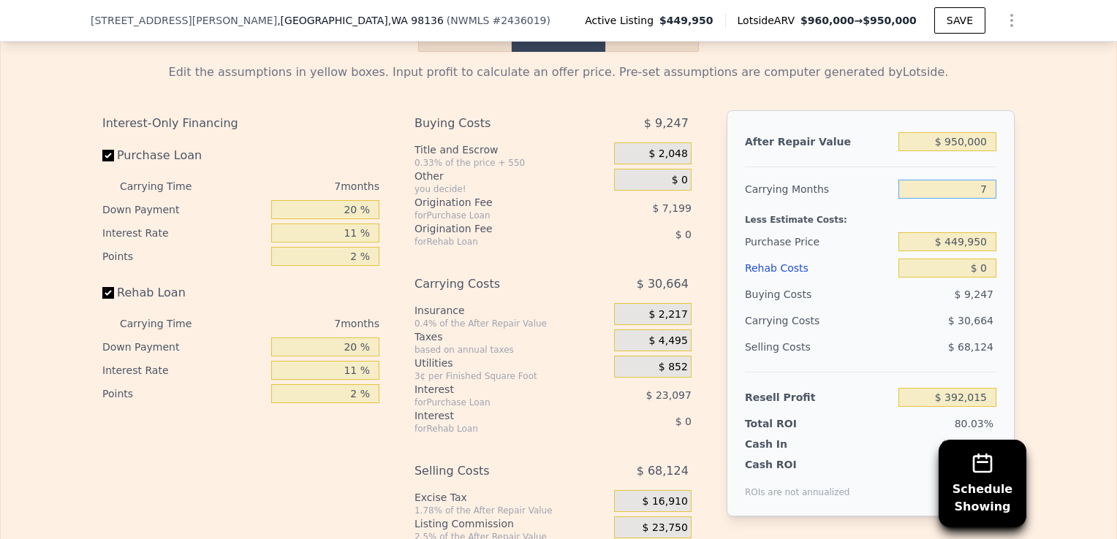
click at [982, 191] on input "7" at bounding box center [947, 189] width 98 height 19
type input "12"
type input "$ 370,113"
type input "12"
click at [977, 272] on input "$ 0" at bounding box center [947, 268] width 98 height 19
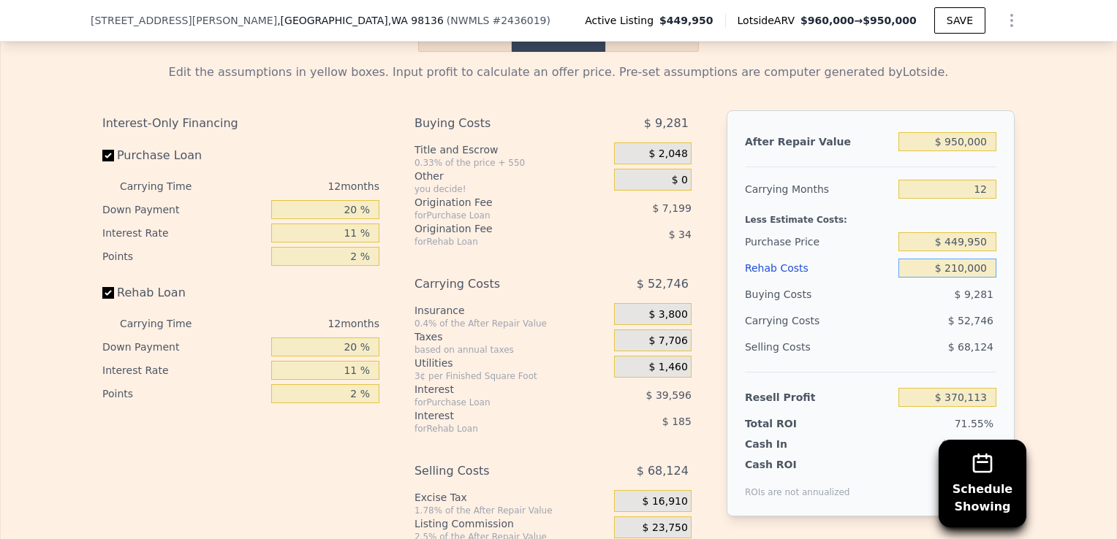
type input "$ 2,100,000"
type input "-$ 1,948,287"
type input "$ 210,000"
type input "$ 138,273"
click at [958, 275] on input "$ 210,000" at bounding box center [947, 268] width 98 height 19
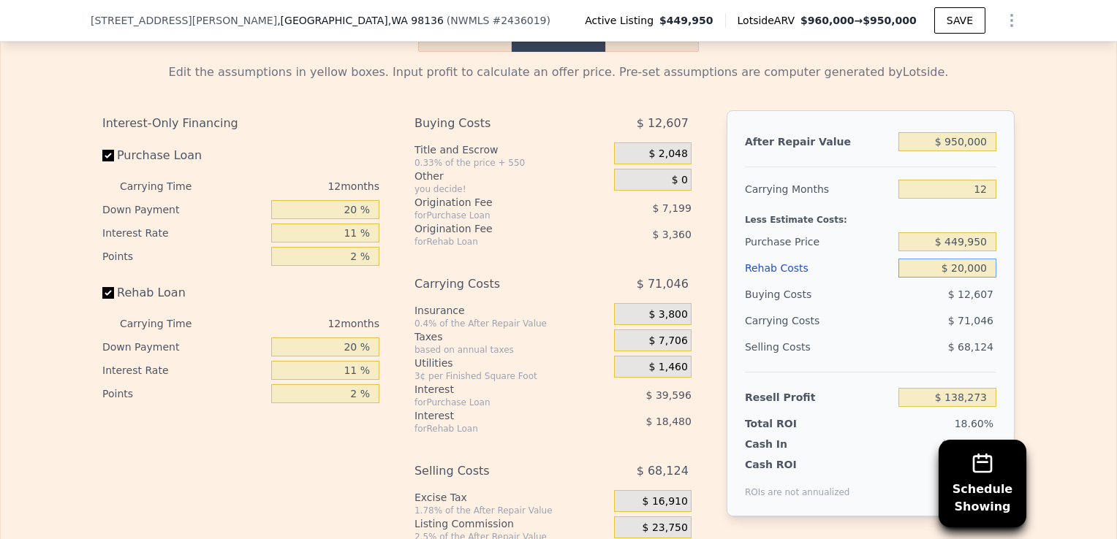
type input "$ 250,000"
type input "$ 94,117"
type input "$ 250,000"
drag, startPoint x: 980, startPoint y: 246, endPoint x: 933, endPoint y: 246, distance: 47.5
drag, startPoint x: 933, startPoint y: 246, endPoint x: 893, endPoint y: 238, distance: 40.9
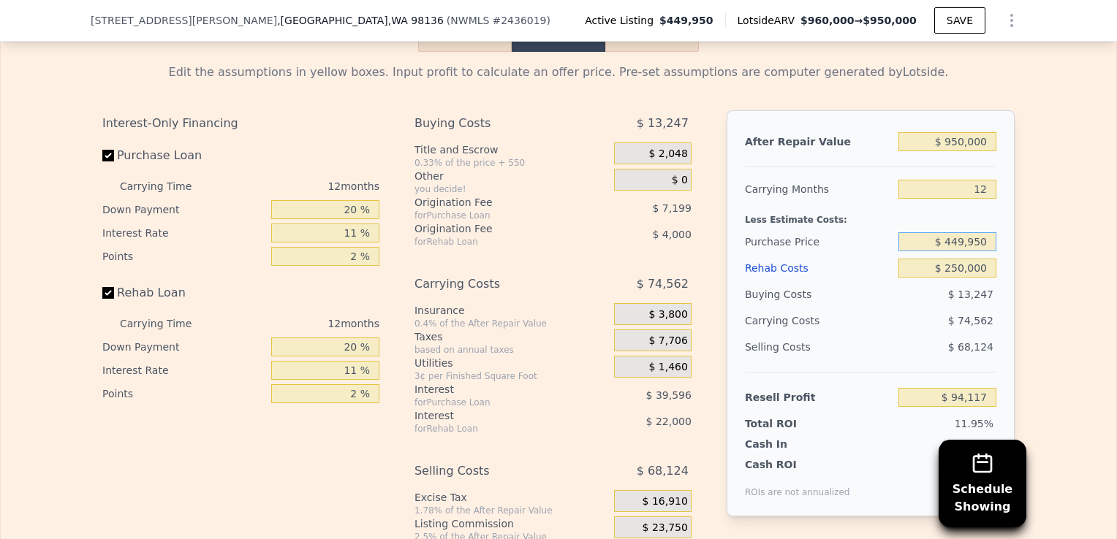
click at [898, 238] on input "$ 449,950" at bounding box center [947, 241] width 98 height 19
drag, startPoint x: 978, startPoint y: 245, endPoint x: 924, endPoint y: 250, distance: 54.3
click at [924, 250] on input "$ 449,950" at bounding box center [947, 241] width 98 height 19
click at [980, 248] on input "$ 449,950" at bounding box center [947, 241] width 98 height 19
type input "$ 4"
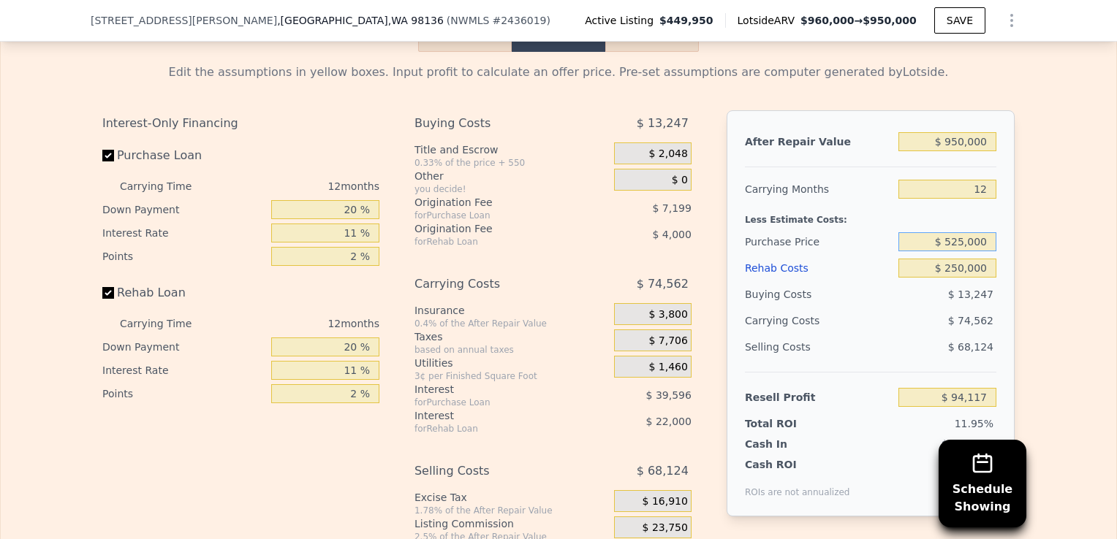
type input "$ 525,000"
type input "$ 11,016"
